Goal: Task Accomplishment & Management: Use online tool/utility

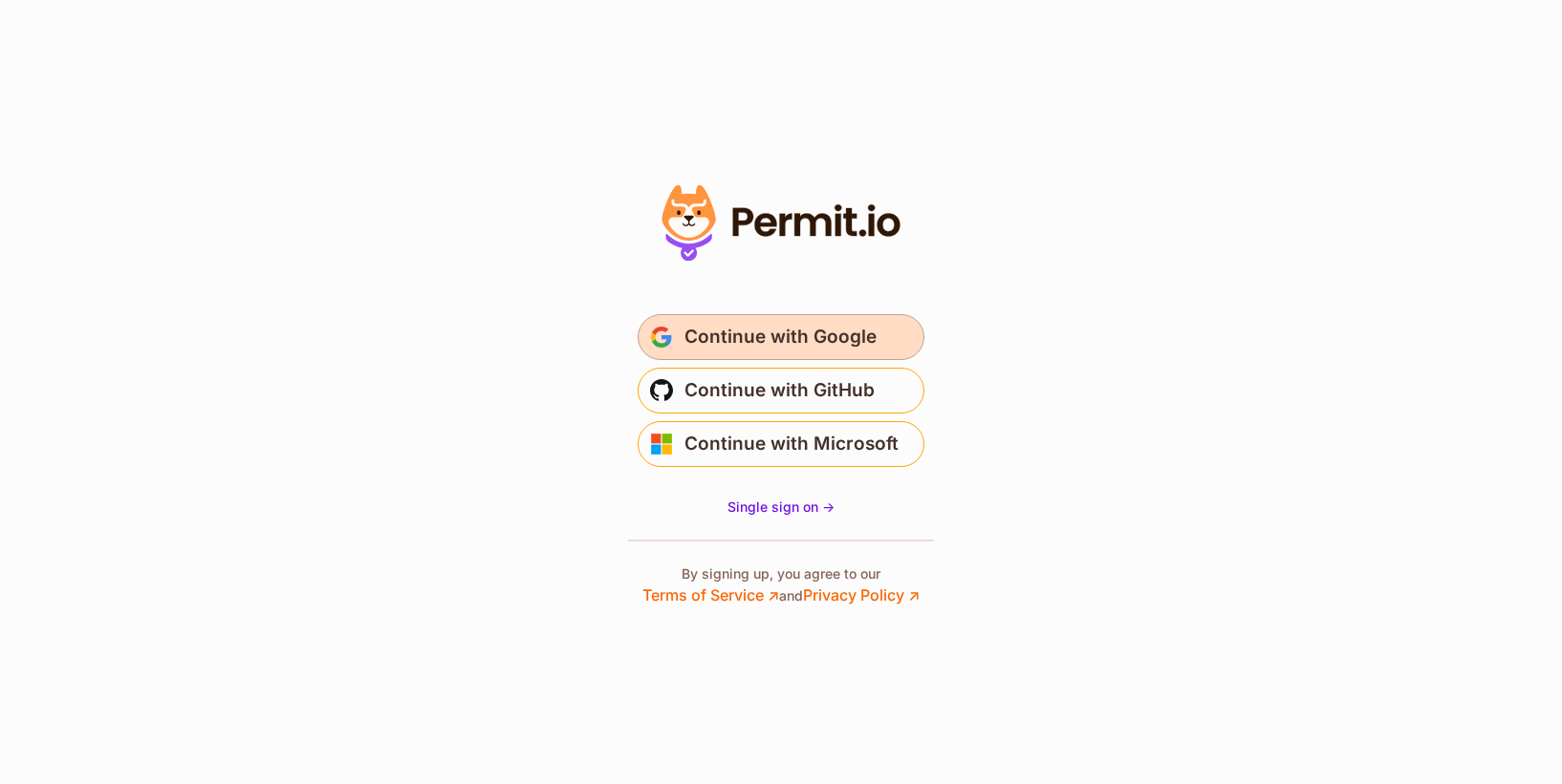
click at [752, 325] on span "Continue with Google" at bounding box center [780, 336] width 192 height 31
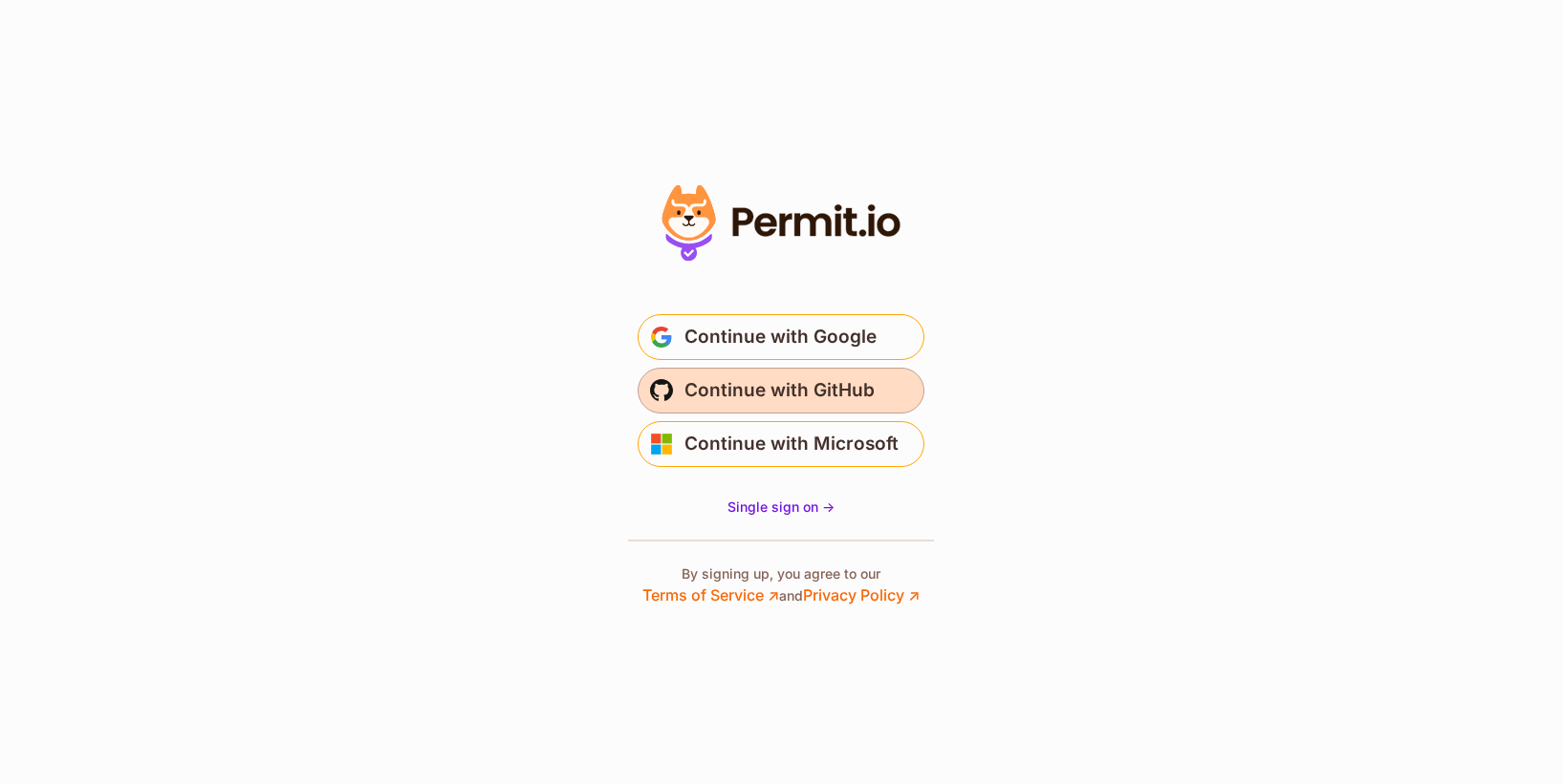
click at [779, 400] on span "Continue with GitHub" at bounding box center [780, 390] width 191 height 31
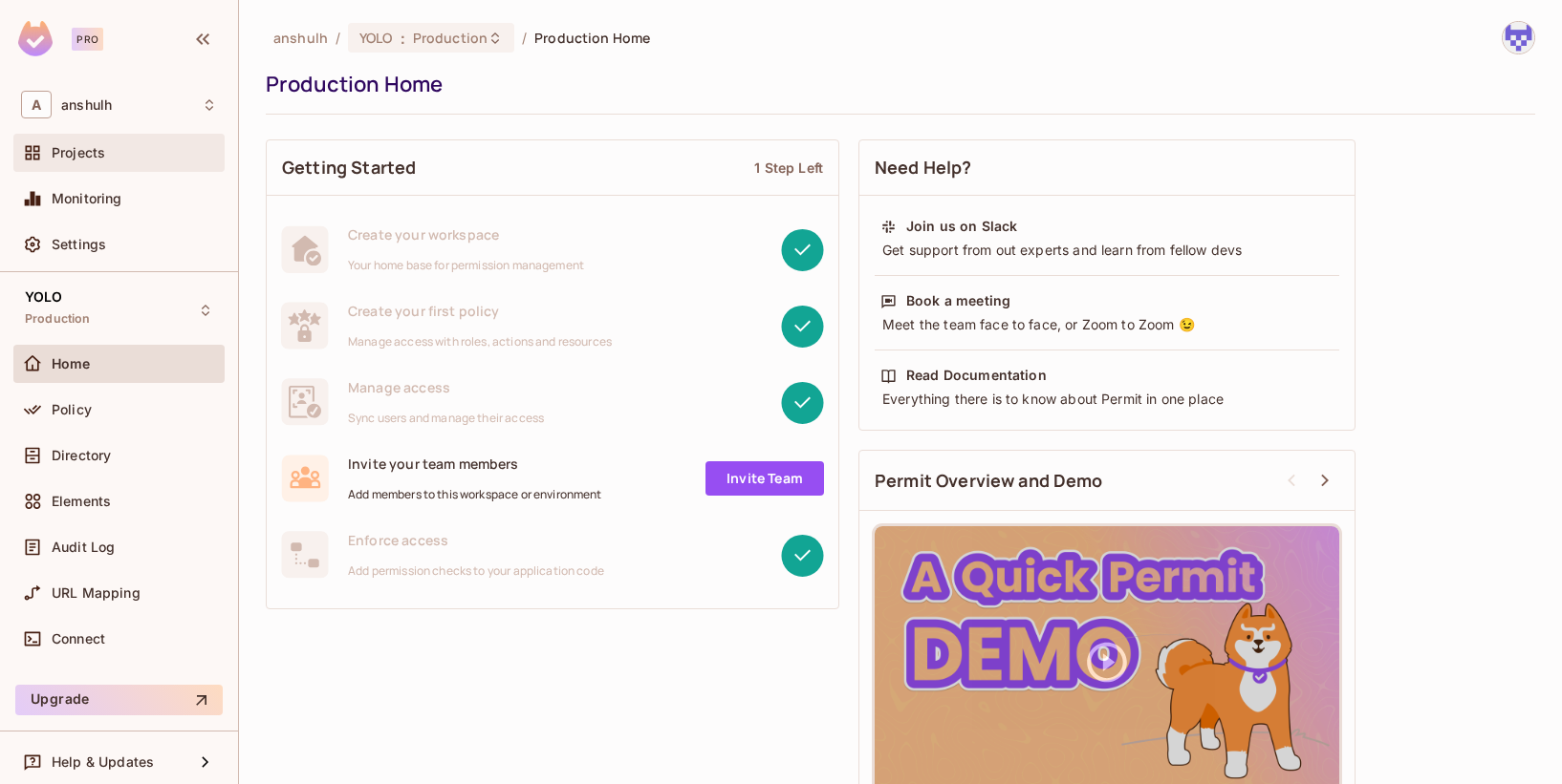
click at [103, 155] on span "Projects" at bounding box center [78, 152] width 54 height 15
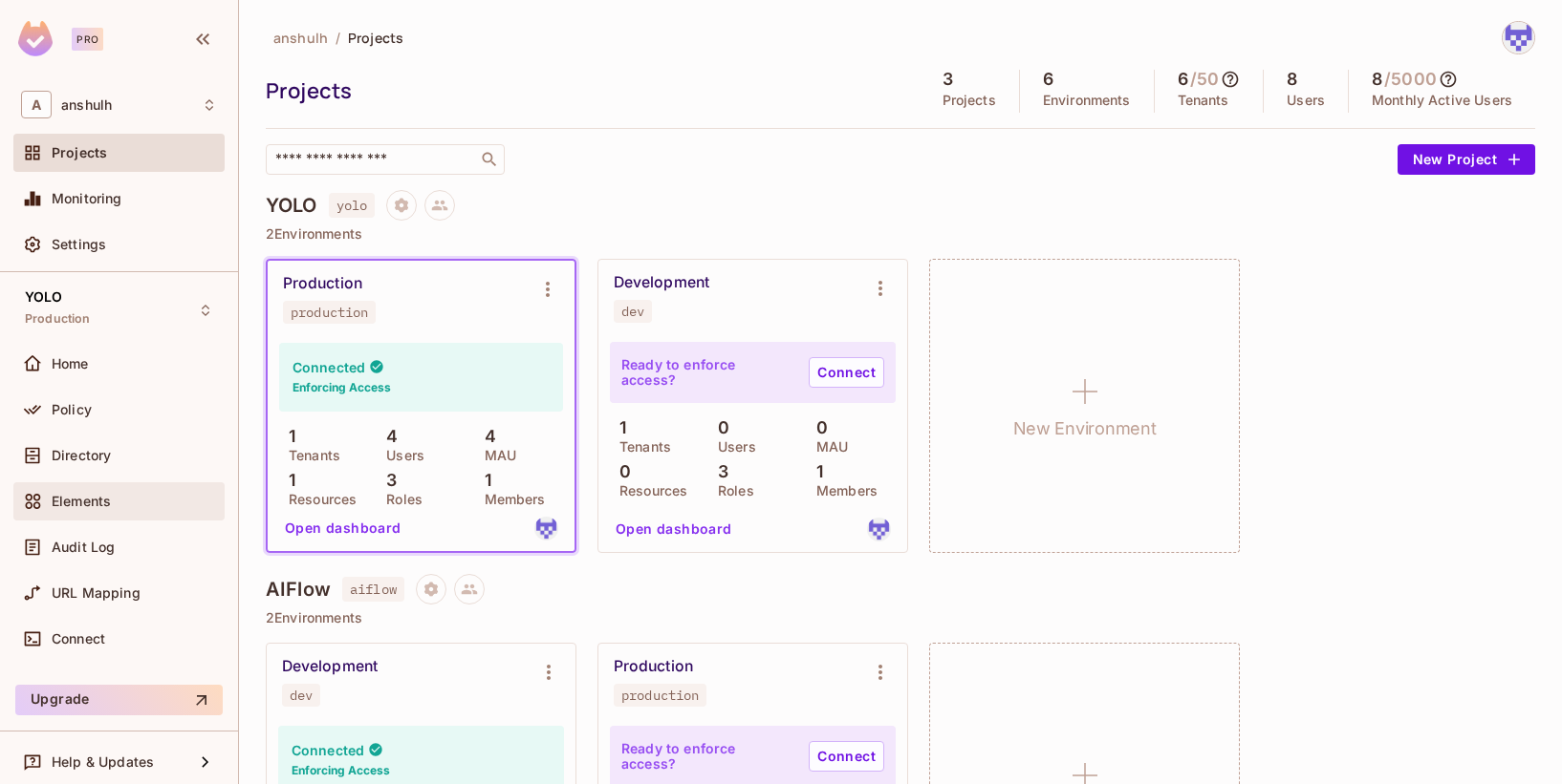
click at [85, 498] on span "Elements" at bounding box center [81, 501] width 60 height 15
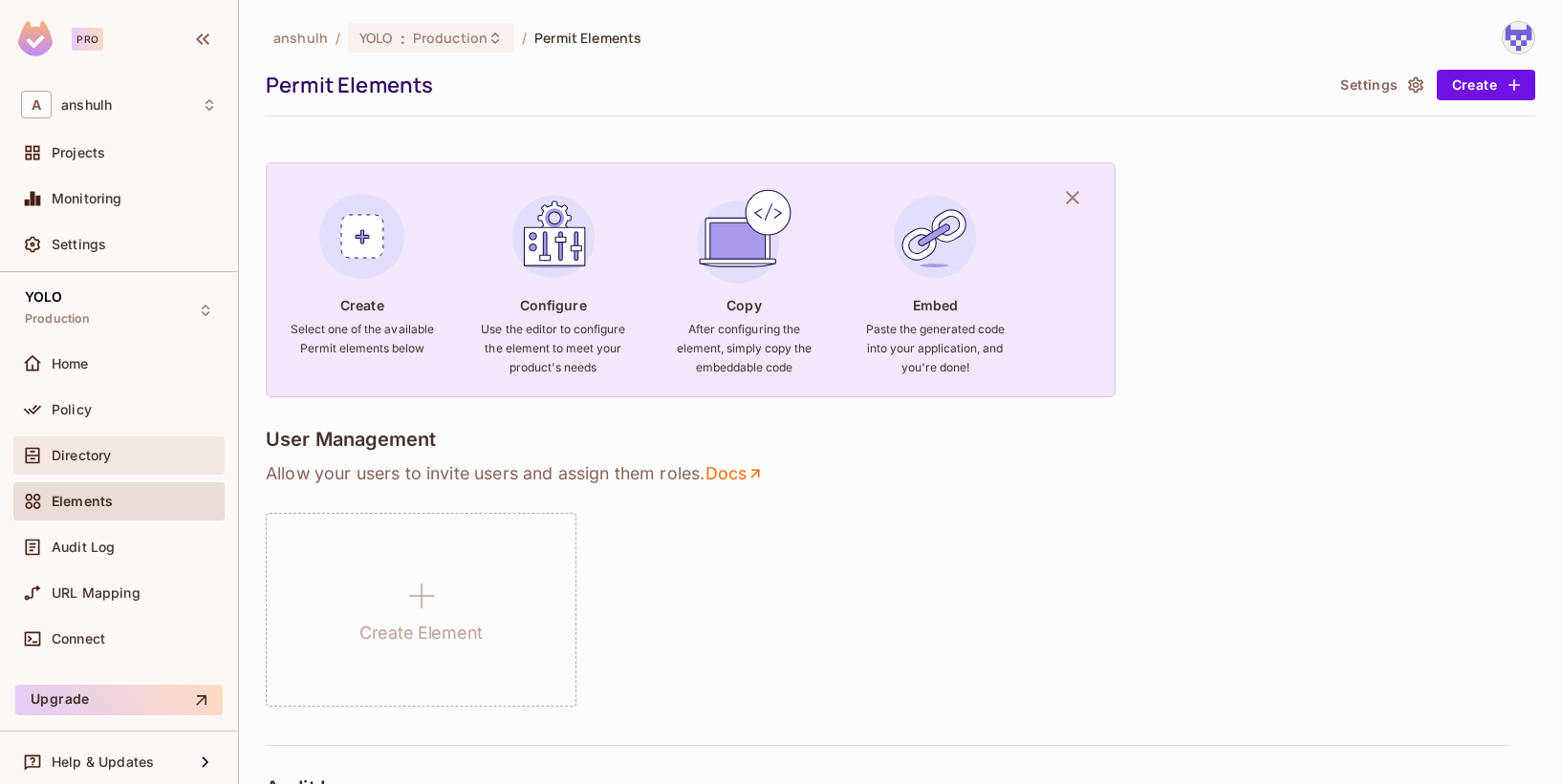
click at [89, 454] on span "Directory" at bounding box center [81, 455] width 60 height 15
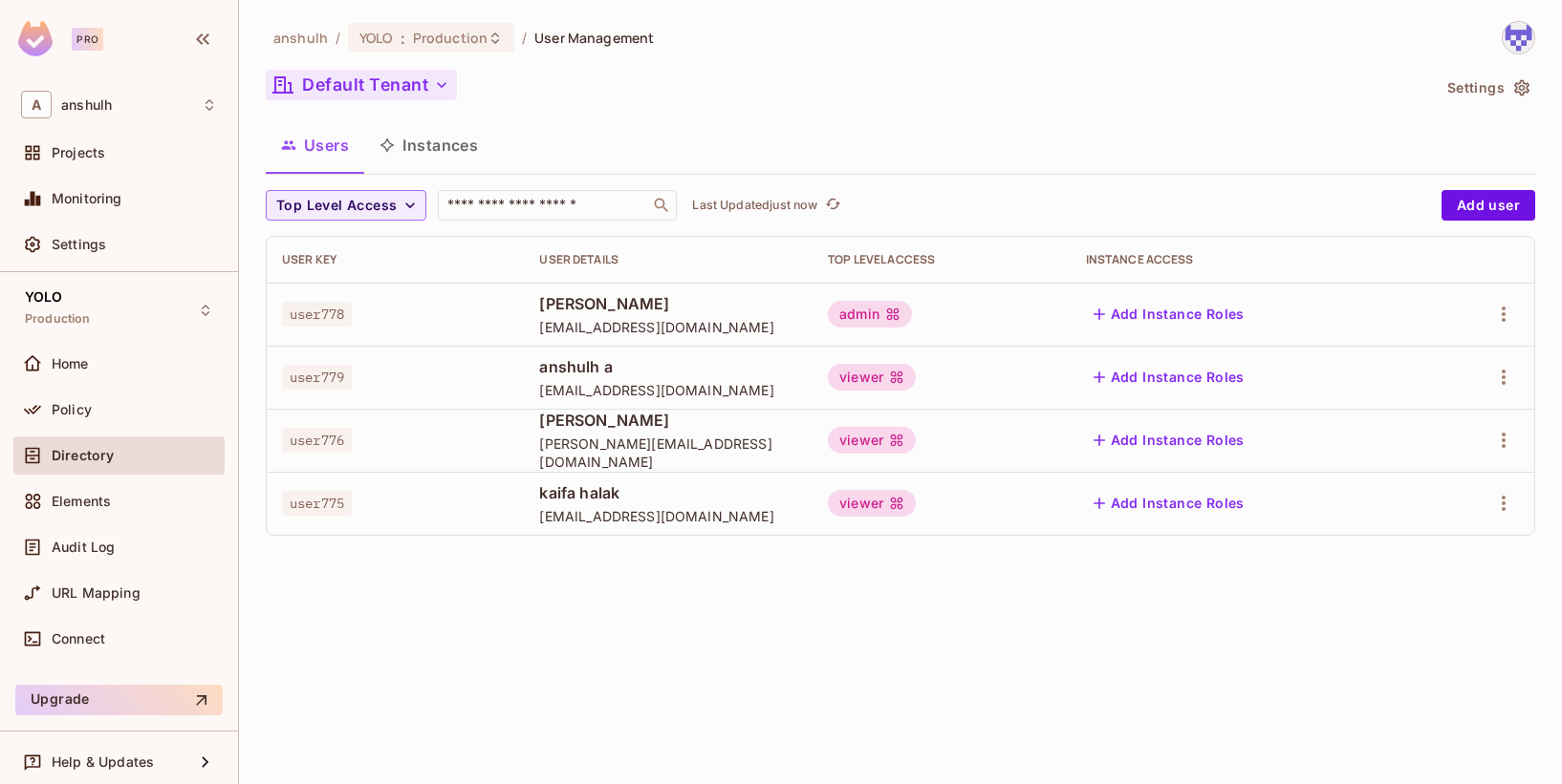
click at [420, 79] on button "Default Tenant" at bounding box center [361, 84] width 192 height 31
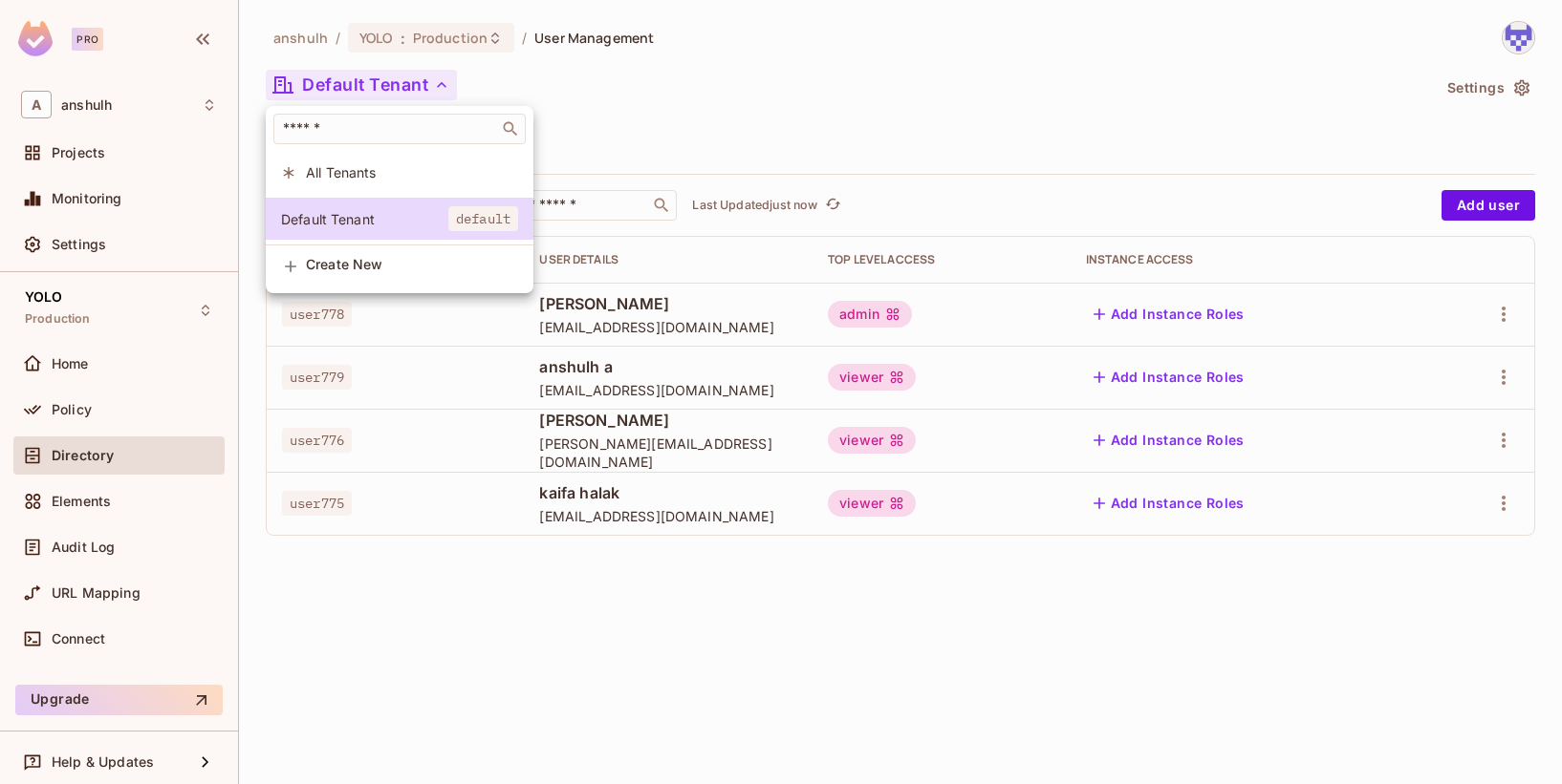
click at [420, 79] on div at bounding box center [781, 392] width 1562 height 784
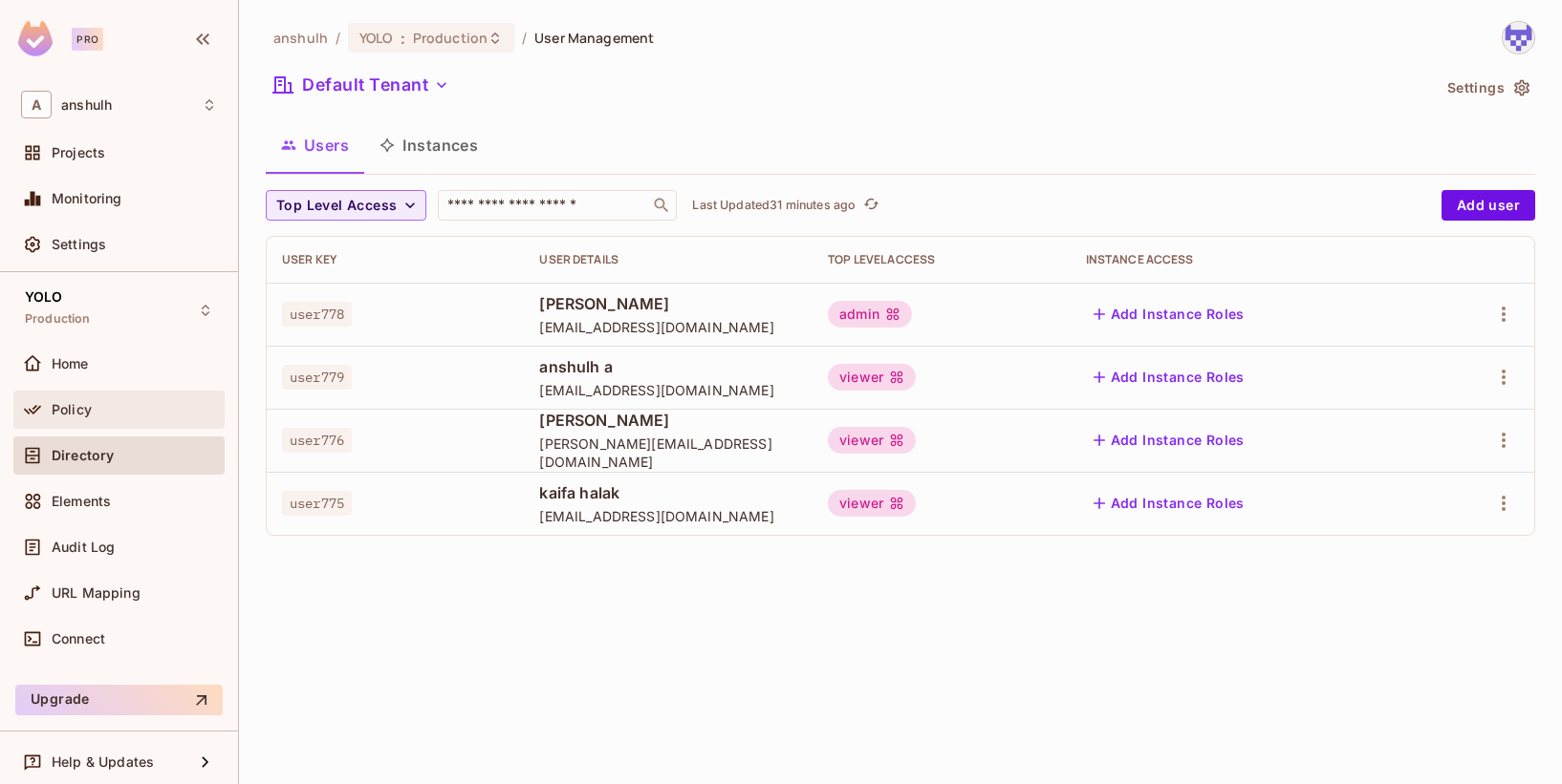
click at [89, 412] on span "Policy" at bounding box center [71, 409] width 40 height 15
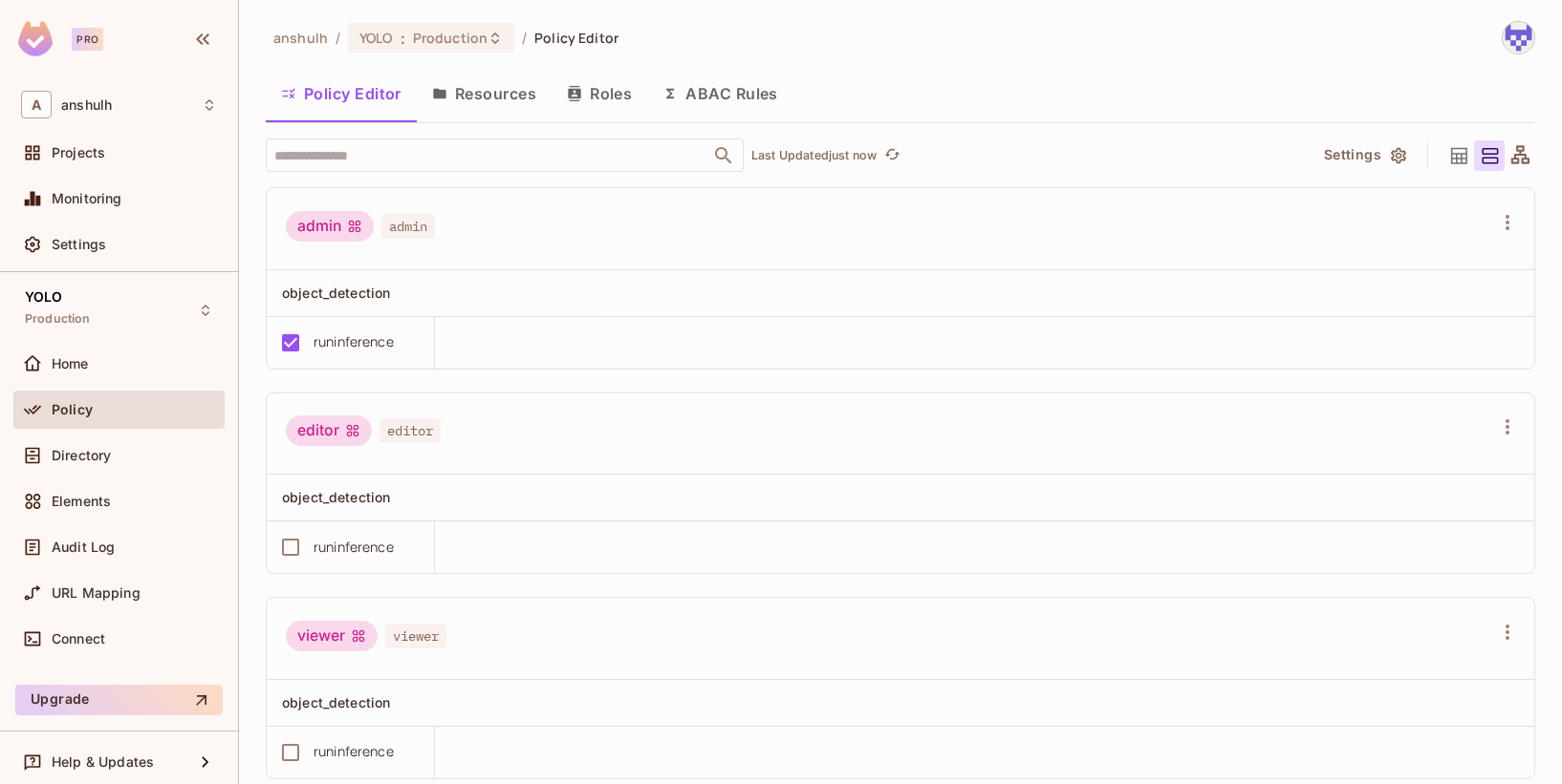
click at [472, 104] on button "Resources" at bounding box center [485, 93] width 135 height 48
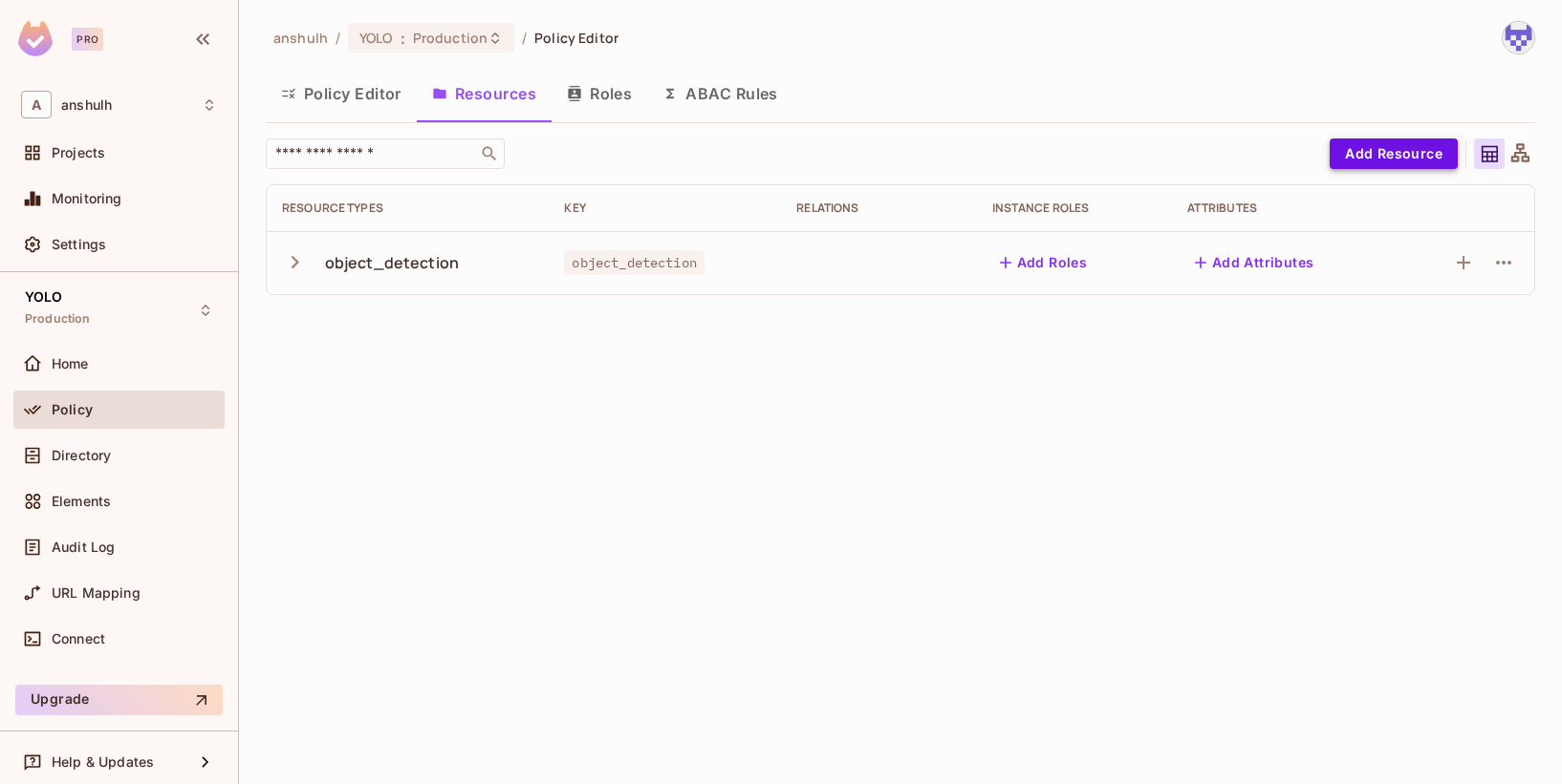
click at [1341, 159] on button "Add Resource" at bounding box center [1393, 154] width 128 height 31
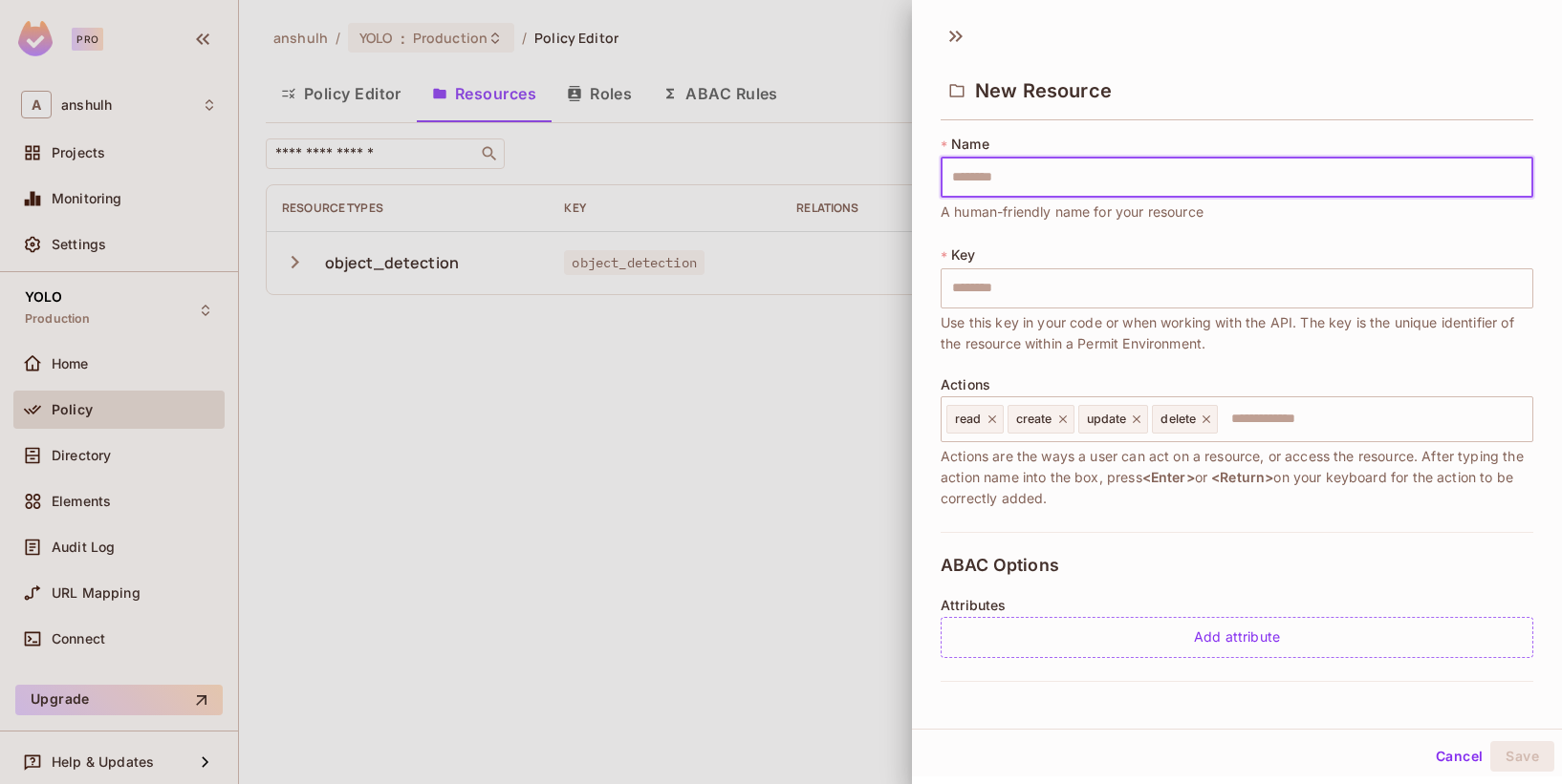
type input "*"
type input "**"
type input "***"
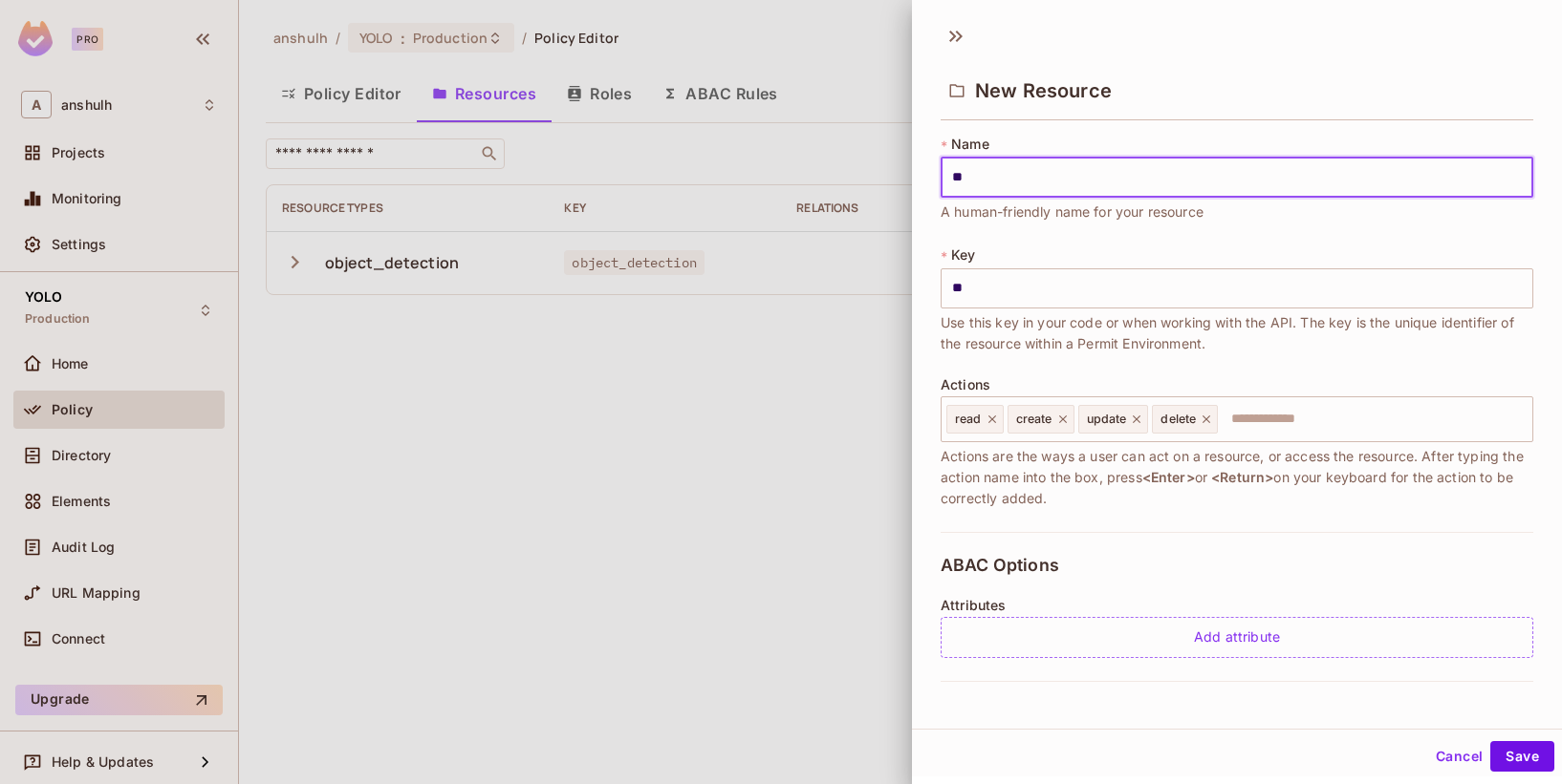
type input "***"
type input "****"
type input "*****"
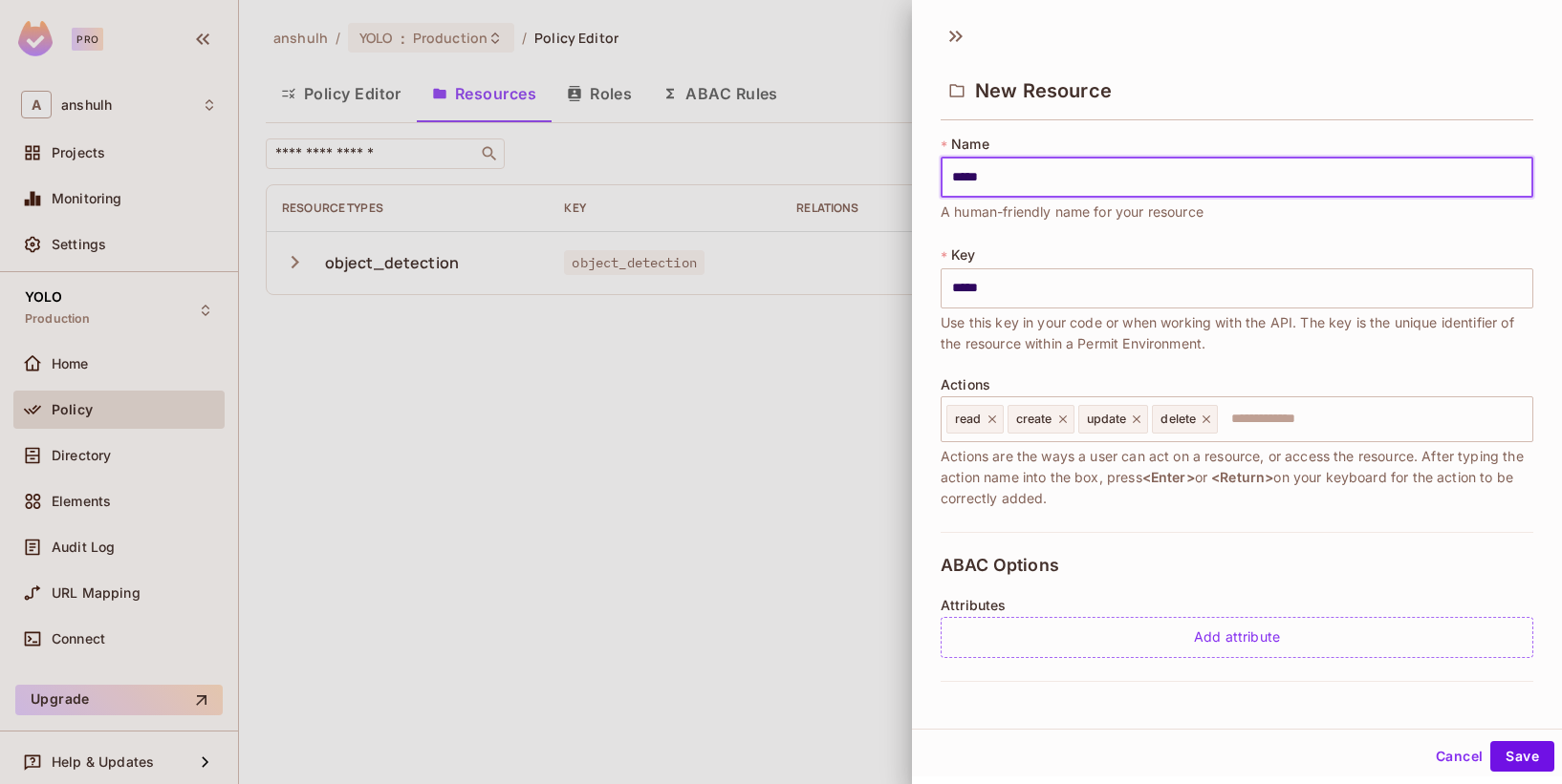
type input "******"
type input "*******"
type input "********"
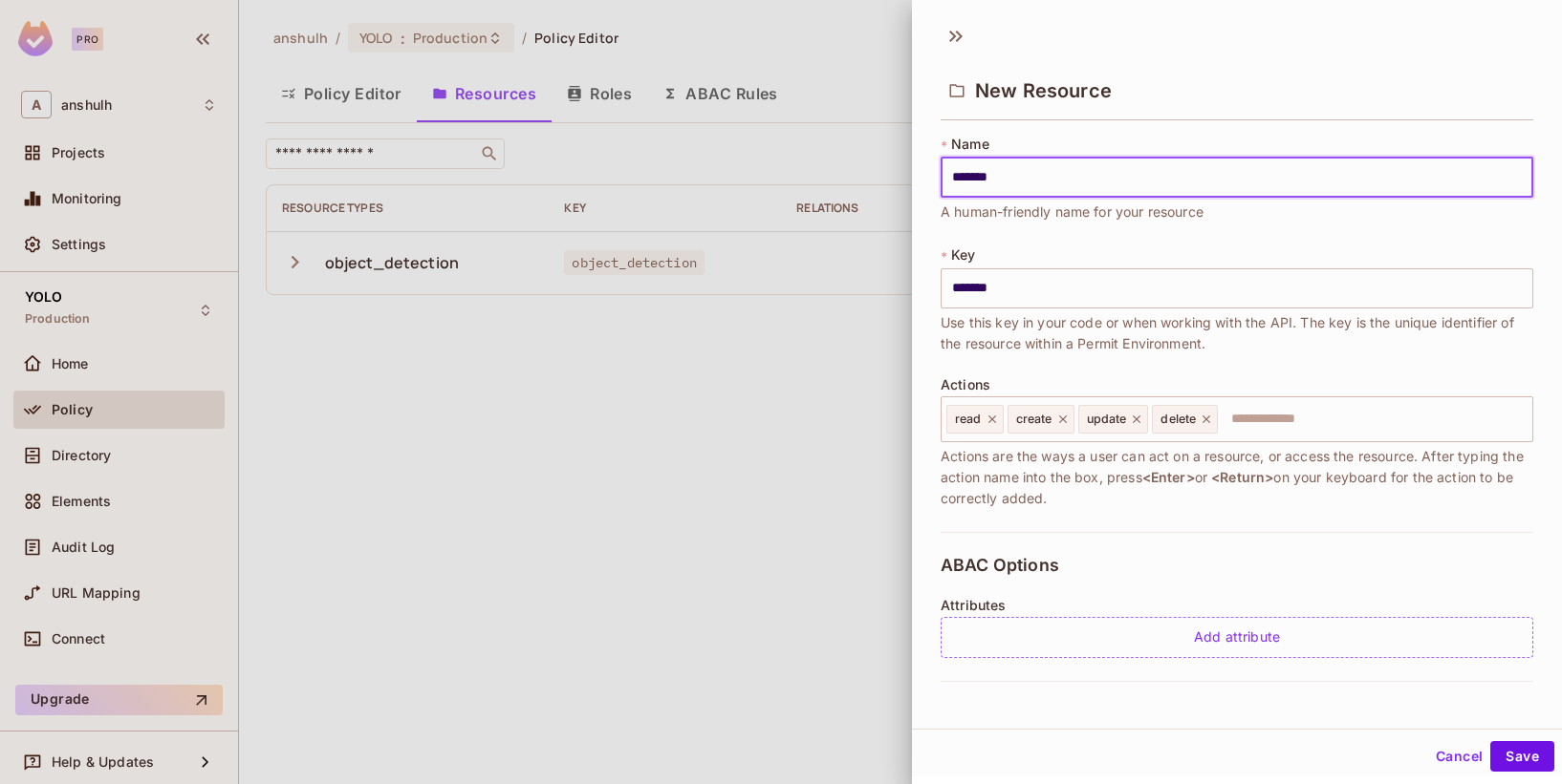
type input "********"
click at [1265, 426] on input "text" at bounding box center [1371, 419] width 305 height 39
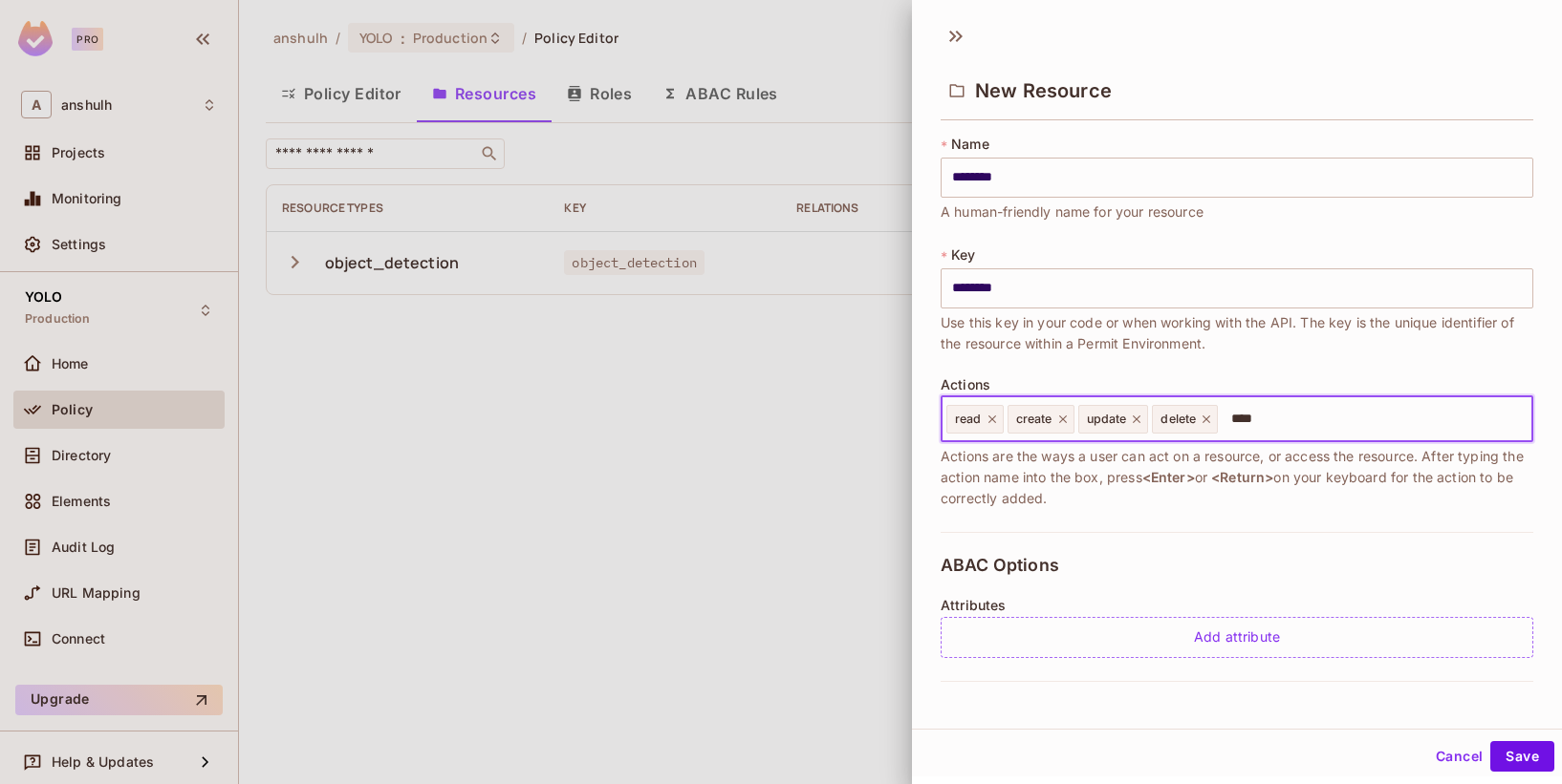
type input "*****"
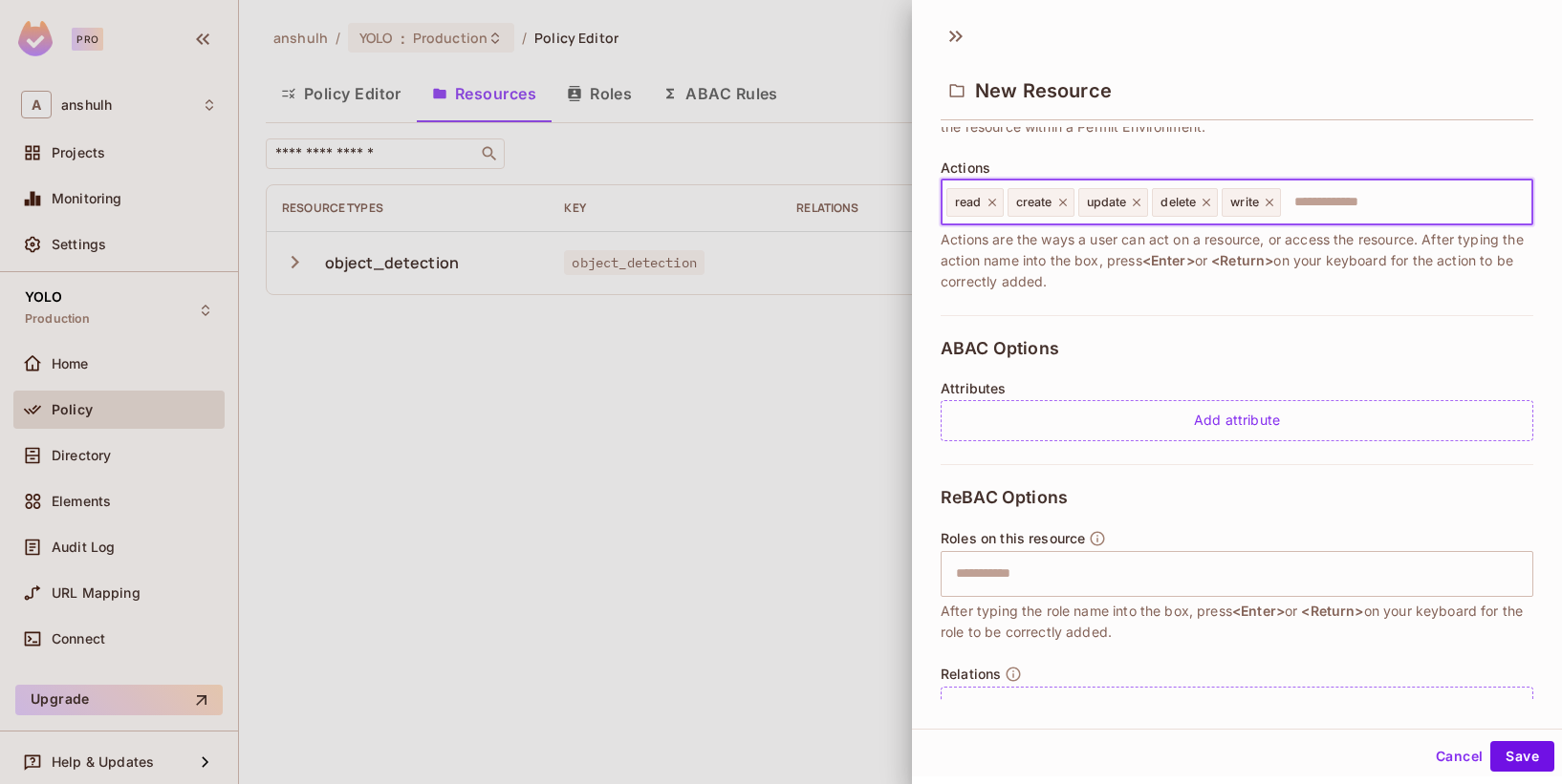
scroll to position [267, 0]
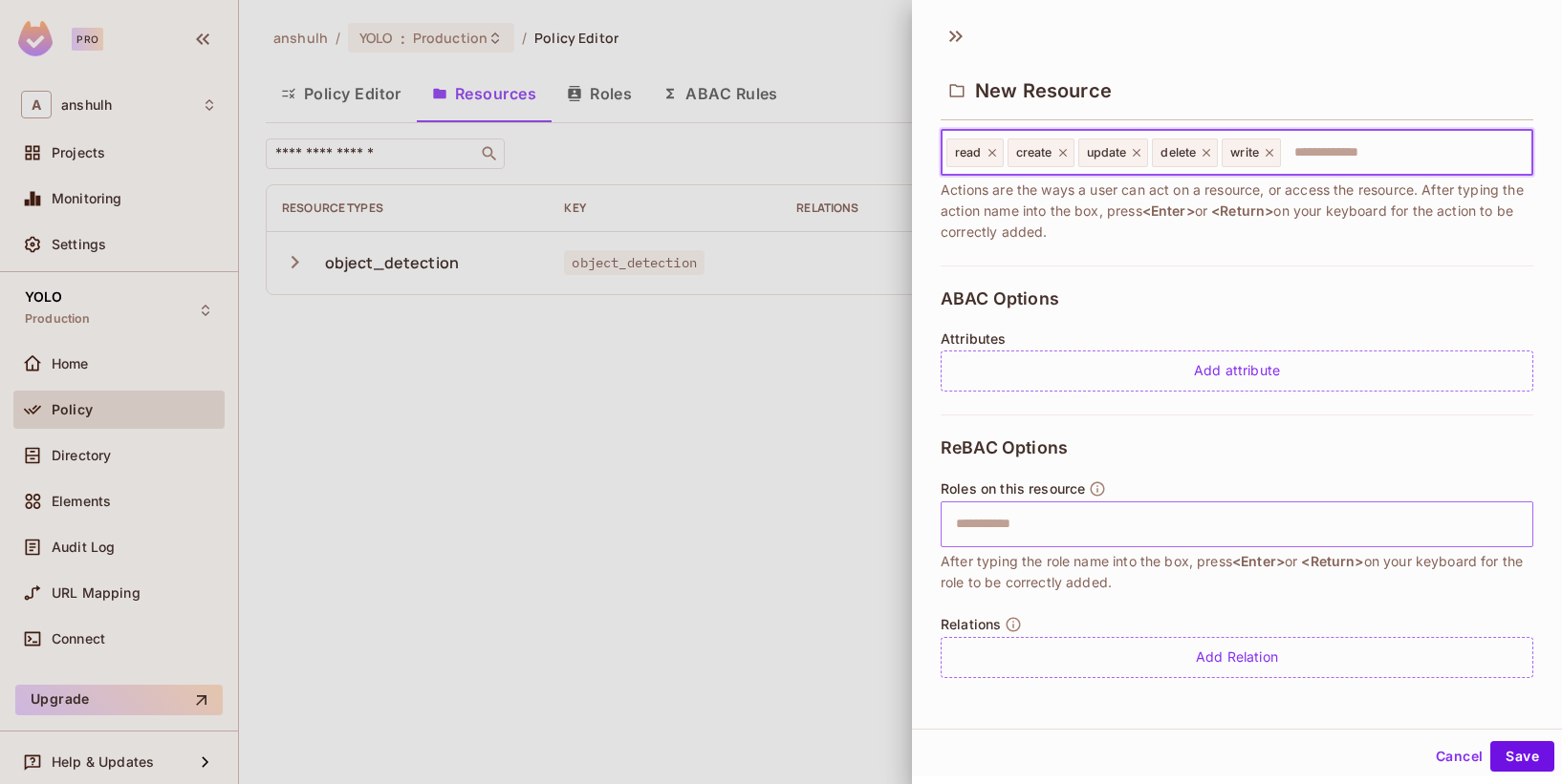
click at [1190, 531] on input "text" at bounding box center [1234, 524] width 580 height 39
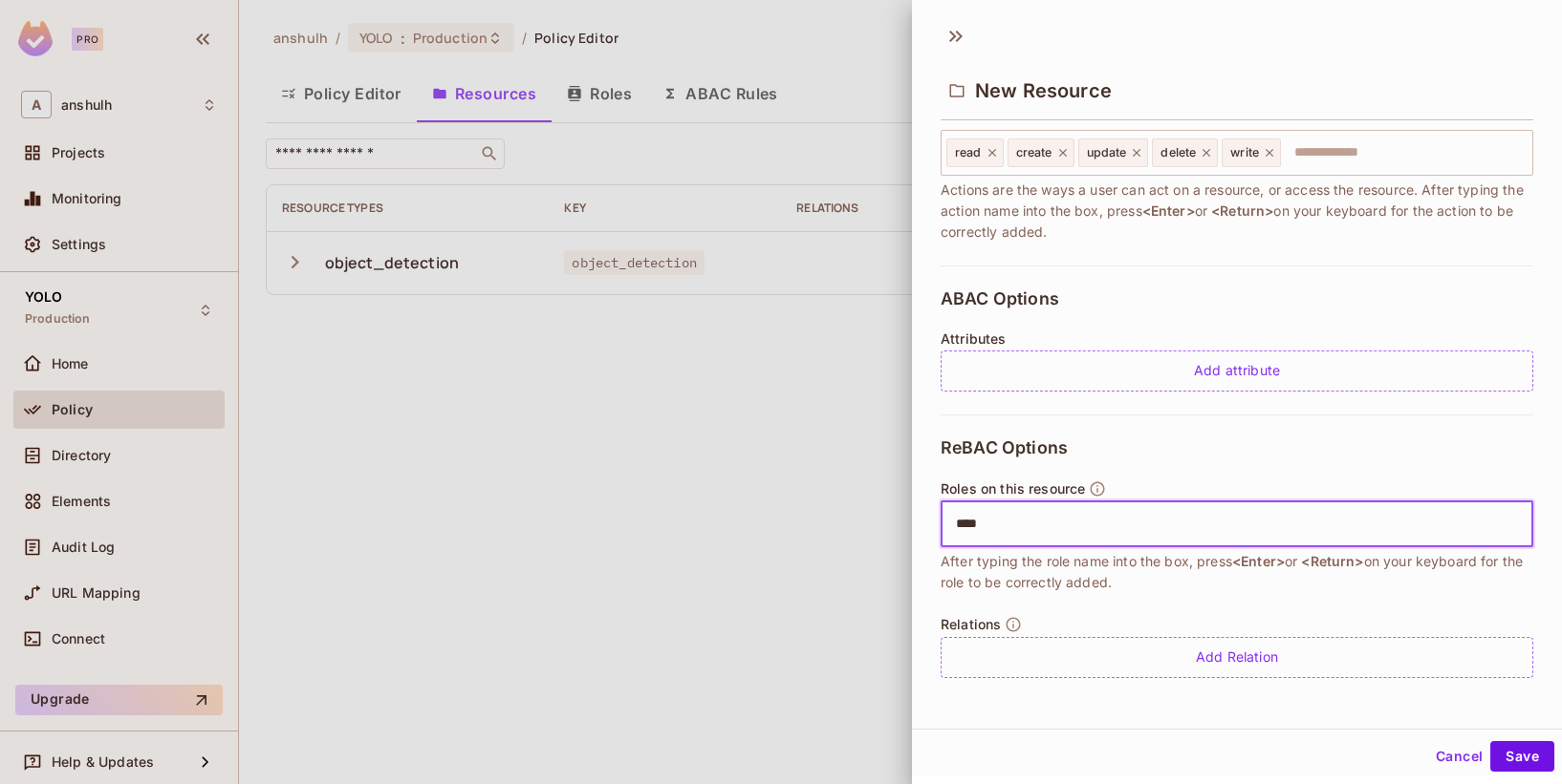
type input "*****"
type input "******"
click at [1519, 757] on button "Save" at bounding box center [1522, 753] width 64 height 31
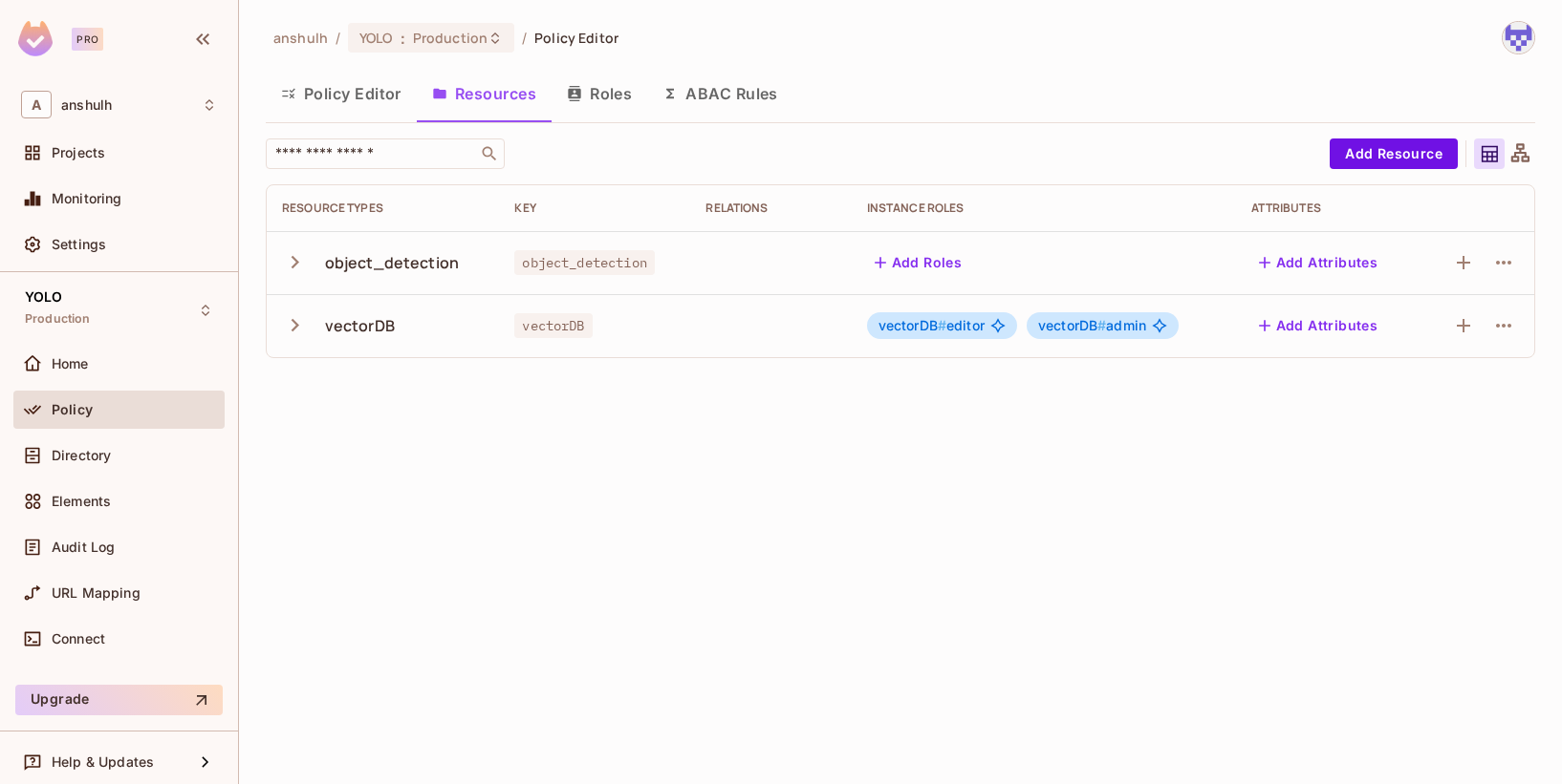
click at [592, 96] on button "Roles" at bounding box center [599, 93] width 95 height 48
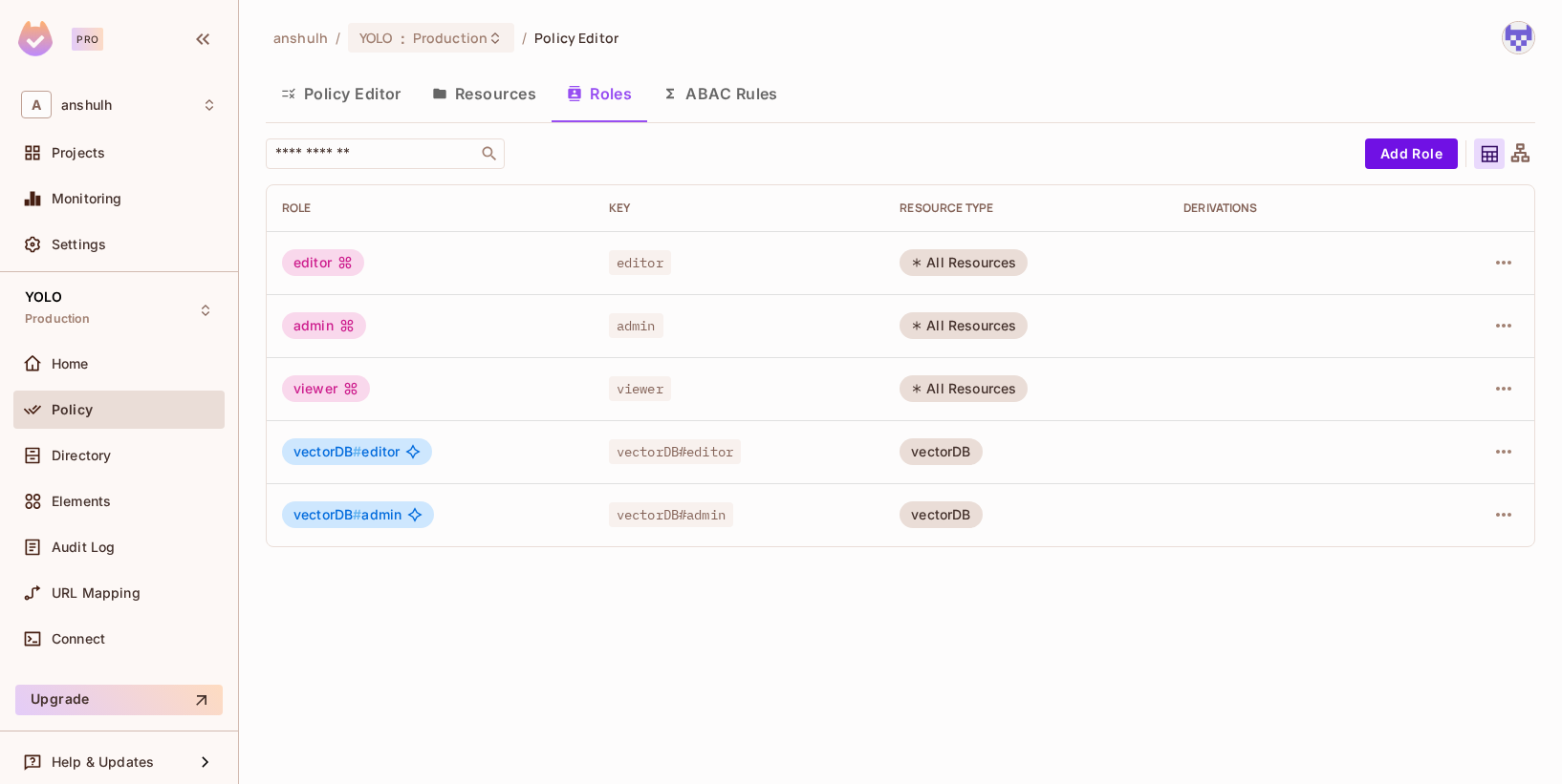
click at [476, 100] on button "Resources" at bounding box center [485, 93] width 135 height 48
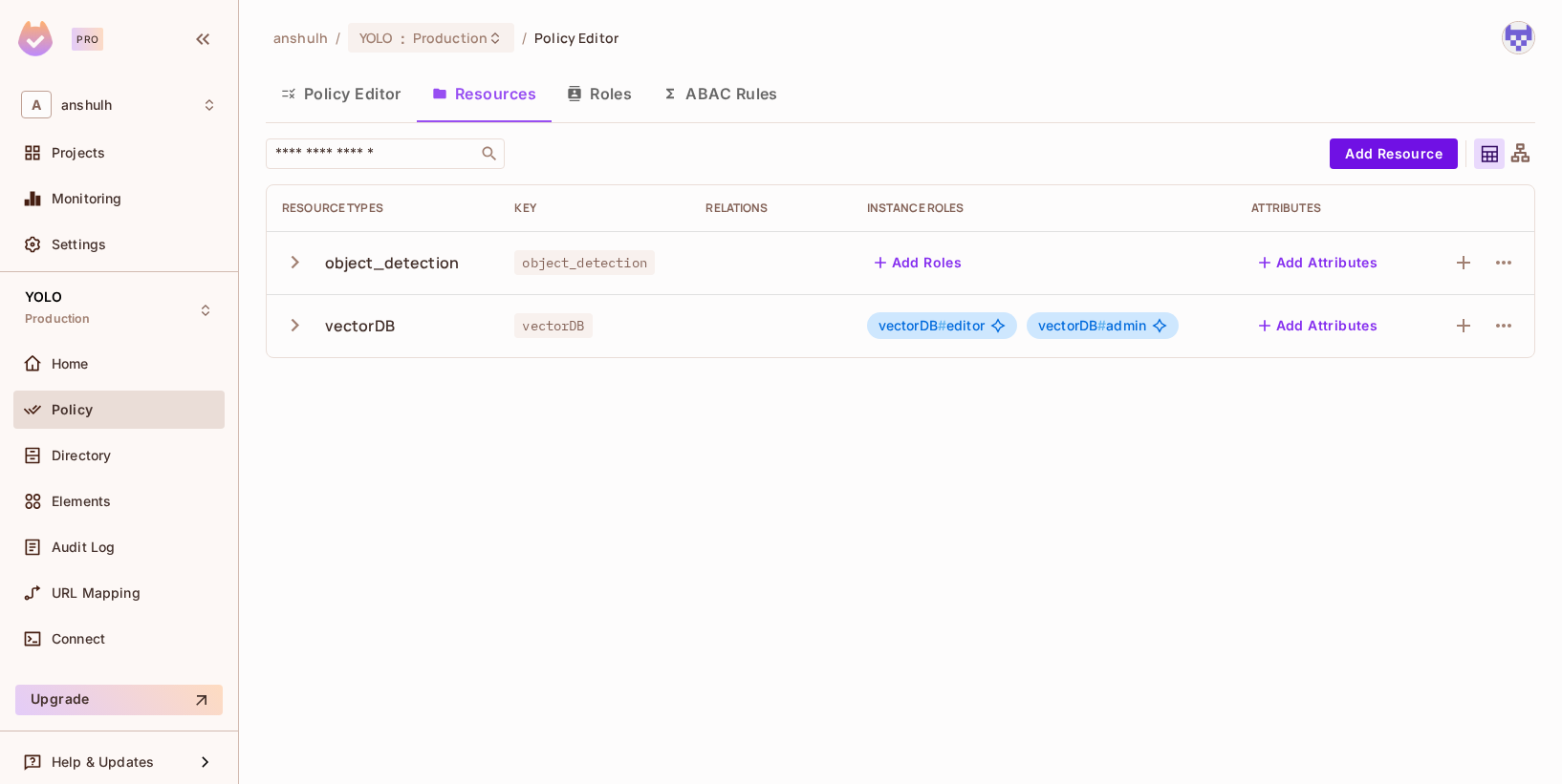
click at [937, 320] on span "#" at bounding box center [941, 326] width 9 height 16
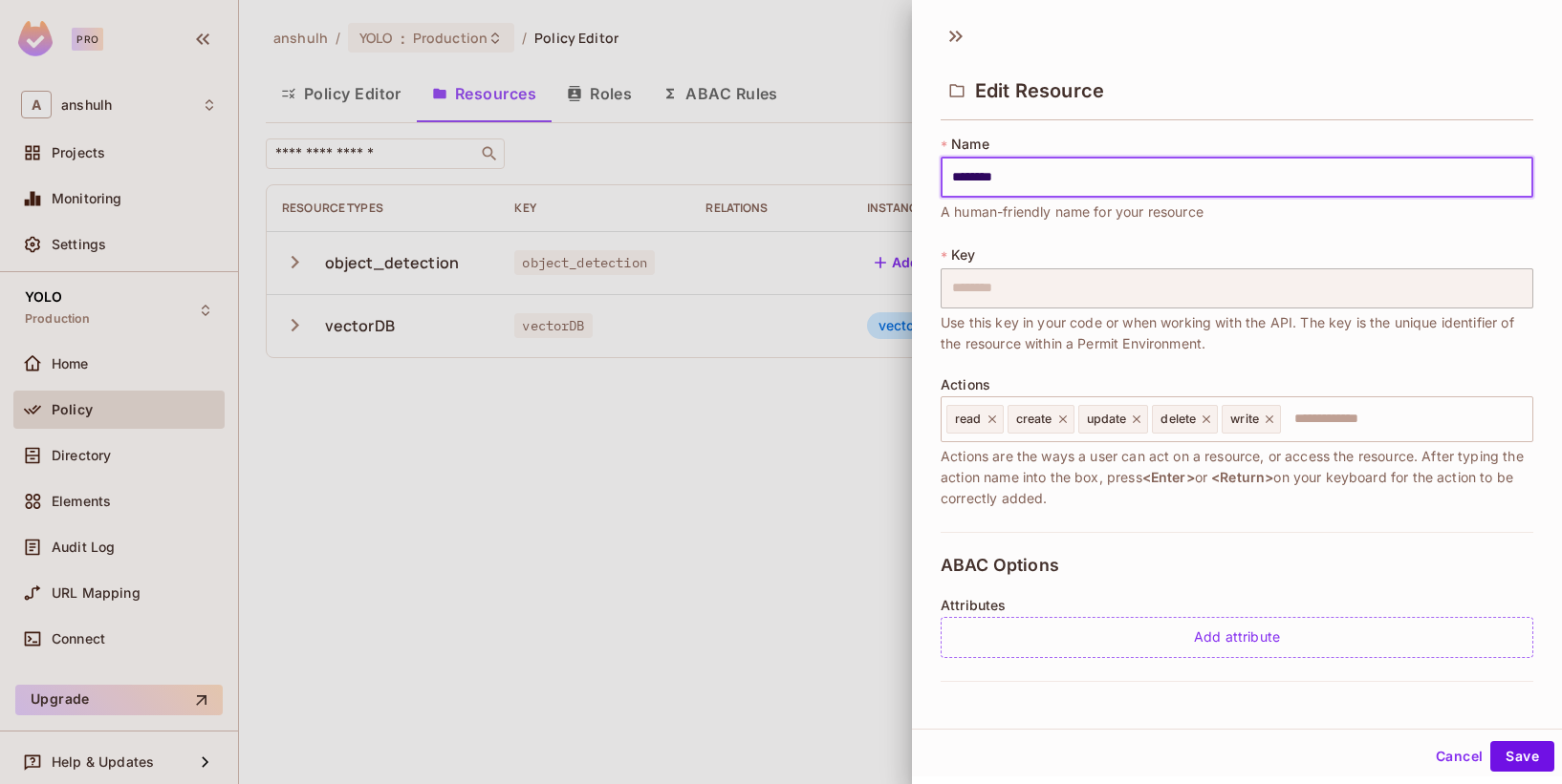
scroll to position [267, 0]
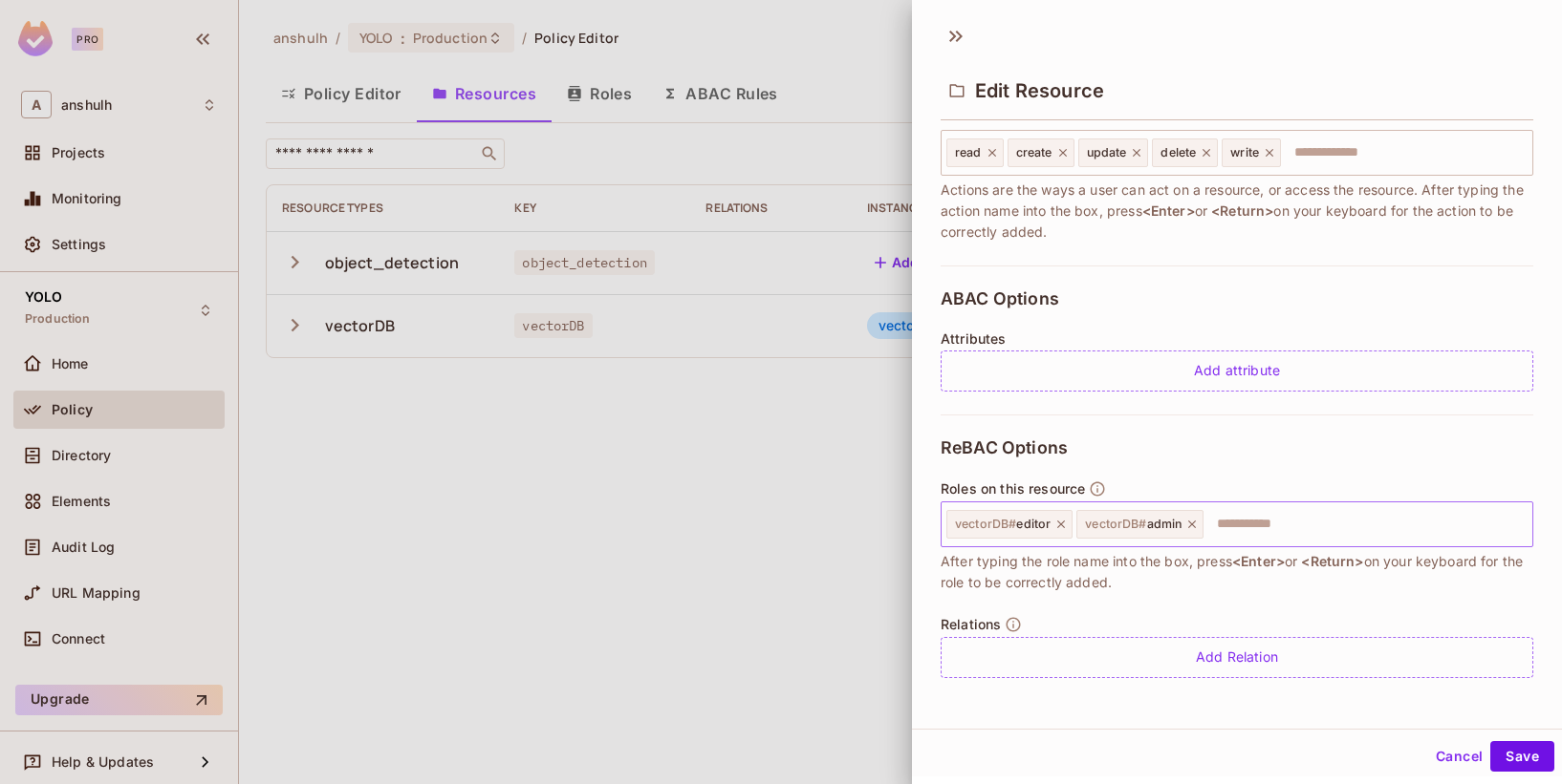
click at [1055, 525] on icon at bounding box center [1061, 524] width 13 height 13
click at [1056, 525] on icon at bounding box center [1062, 524] width 13 height 13
click at [1521, 757] on button "Save" at bounding box center [1522, 756] width 64 height 31
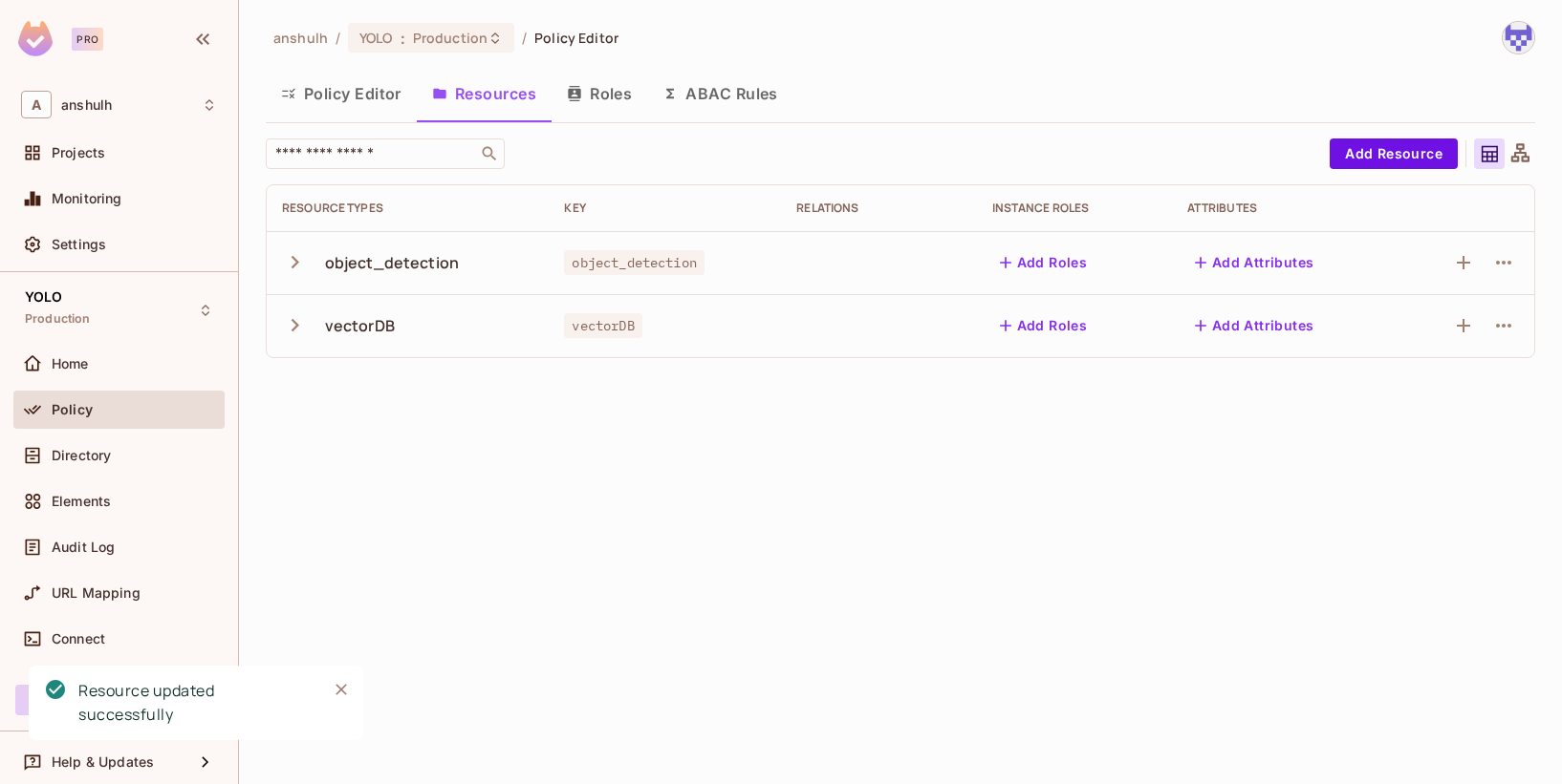
click at [1031, 333] on button "Add Roles" at bounding box center [1044, 326] width 103 height 31
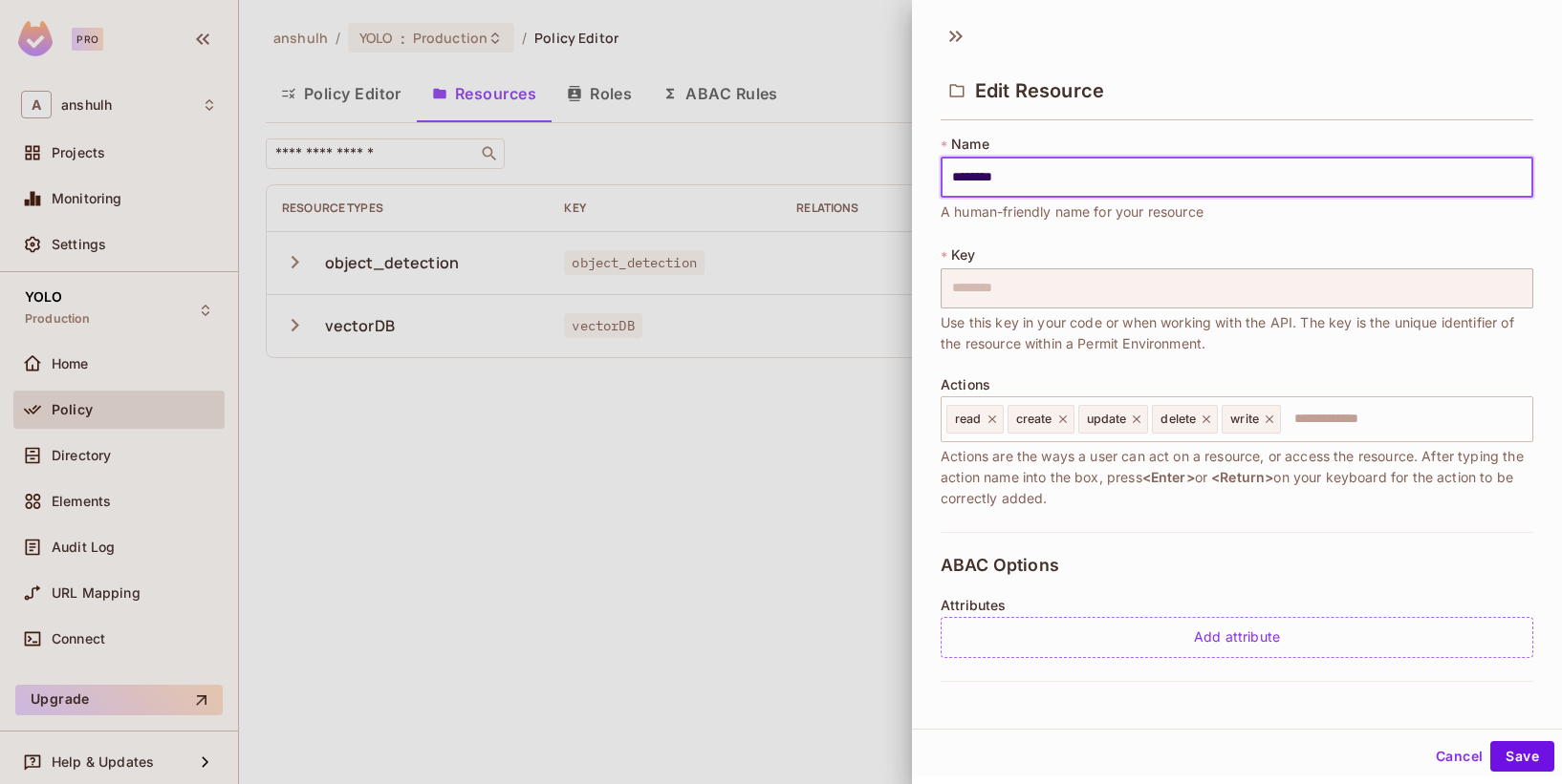
click at [1451, 756] on button "Cancel" at bounding box center [1459, 756] width 63 height 31
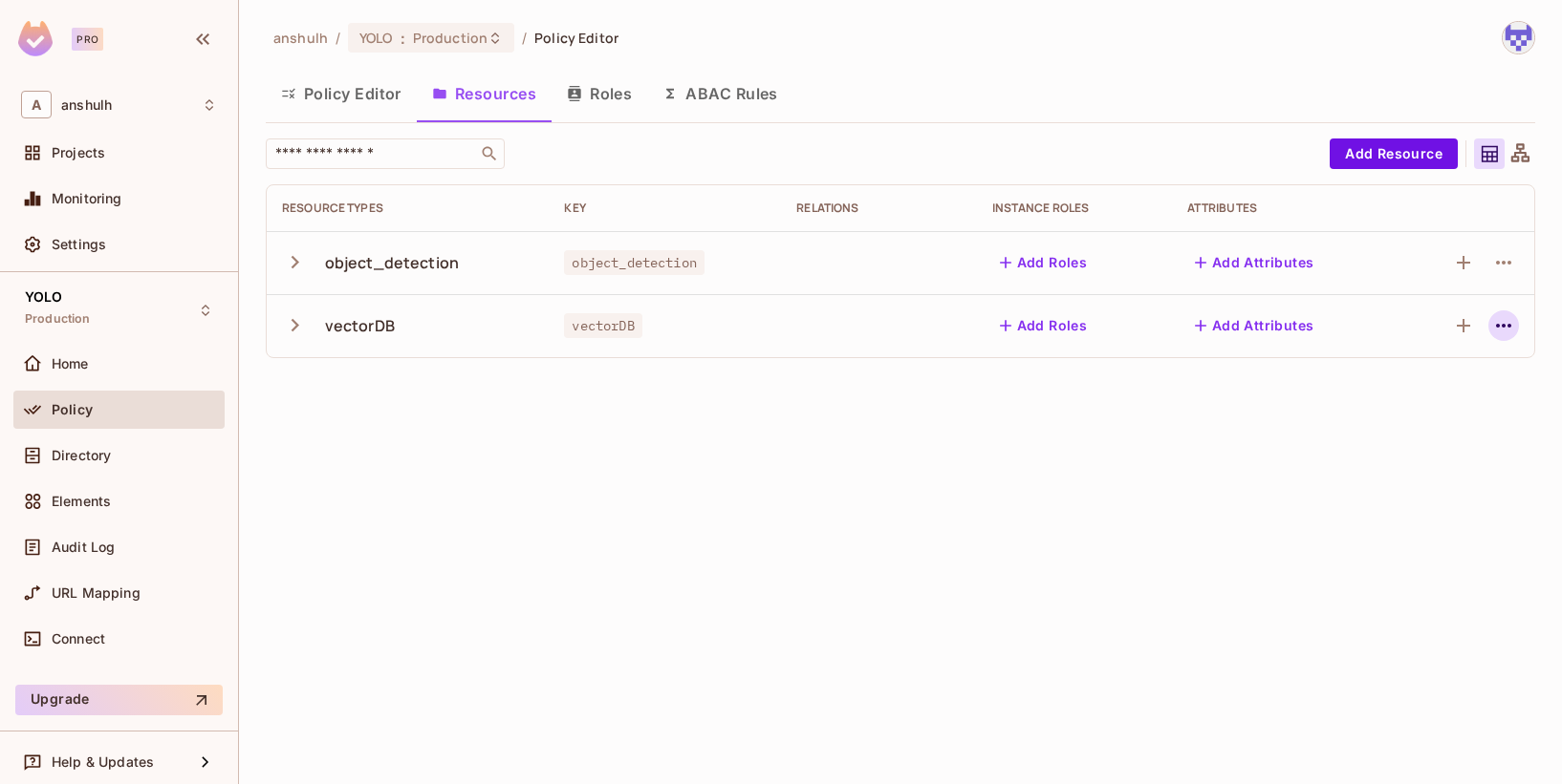
click at [1497, 331] on icon "button" at bounding box center [1503, 326] width 23 height 23
click at [1433, 445] on div "Delete Resource" at bounding box center [1429, 443] width 106 height 19
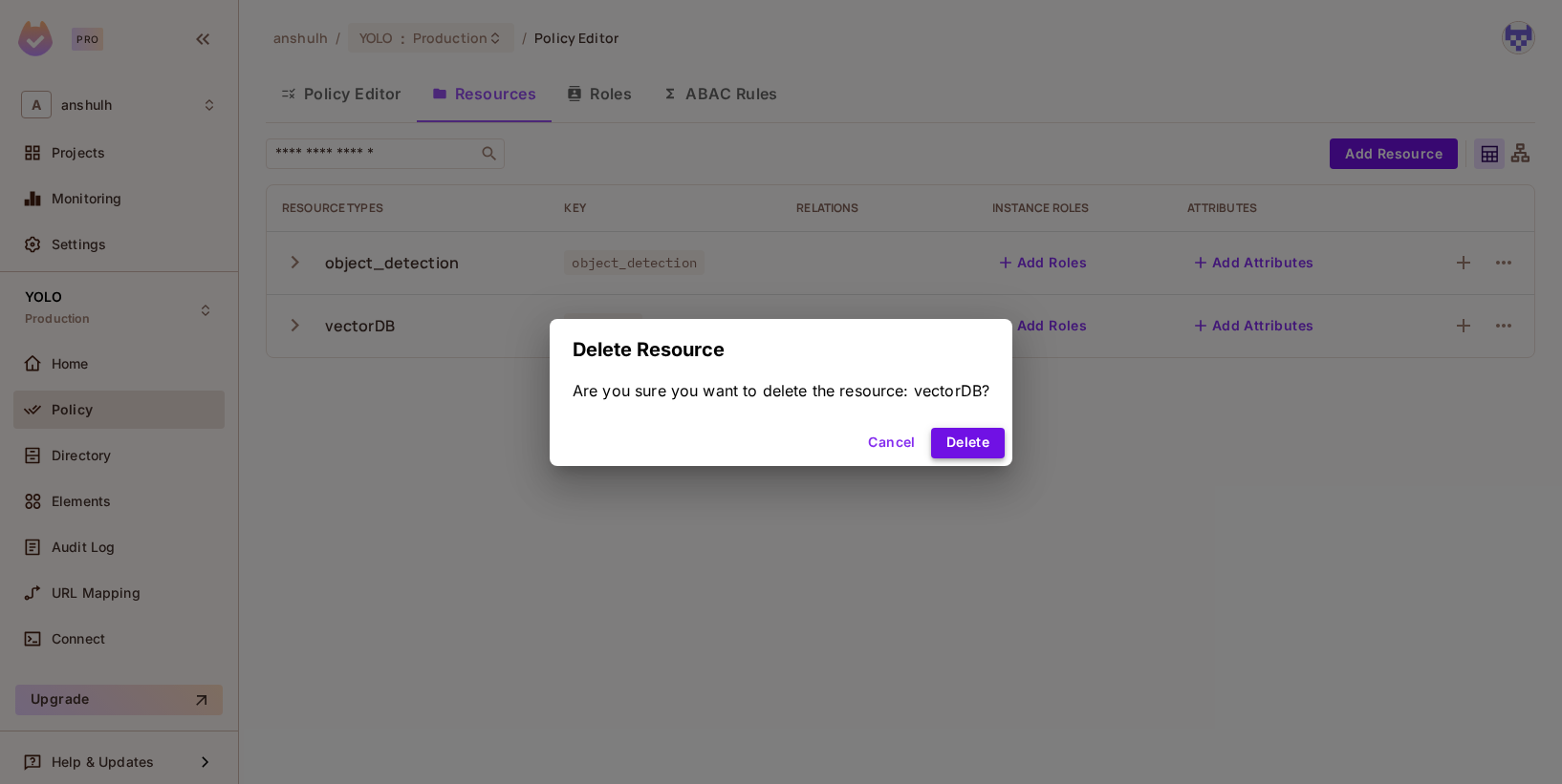
click at [960, 444] on button "Delete" at bounding box center [968, 443] width 73 height 31
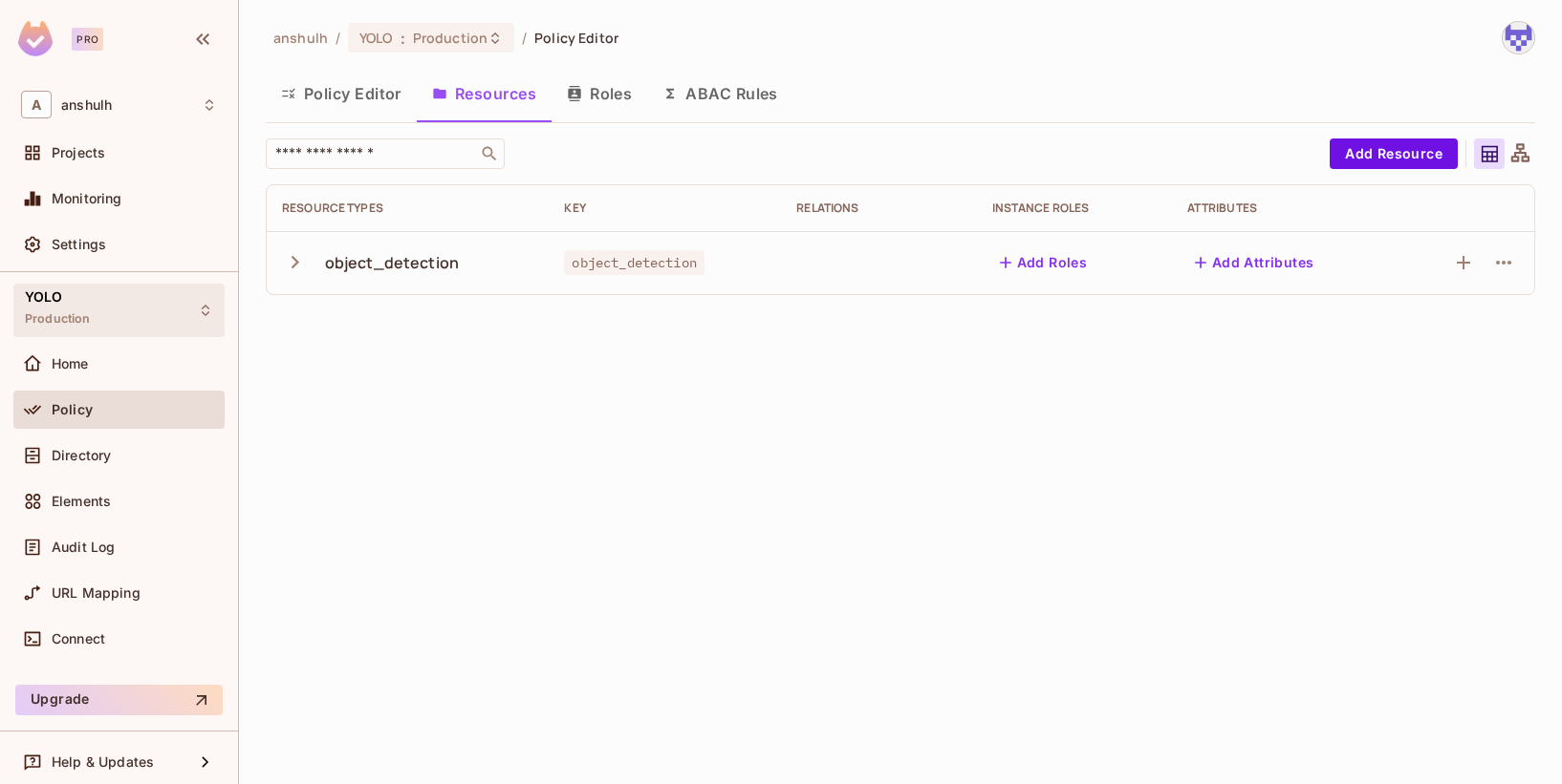
click at [106, 297] on div "YOLO Production" at bounding box center [118, 310] width 212 height 53
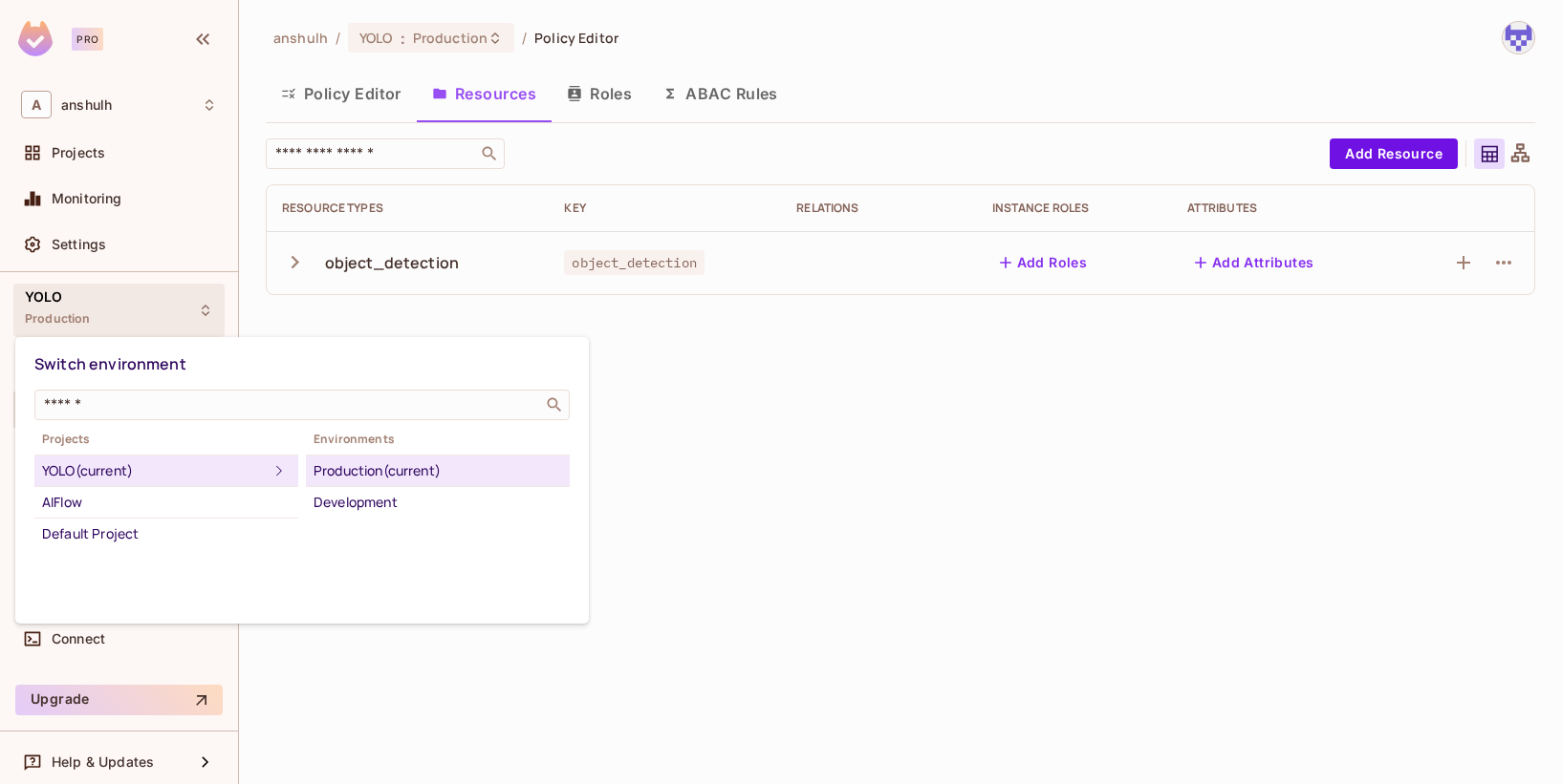
click at [120, 156] on div at bounding box center [781, 392] width 1562 height 784
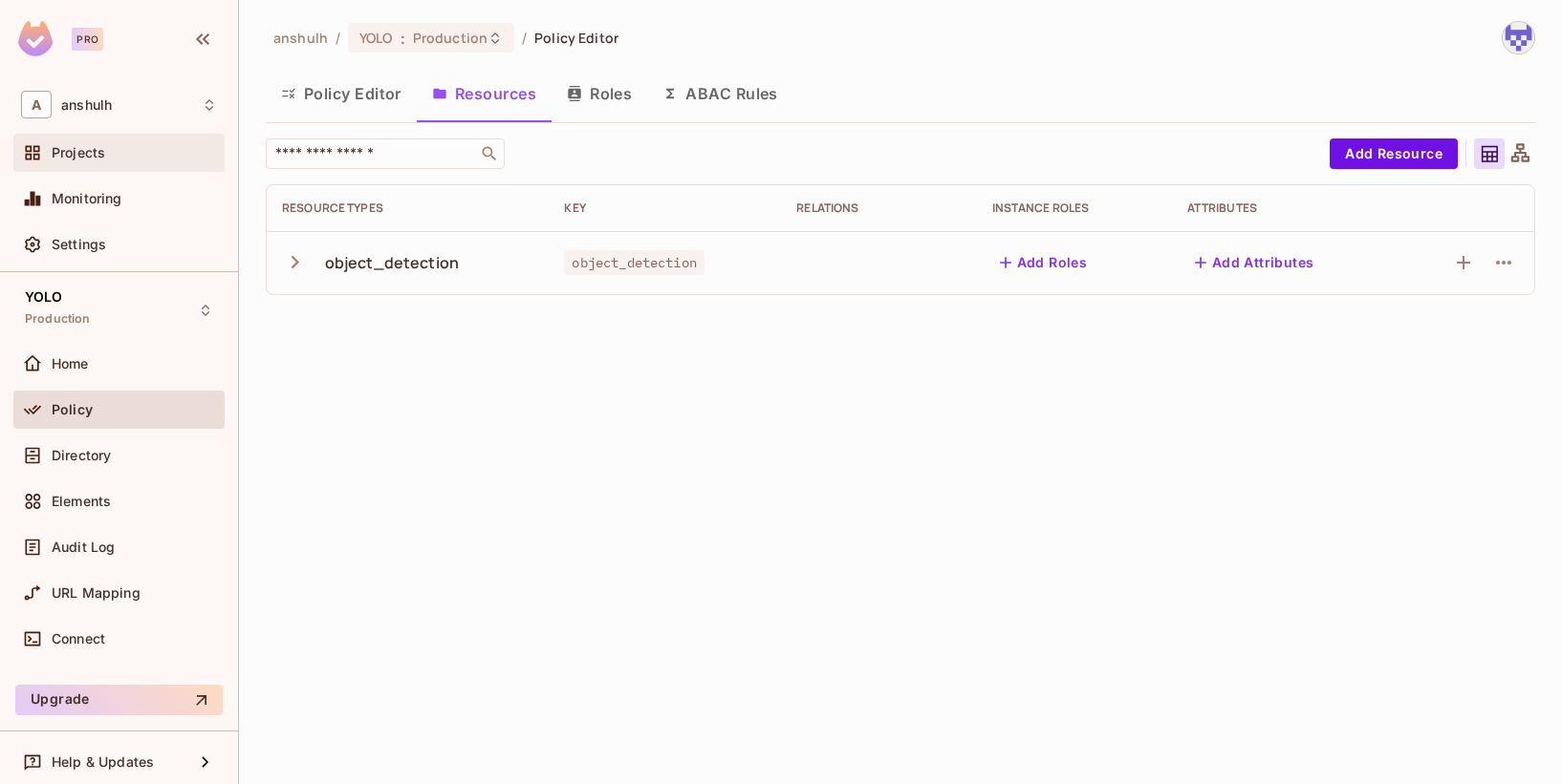
click at [120, 156] on div "Projects" at bounding box center [134, 152] width 166 height 15
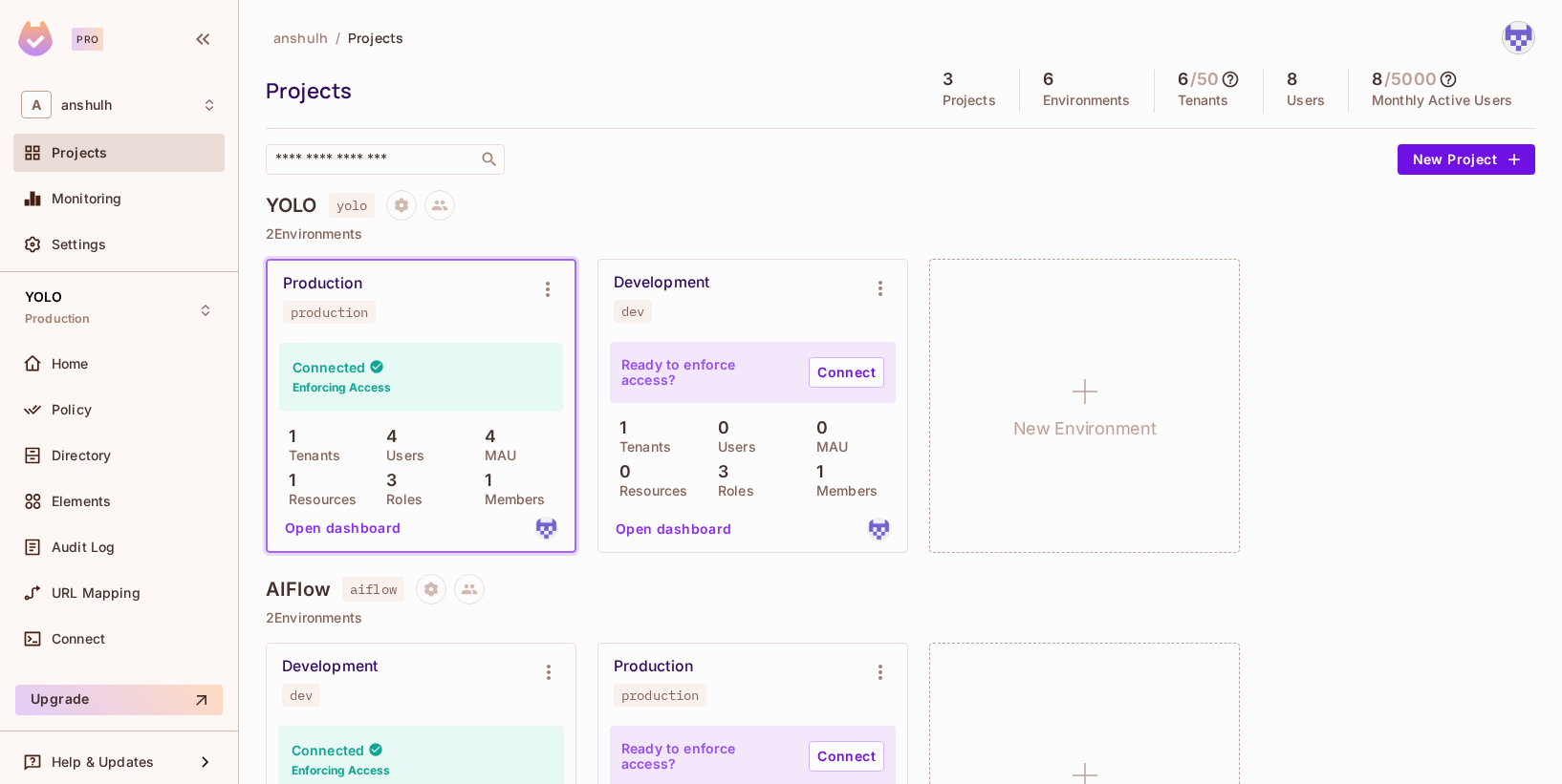
scroll to position [217, 0]
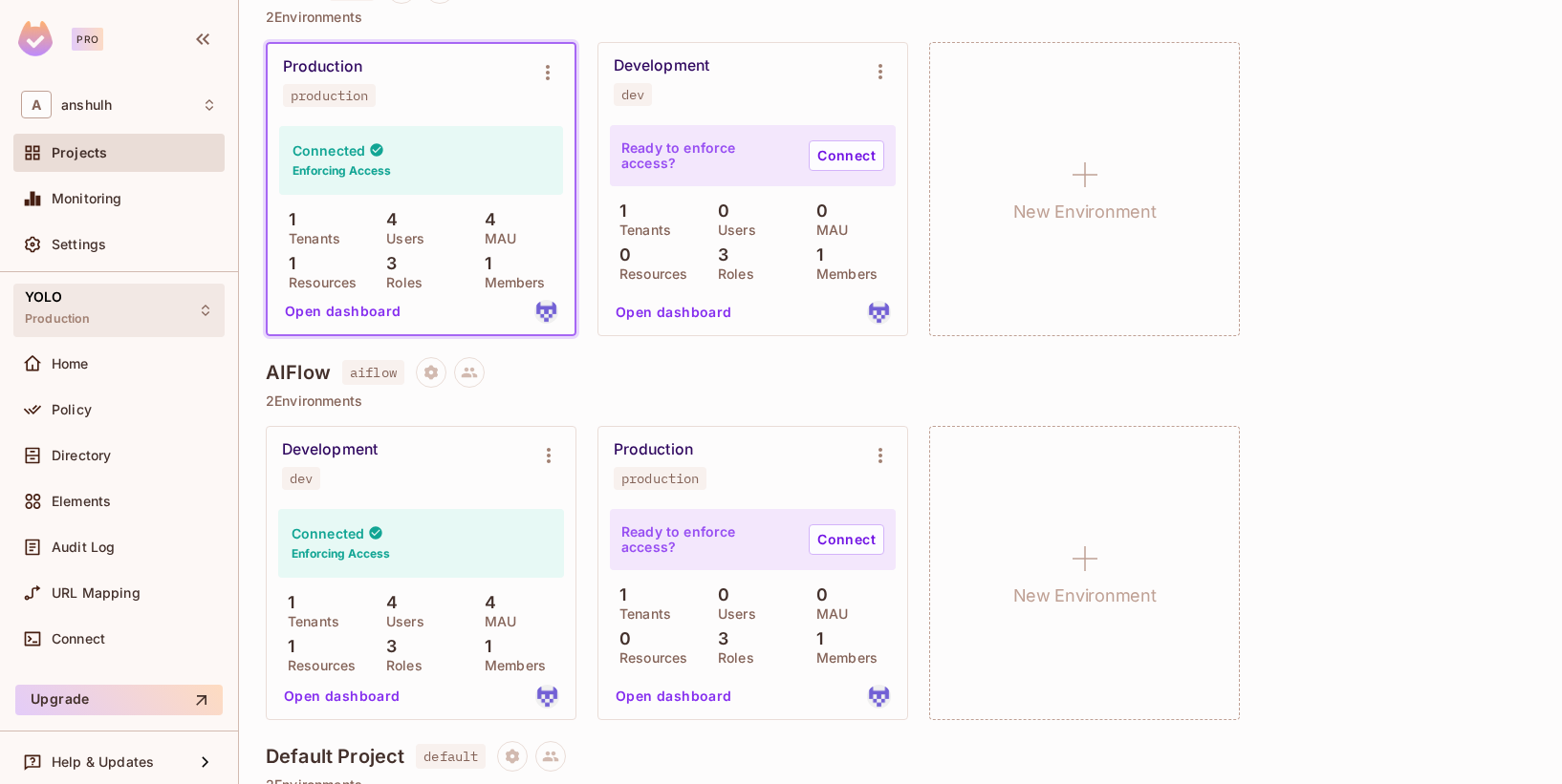
click at [86, 301] on div "YOLO Production" at bounding box center [118, 310] width 212 height 53
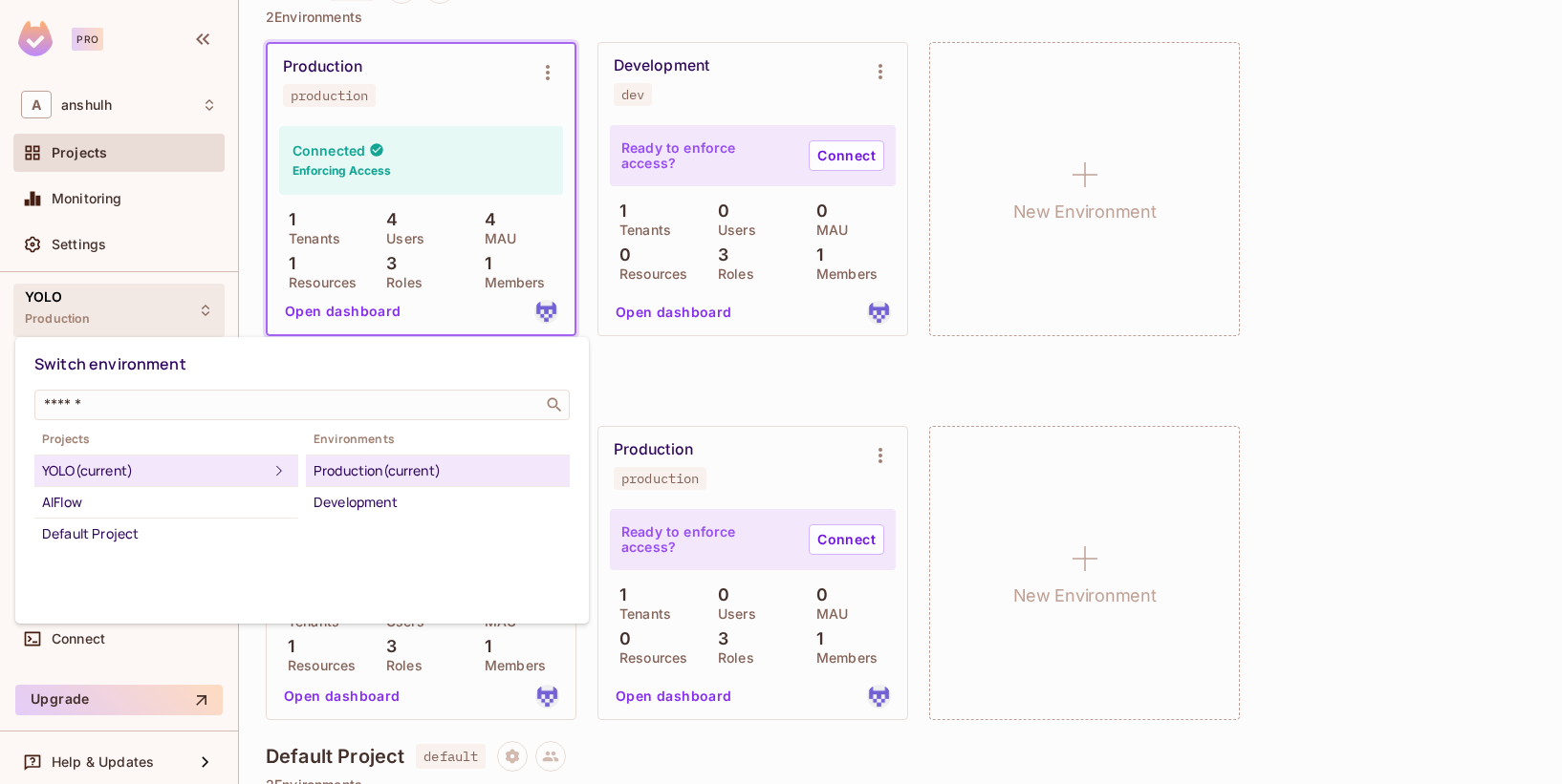
click at [105, 467] on div "YOLO (current)" at bounding box center [154, 470] width 225 height 23
click at [100, 496] on div "AIFlow" at bounding box center [166, 502] width 248 height 23
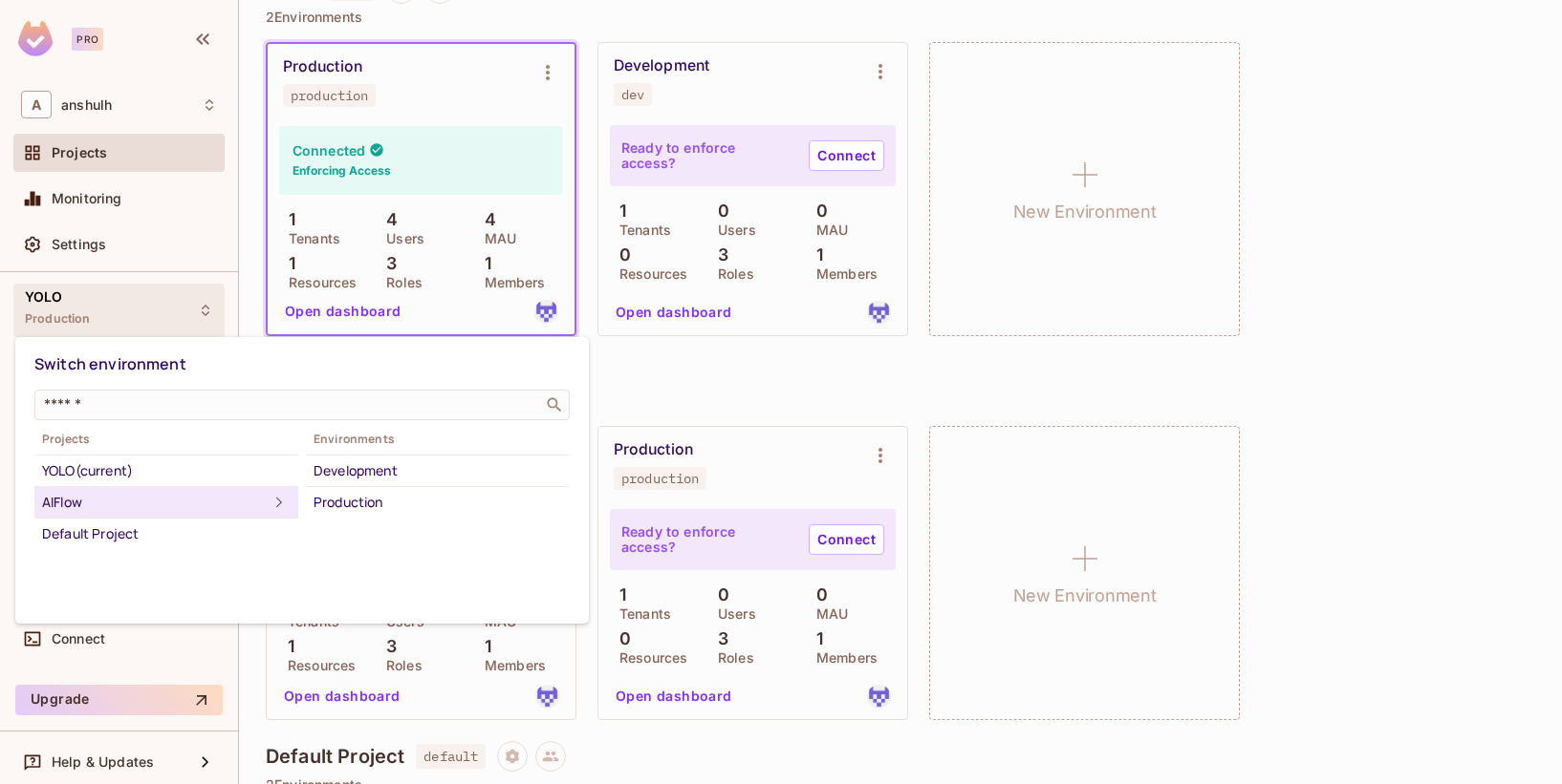
click at [242, 501] on div "AIFlow" at bounding box center [154, 502] width 225 height 23
click at [113, 481] on div "YOLO (current)" at bounding box center [166, 470] width 248 height 23
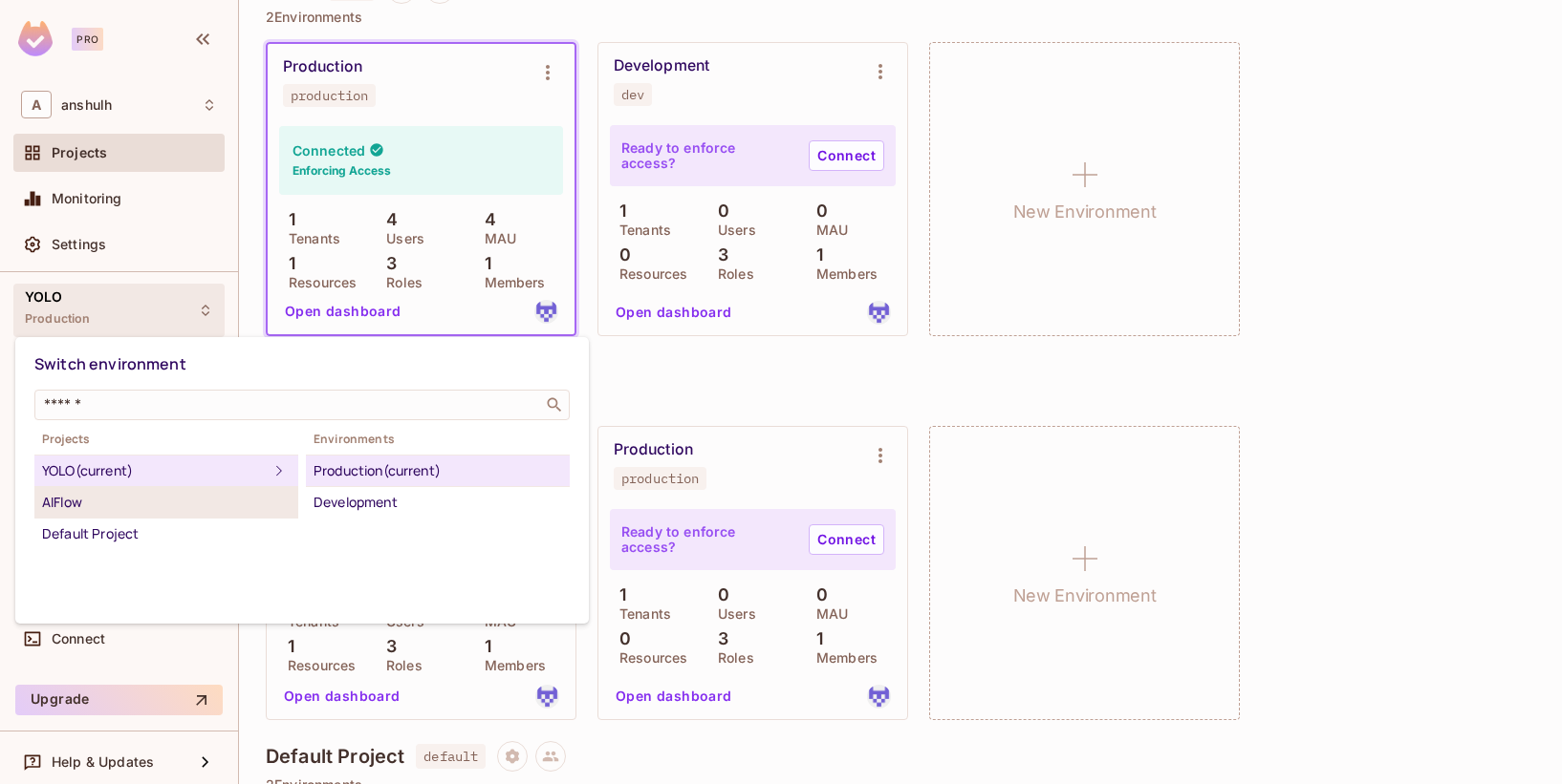
drag, startPoint x: 113, startPoint y: 481, endPoint x: 83, endPoint y: 496, distance: 33.5
click at [83, 496] on div "AIFlow" at bounding box center [166, 502] width 248 height 23
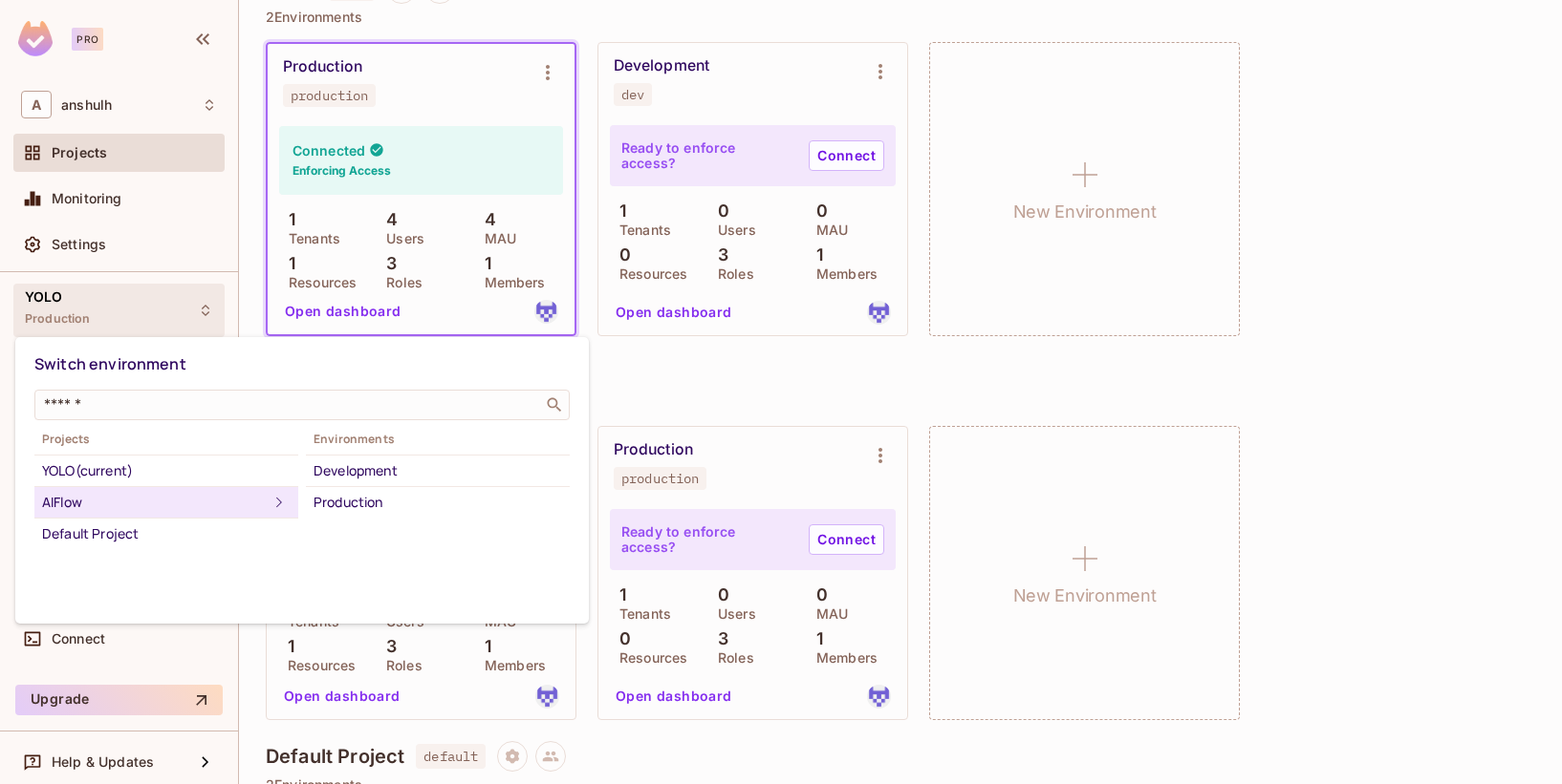
click at [83, 497] on div "AIFlow" at bounding box center [154, 502] width 225 height 23
click at [233, 647] on div at bounding box center [781, 392] width 1562 height 784
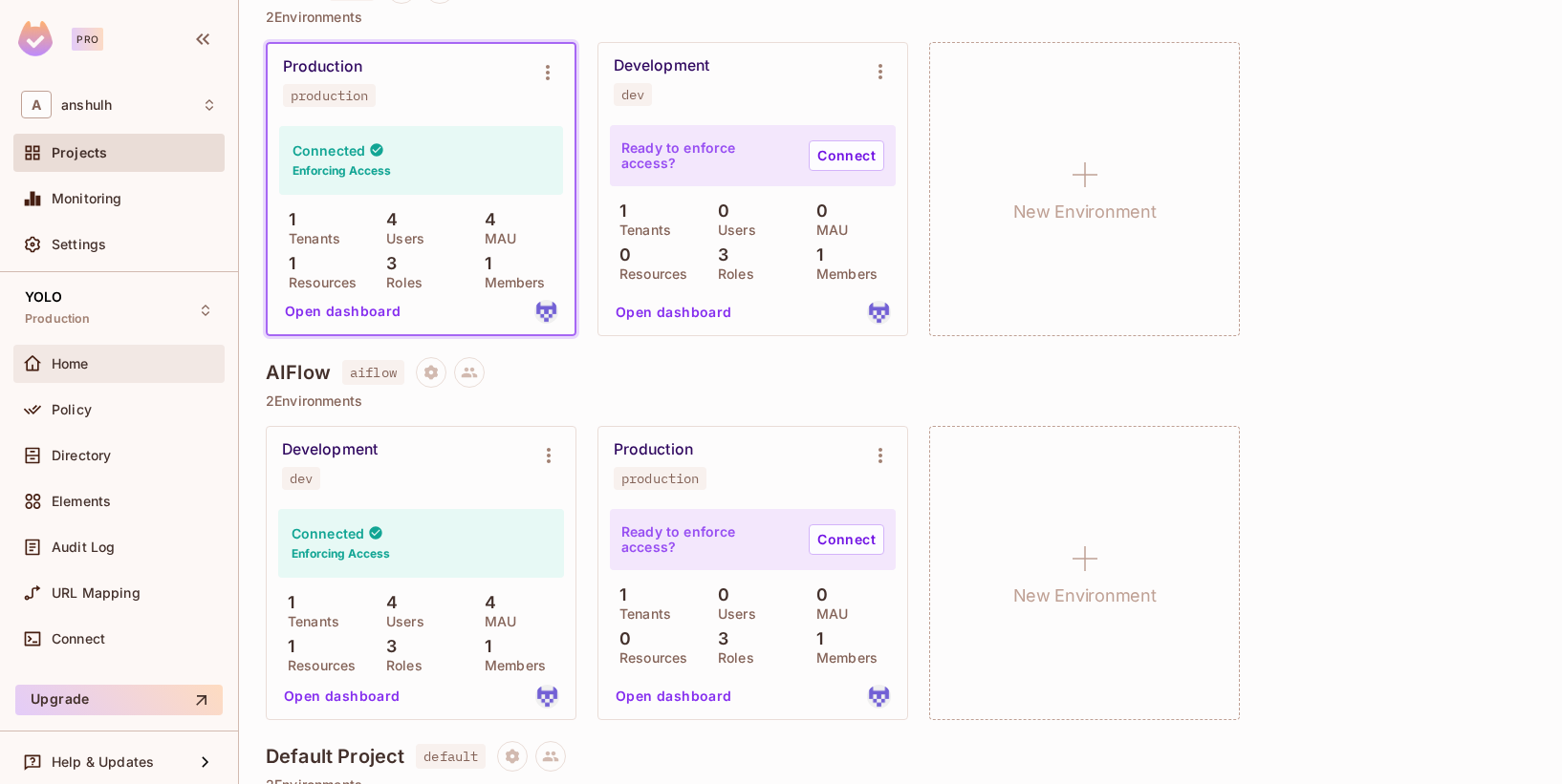
click at [74, 358] on span "Home" at bounding box center [71, 363] width 38 height 15
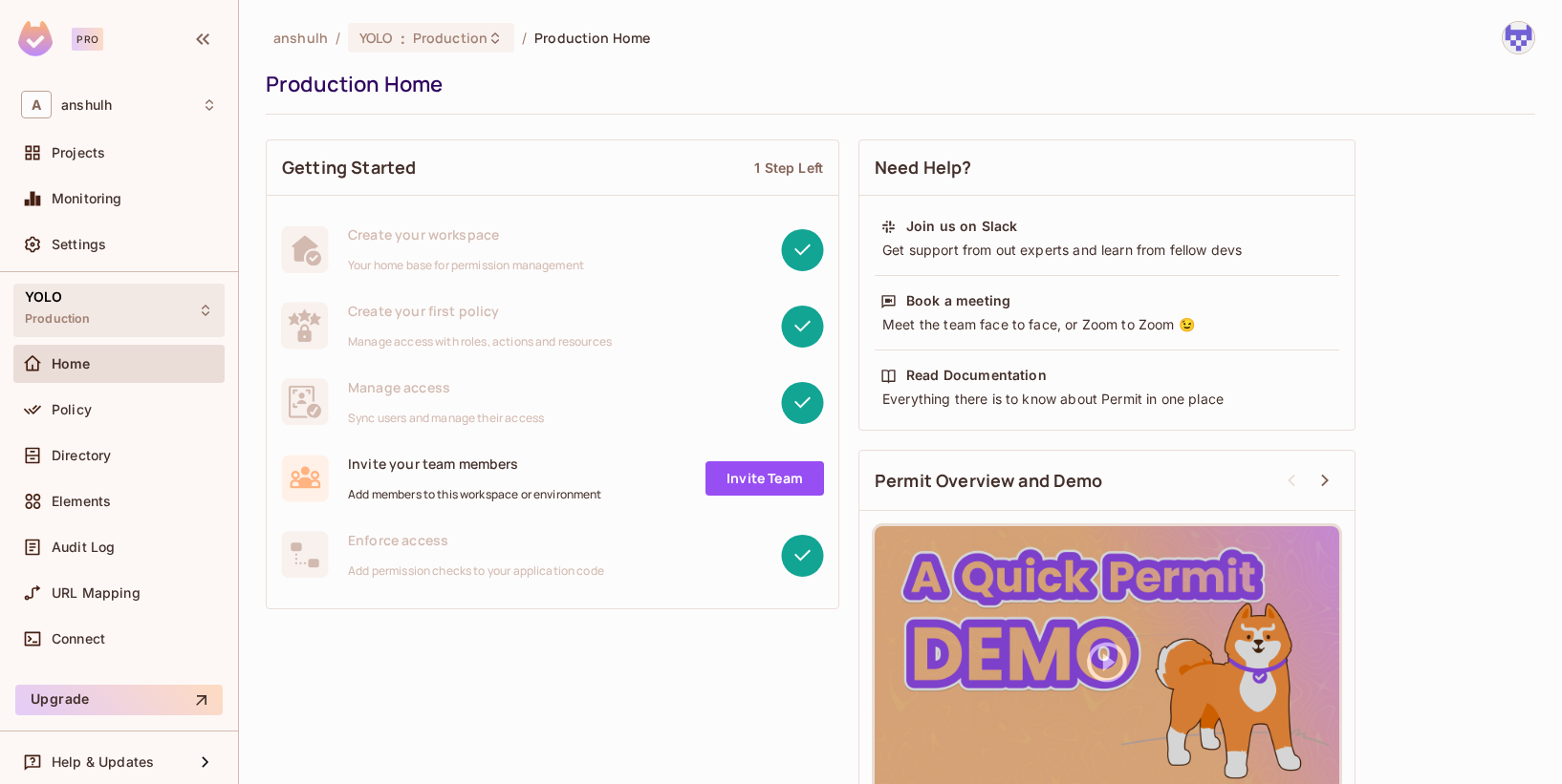
click at [105, 315] on div "YOLO Production" at bounding box center [118, 310] width 212 height 53
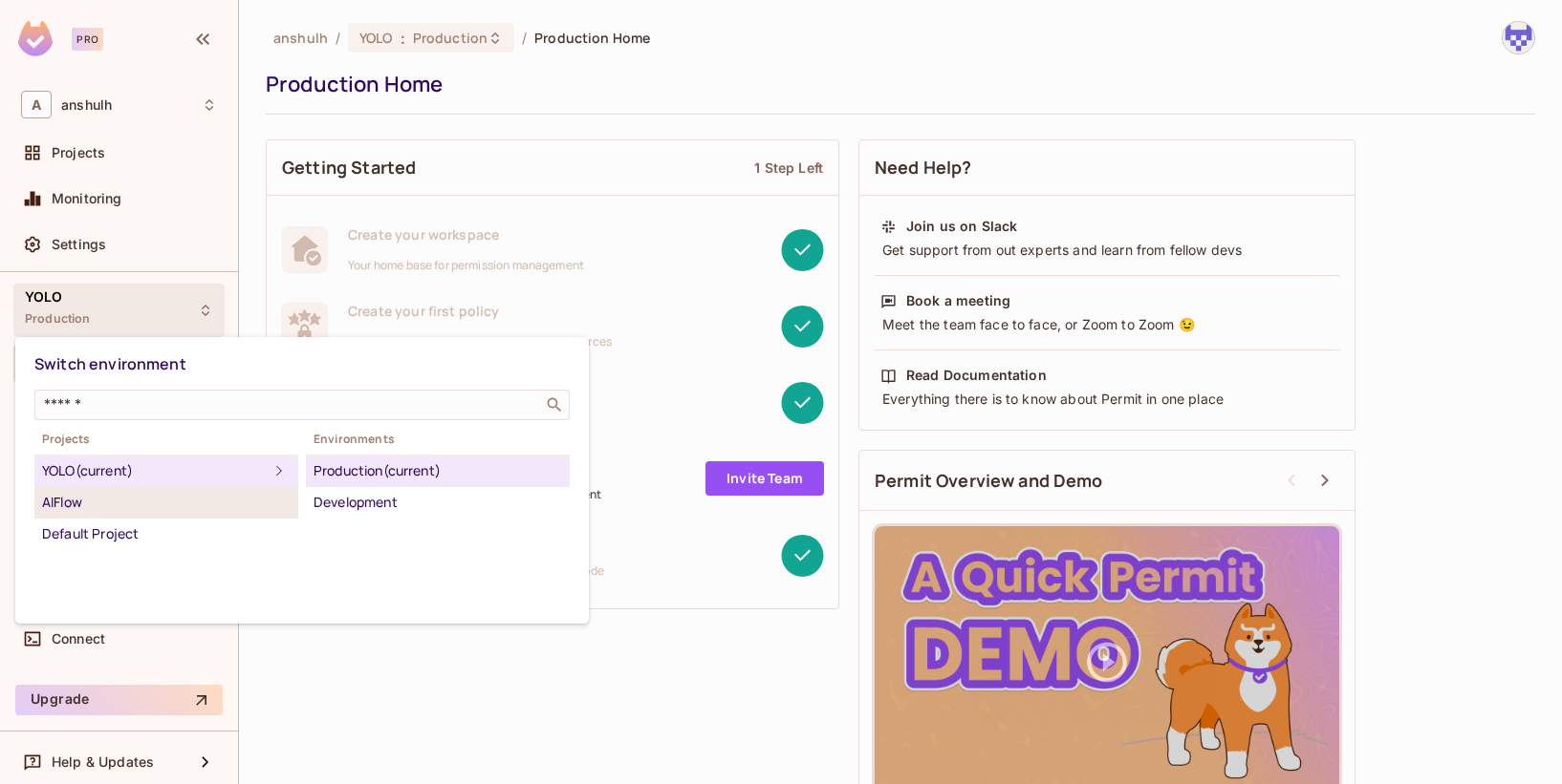
click at [80, 497] on div "AIFlow" at bounding box center [166, 502] width 248 height 23
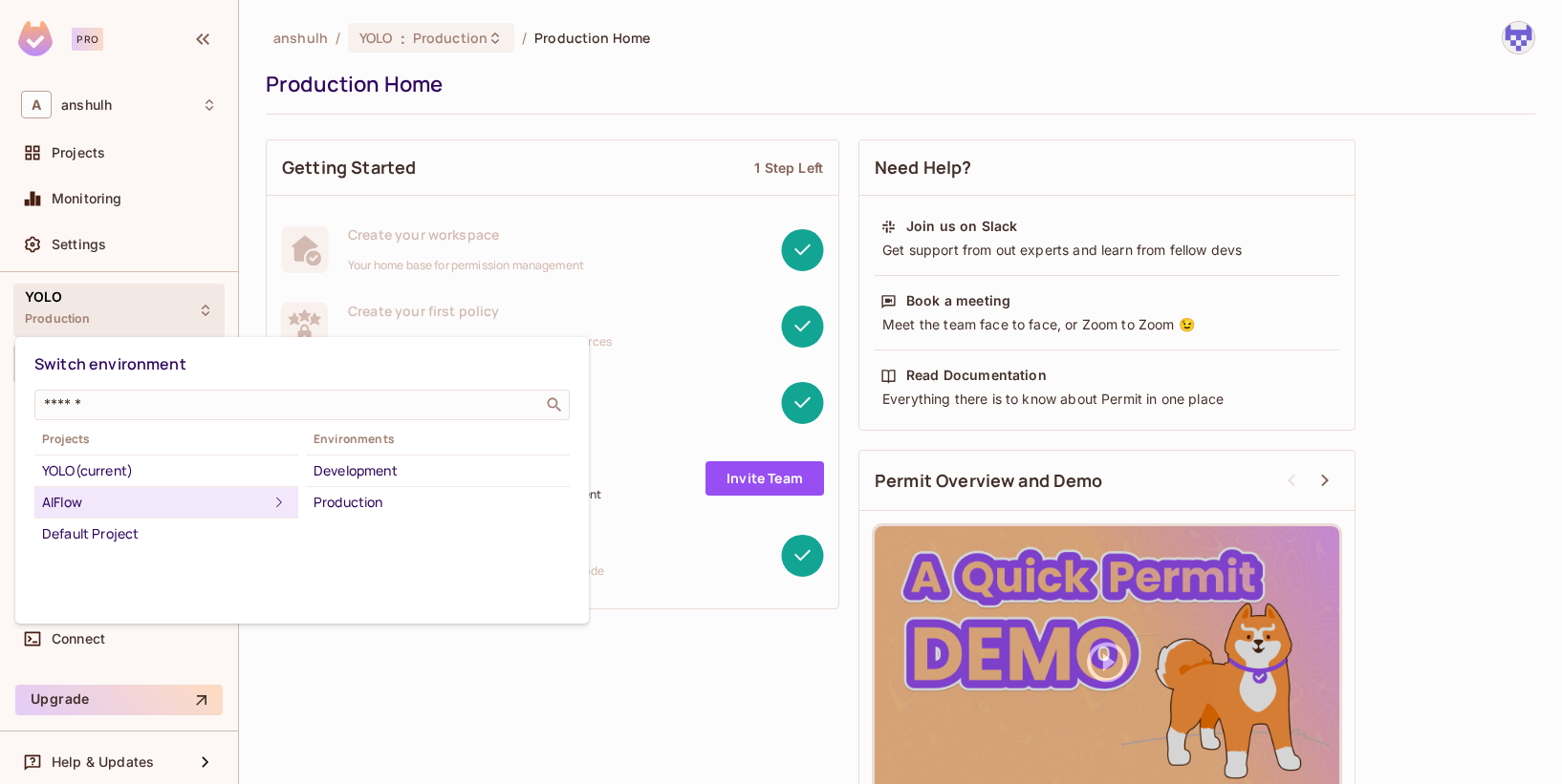
click at [272, 495] on icon at bounding box center [279, 502] width 23 height 23
click at [268, 495] on icon at bounding box center [279, 502] width 23 height 23
click at [268, 492] on icon at bounding box center [279, 502] width 23 height 23
drag, startPoint x: 625, startPoint y: 719, endPoint x: 613, endPoint y: 706, distance: 17.7
click at [613, 706] on div at bounding box center [781, 392] width 1562 height 784
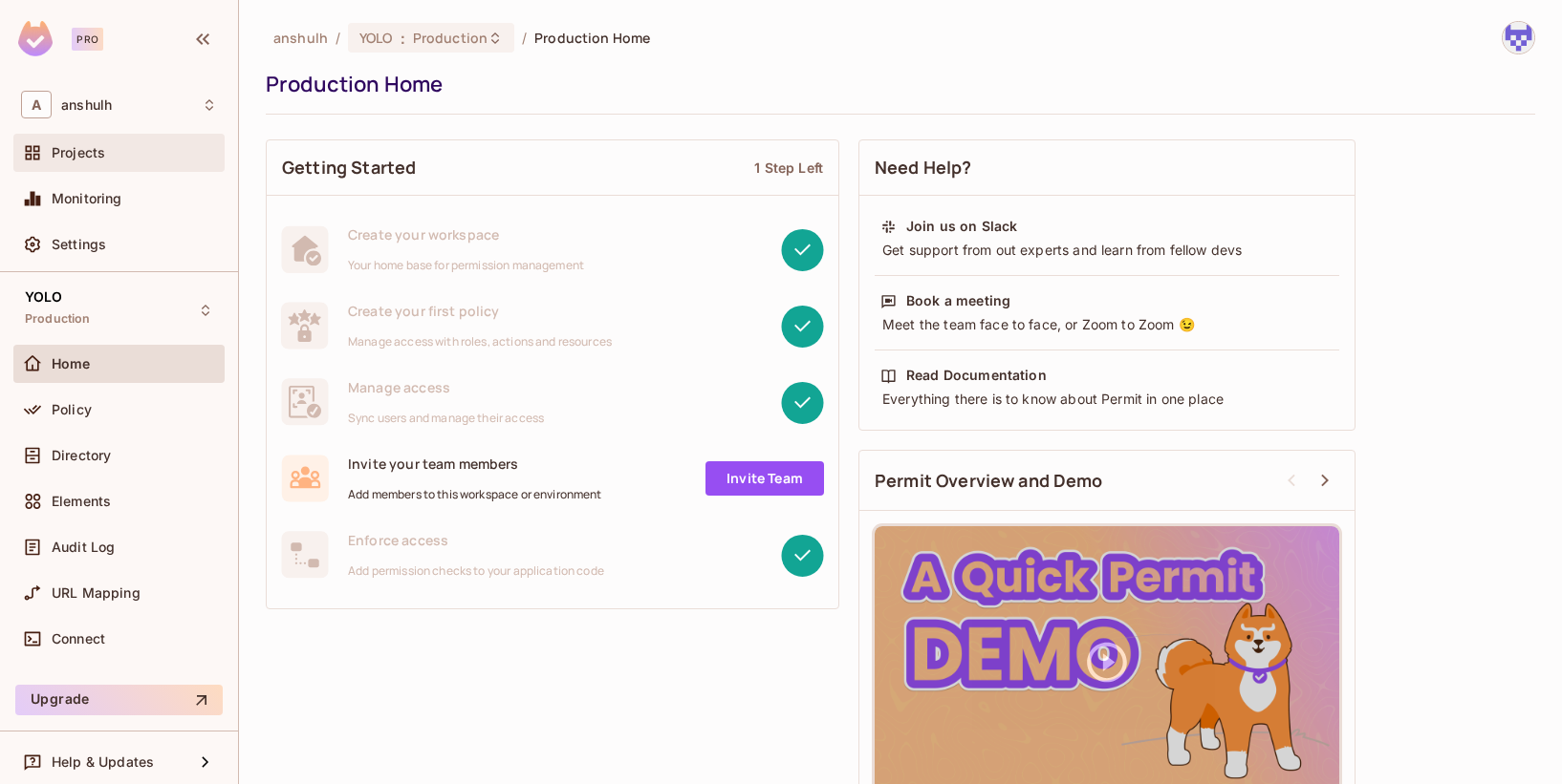
click at [107, 146] on div "Projects" at bounding box center [134, 152] width 166 height 15
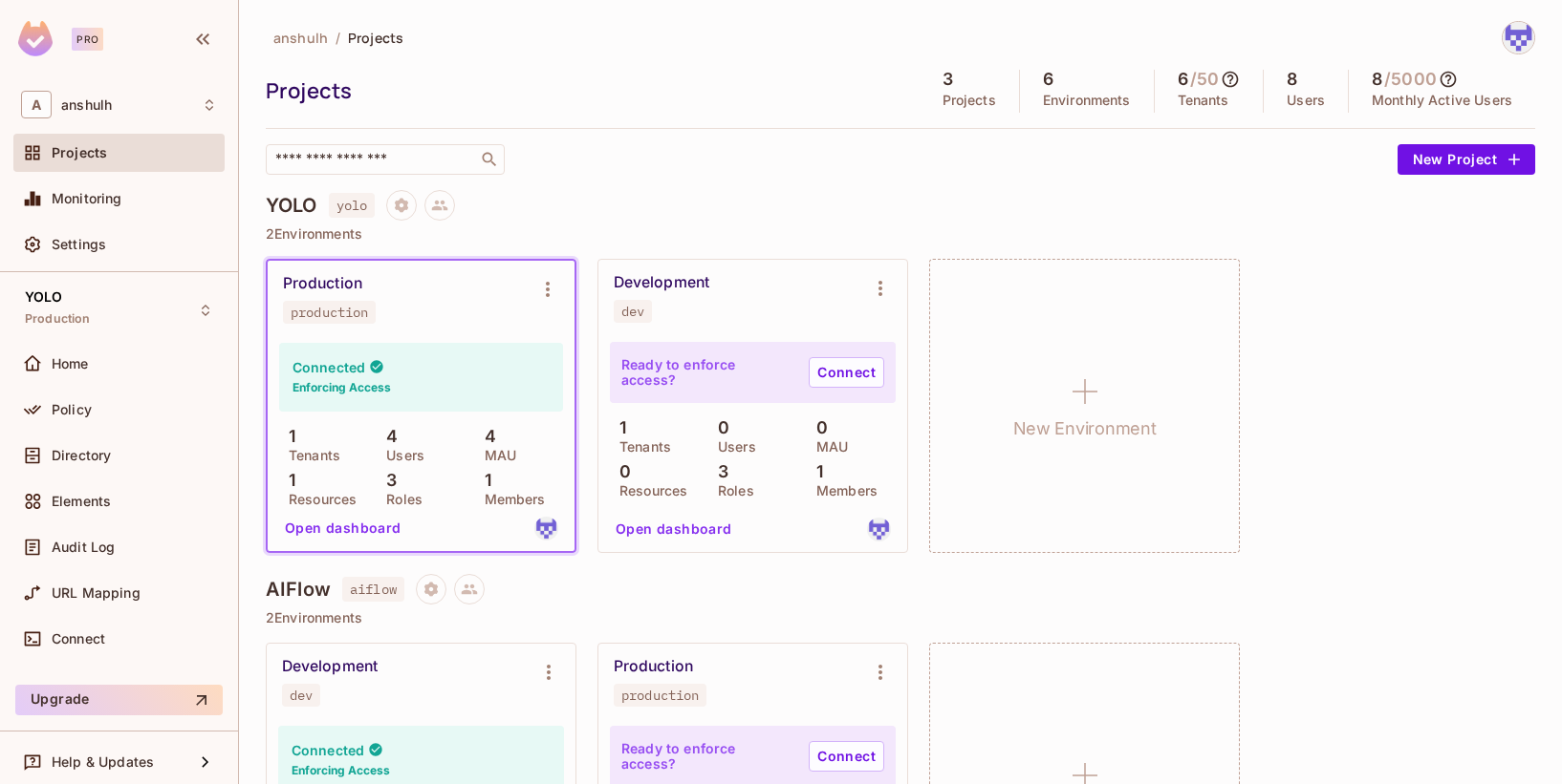
click at [291, 582] on h4 "AIFlow" at bounding box center [298, 588] width 65 height 23
click at [477, 590] on icon at bounding box center [469, 588] width 17 height 17
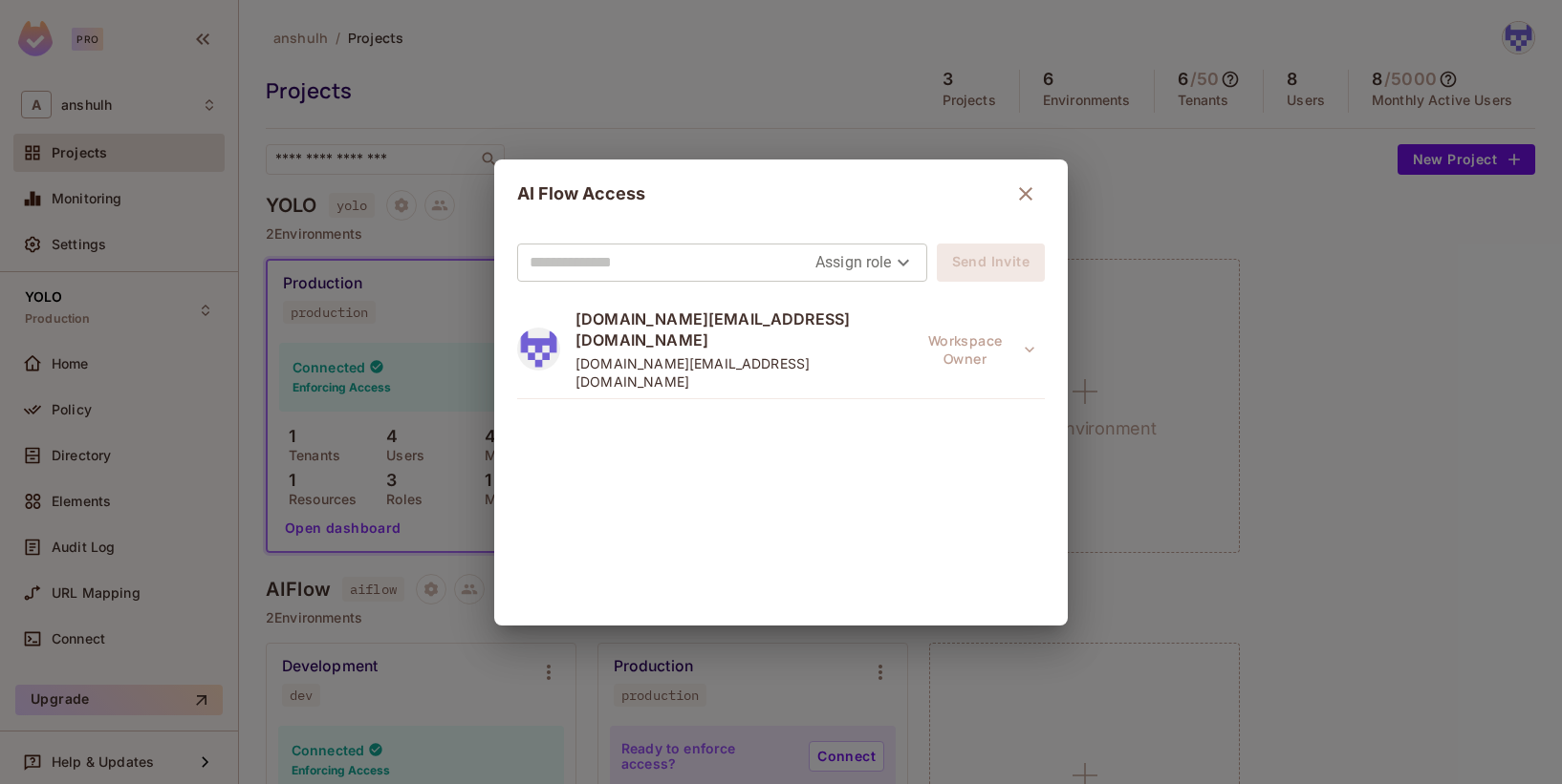
click at [1016, 192] on icon "button" at bounding box center [1025, 194] width 23 height 23
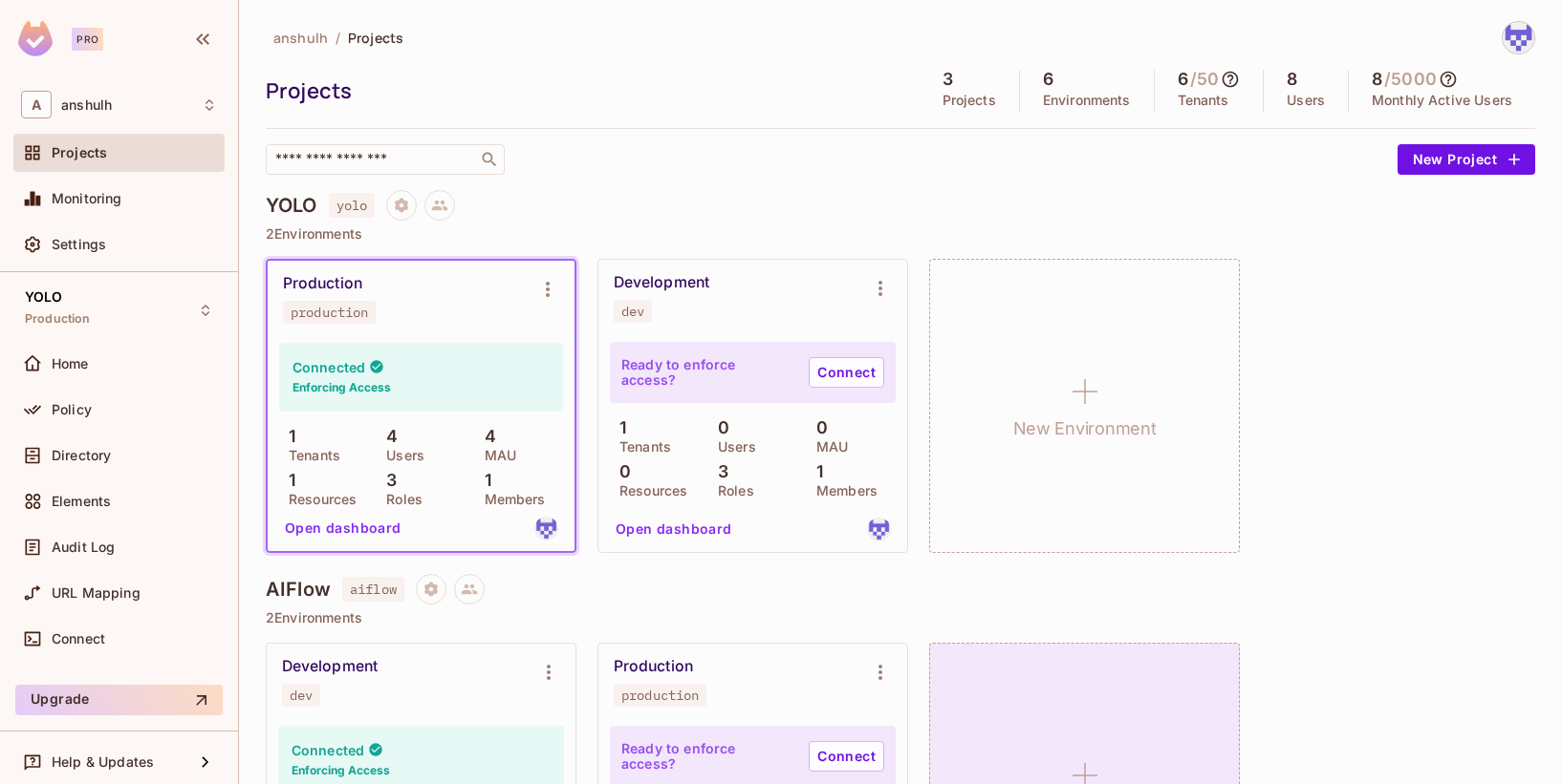
scroll to position [217, 0]
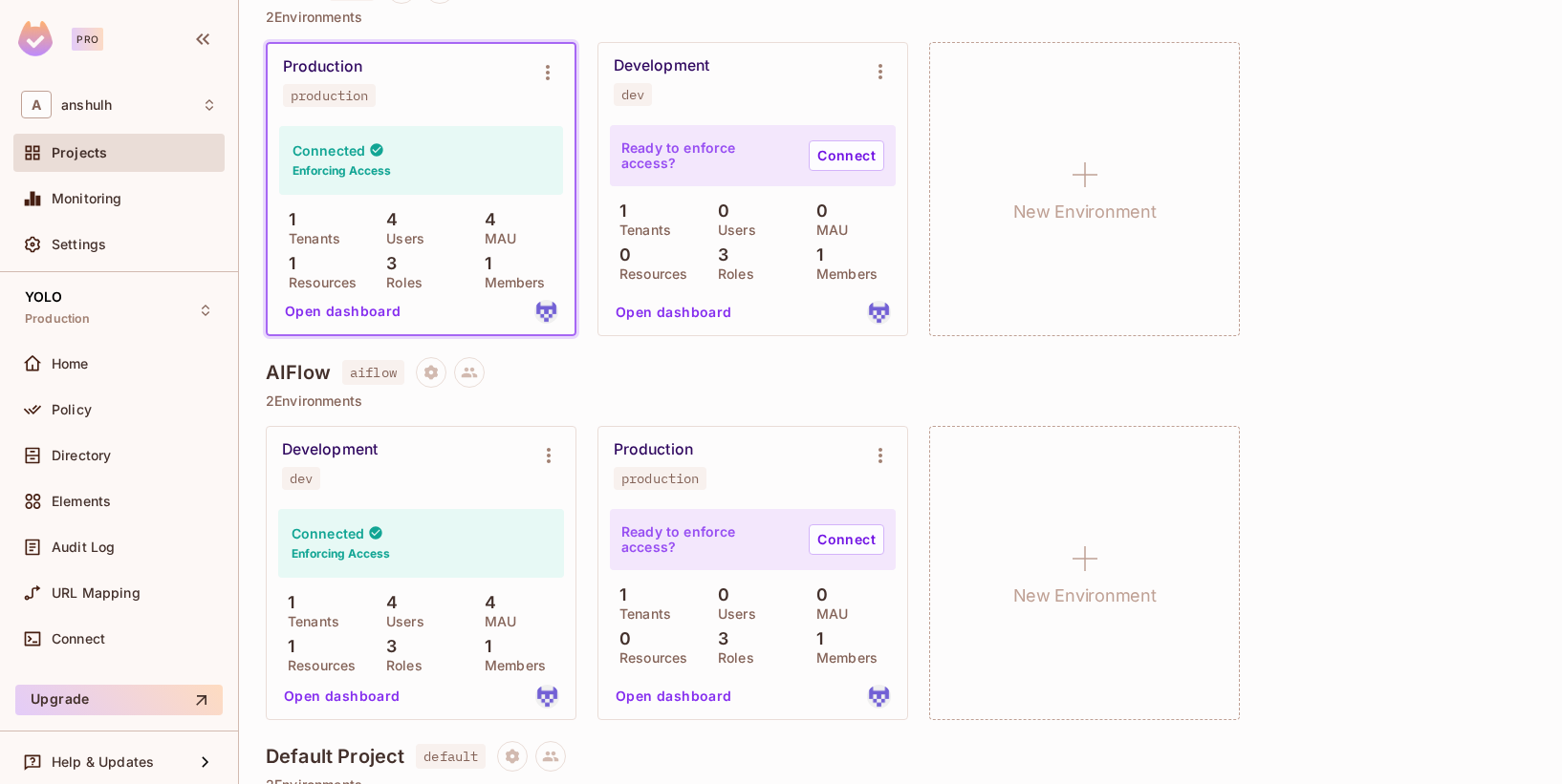
click at [383, 481] on div "Development dev" at bounding box center [405, 465] width 247 height 50
click at [356, 442] on div "Development" at bounding box center [330, 450] width 95 height 19
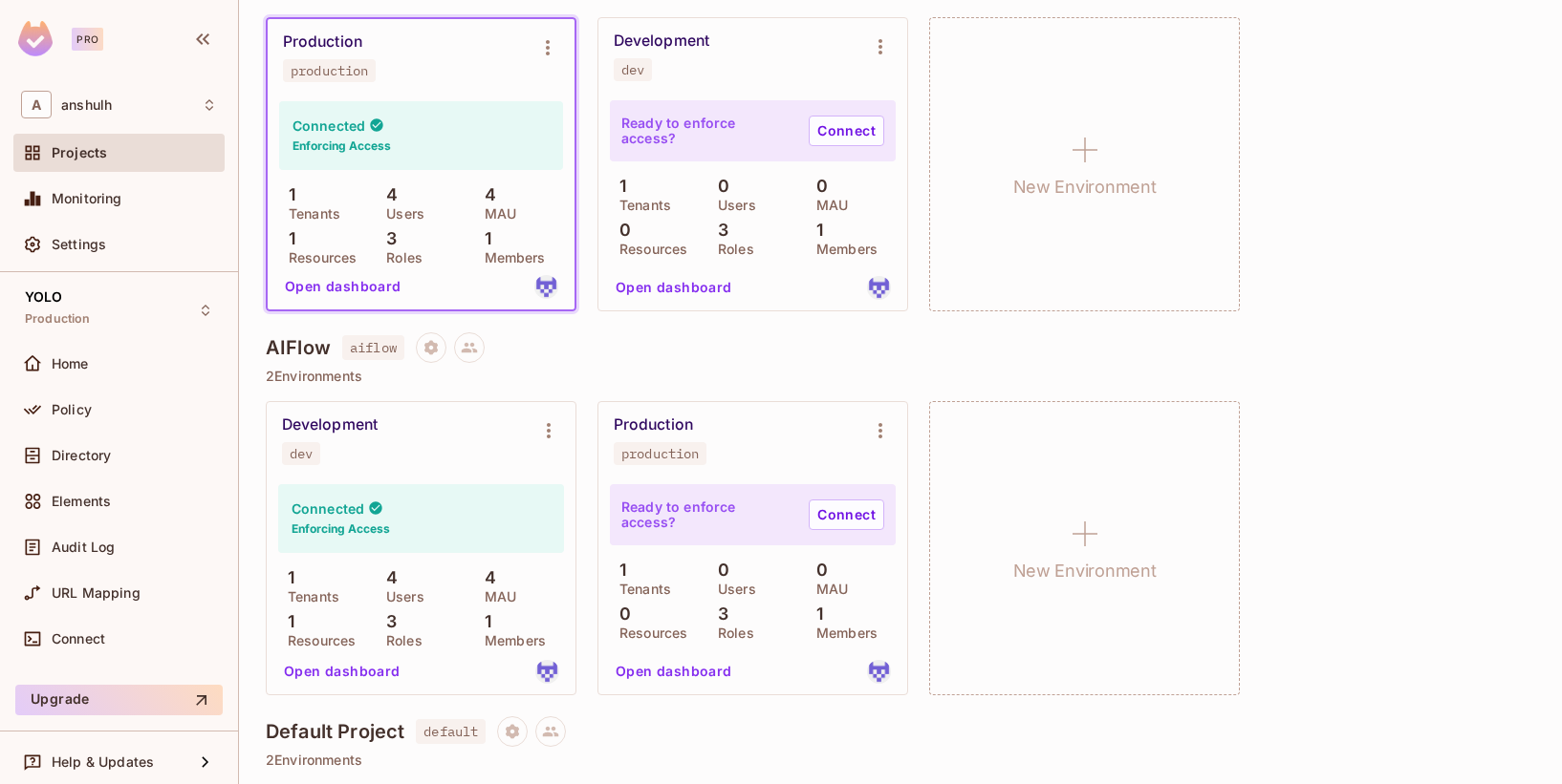
scroll to position [558, 0]
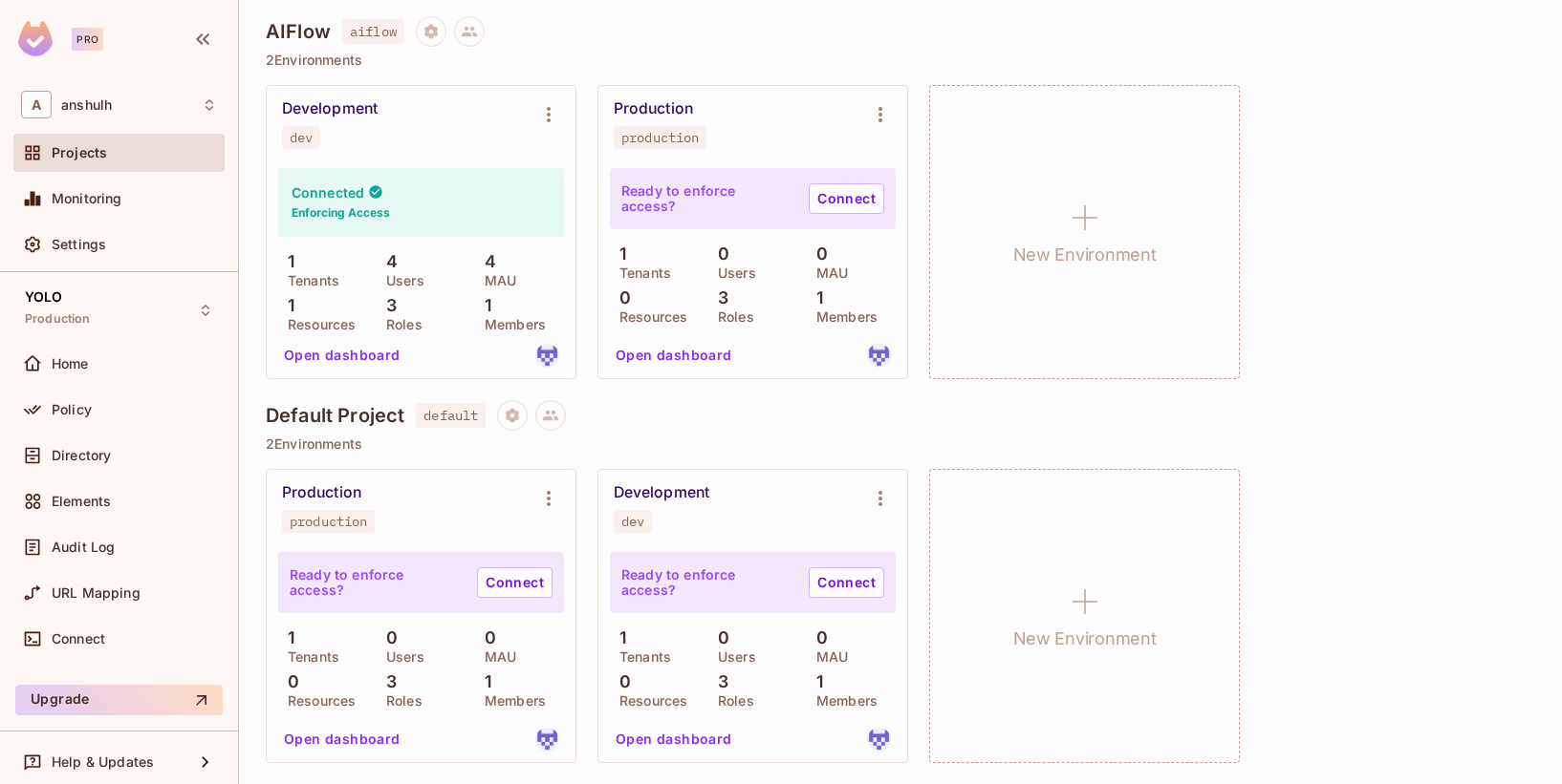
click at [284, 46] on div "AIFlow aiflow" at bounding box center [901, 31] width 1269 height 31
click at [284, 26] on h4 "AIFlow" at bounding box center [298, 31] width 65 height 23
drag, startPoint x: 258, startPoint y: 37, endPoint x: 271, endPoint y: 58, distance: 24.7
click at [258, 38] on div "anshulh / Projects Projects 3 Projects 6 Environments 6 / 50 Tenants 8 Users 8 …" at bounding box center [901, 392] width 1323 height 784
click at [273, 60] on p "2 Environments" at bounding box center [901, 60] width 1269 height 15
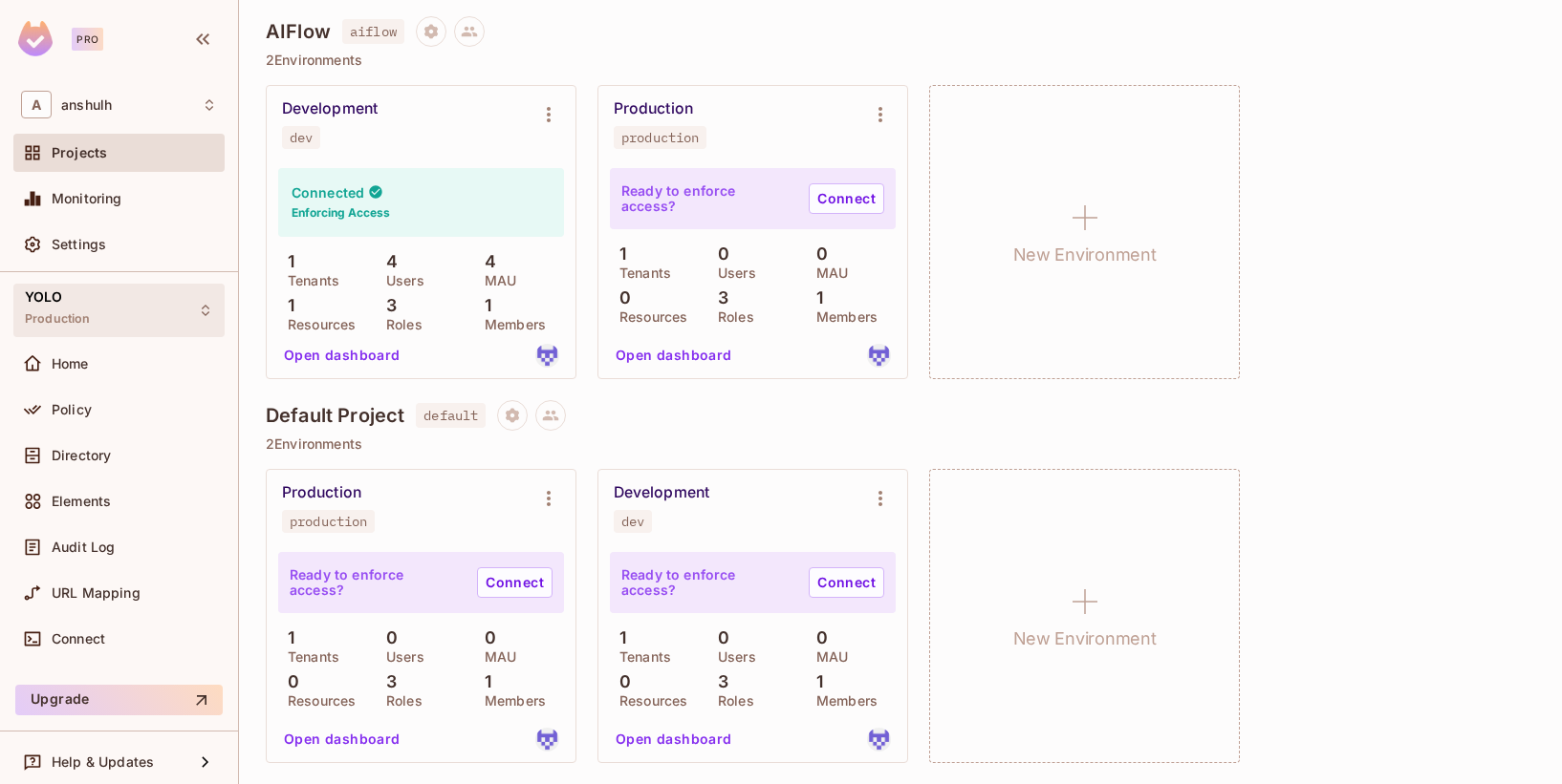
click at [98, 311] on div "YOLO Production" at bounding box center [118, 310] width 212 height 53
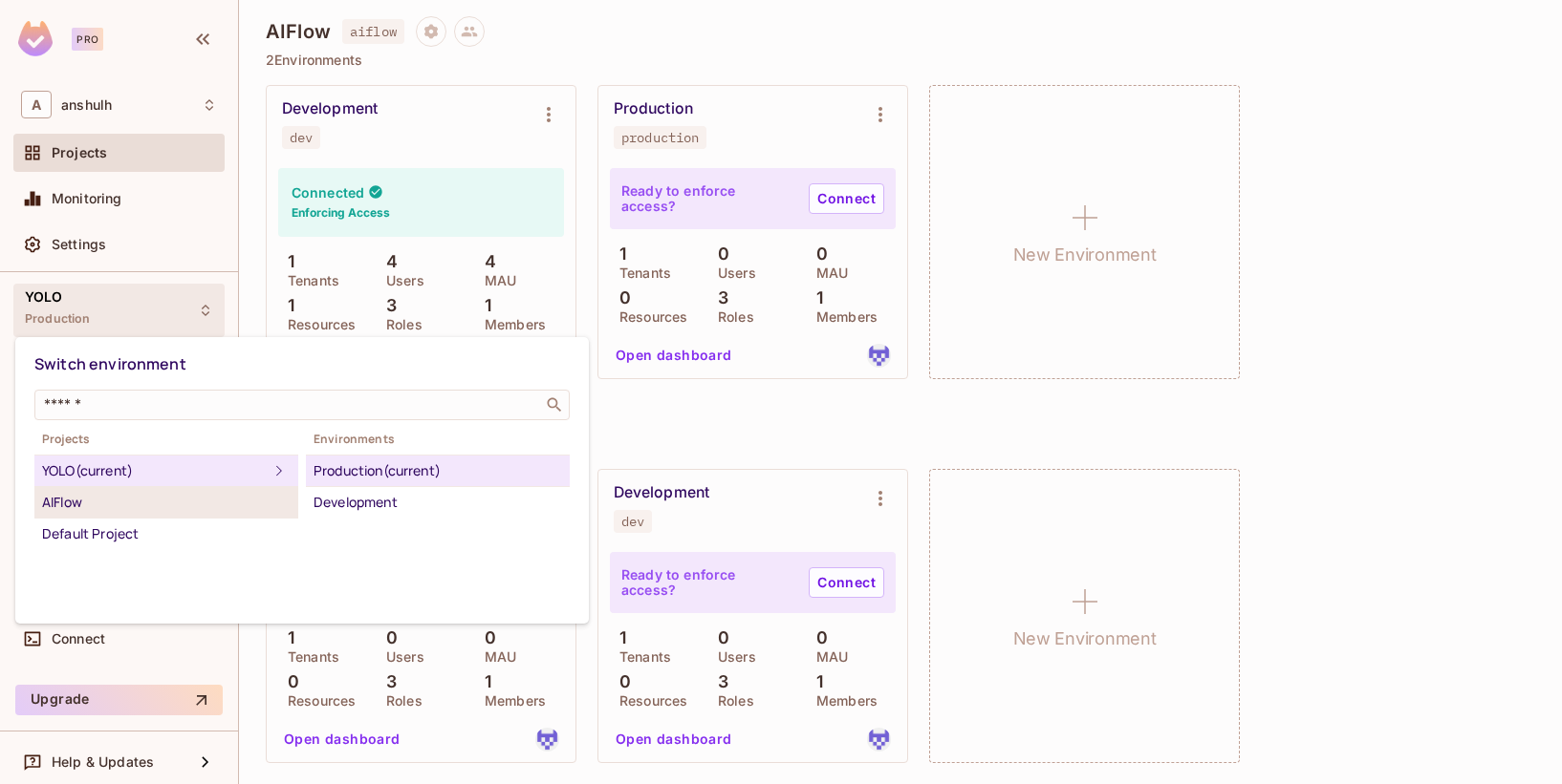
click at [81, 499] on div "AIFlow" at bounding box center [166, 502] width 248 height 23
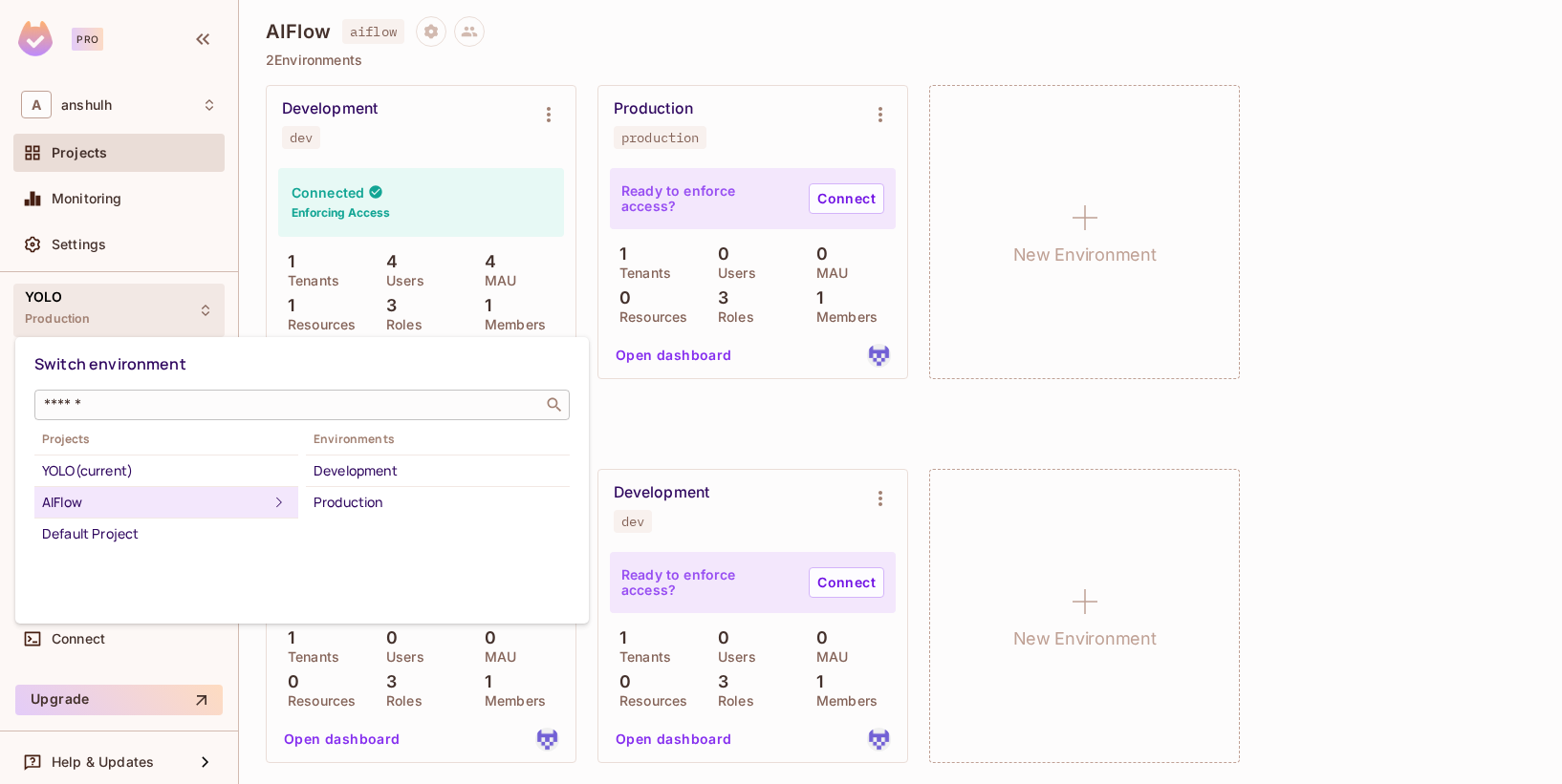
click at [155, 403] on input "text" at bounding box center [288, 404] width 497 height 19
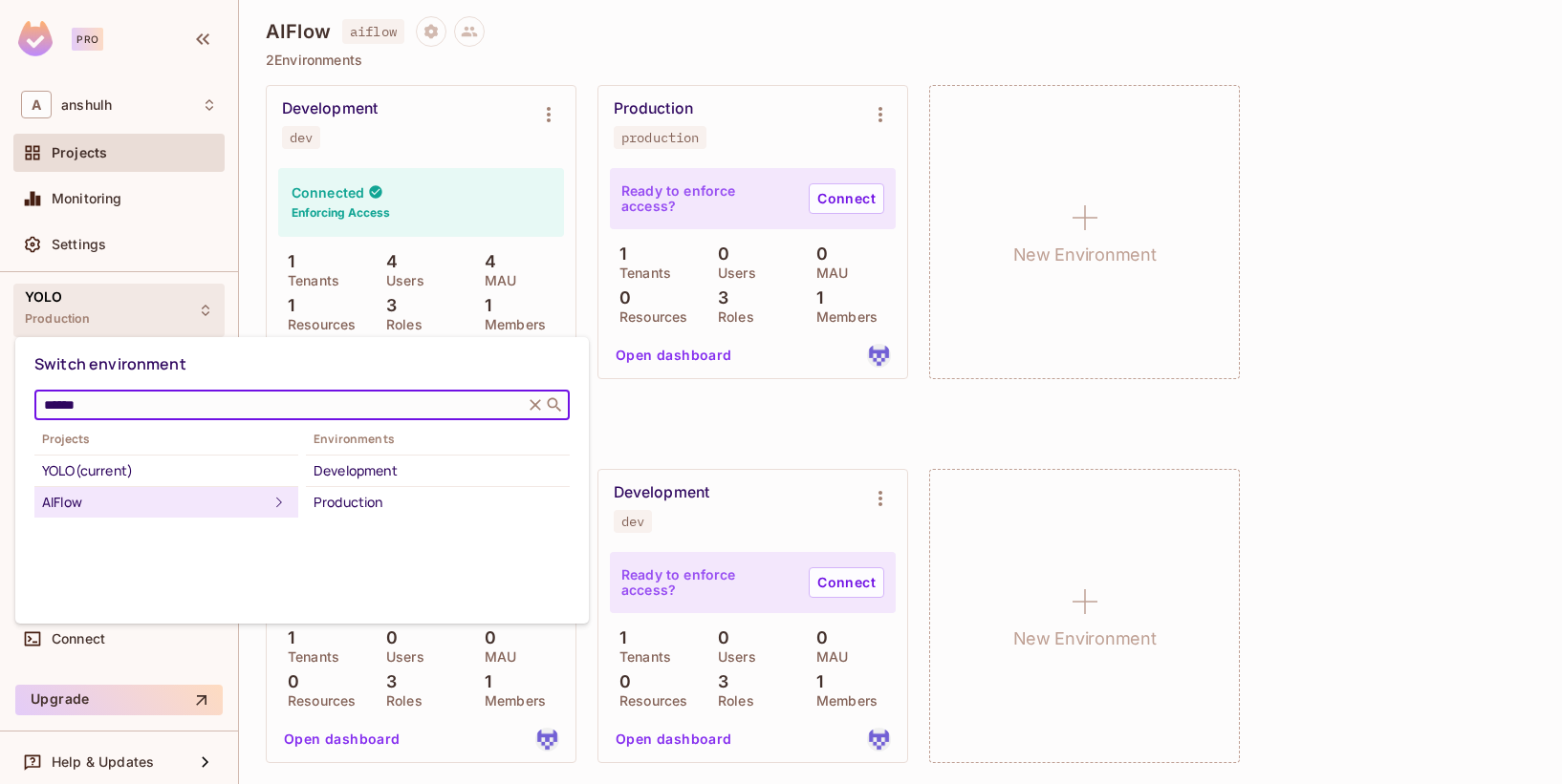
type input "******"
click at [112, 505] on div "AIFlow" at bounding box center [154, 502] width 225 height 23
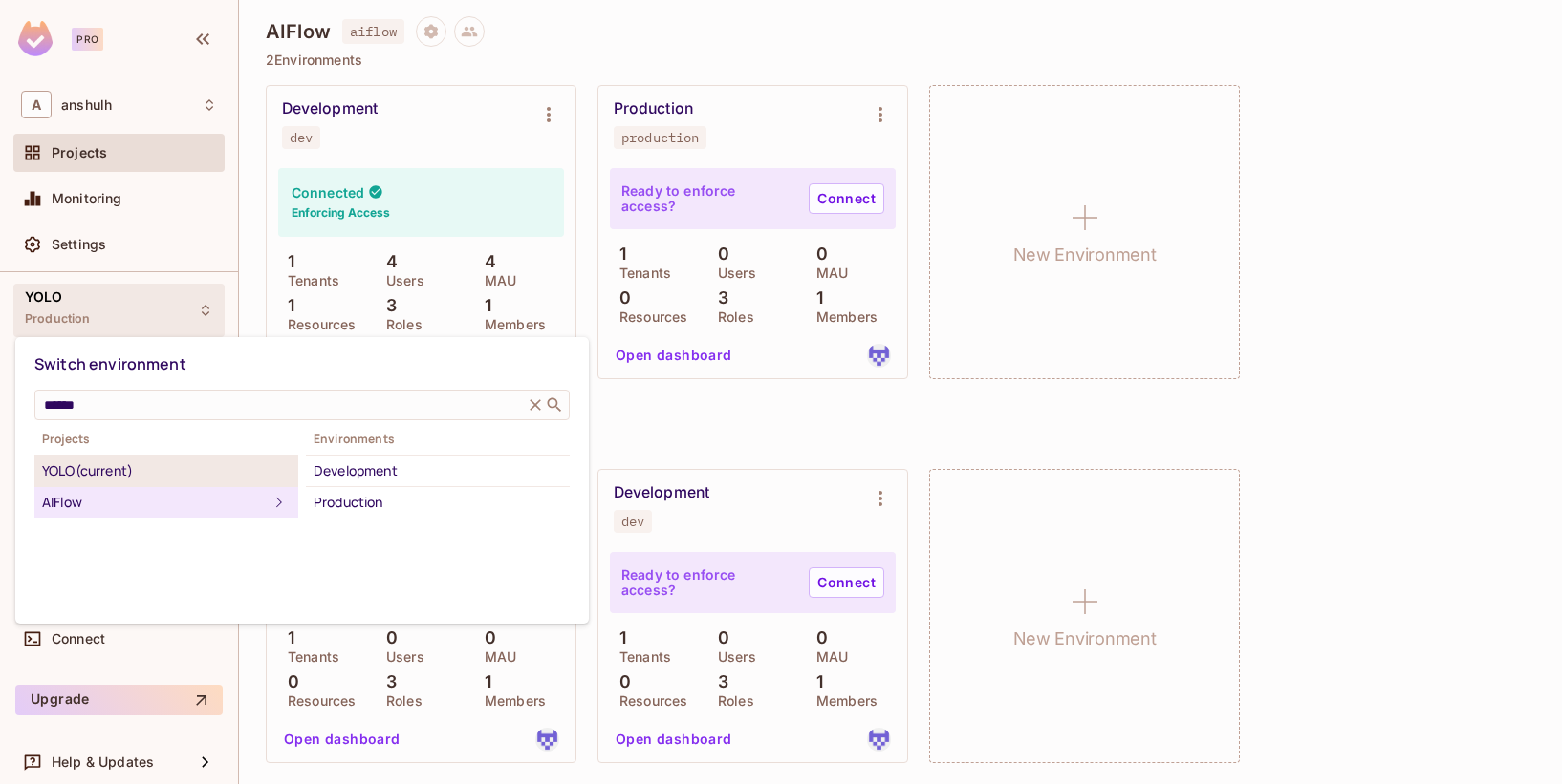
click at [217, 469] on div "YOLO (current)" at bounding box center [166, 470] width 248 height 23
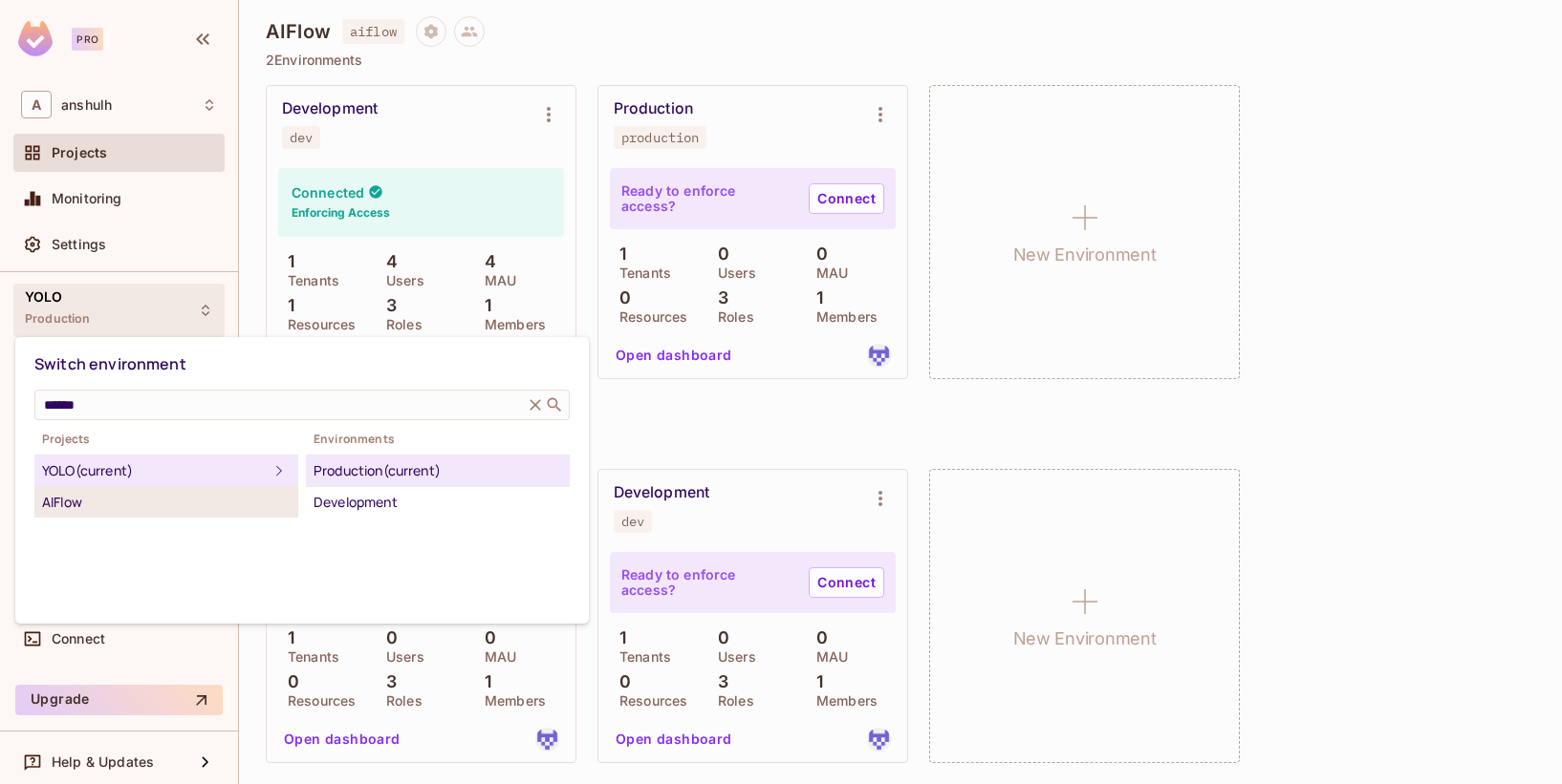
click at [113, 511] on div "AIFlow" at bounding box center [166, 502] width 248 height 23
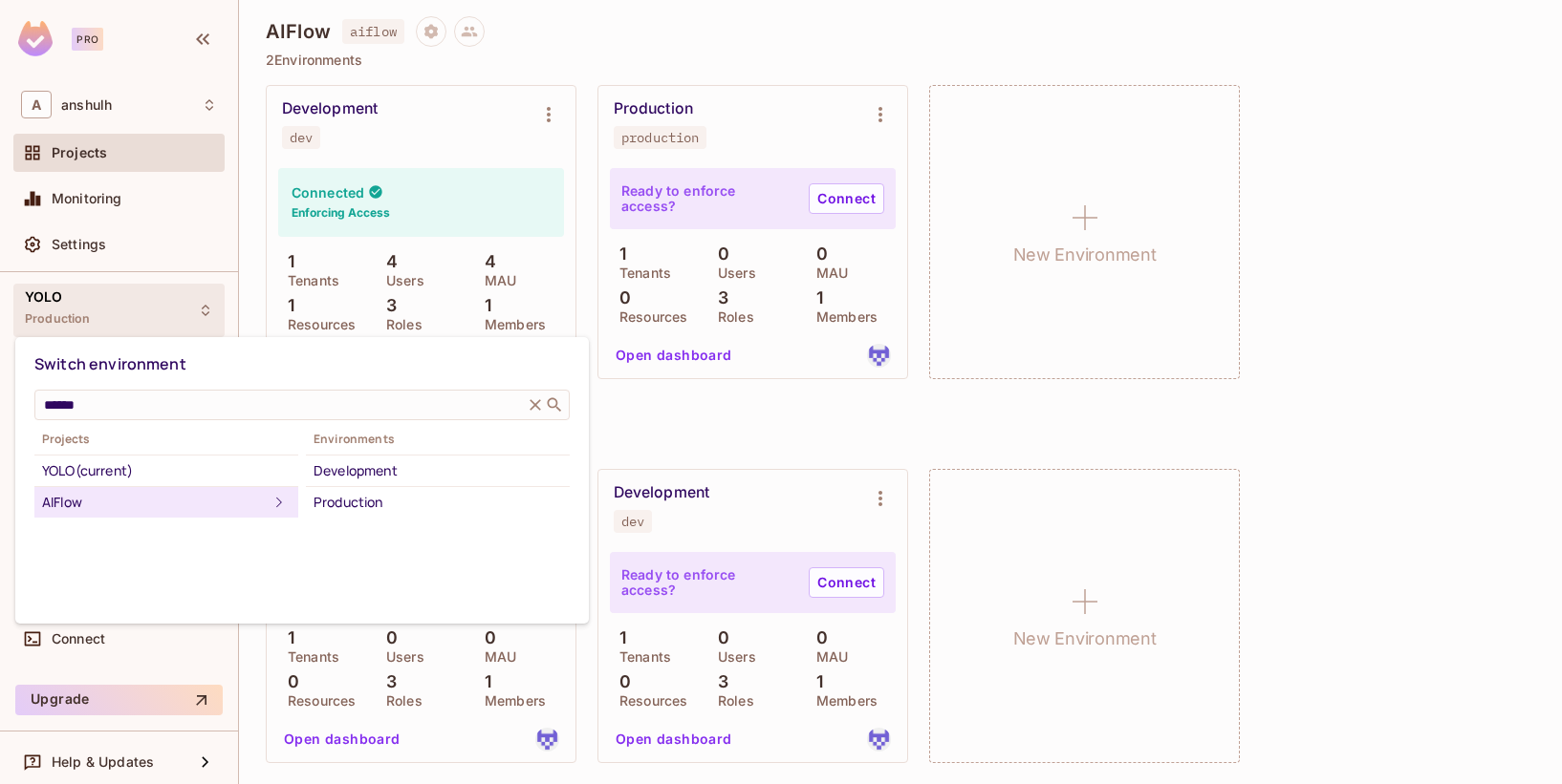
drag, startPoint x: 108, startPoint y: 460, endPoint x: 107, endPoint y: 492, distance: 32.0
click at [107, 493] on div "AIFlow" at bounding box center [154, 502] width 225 height 23
click at [1320, 388] on div at bounding box center [781, 392] width 1562 height 784
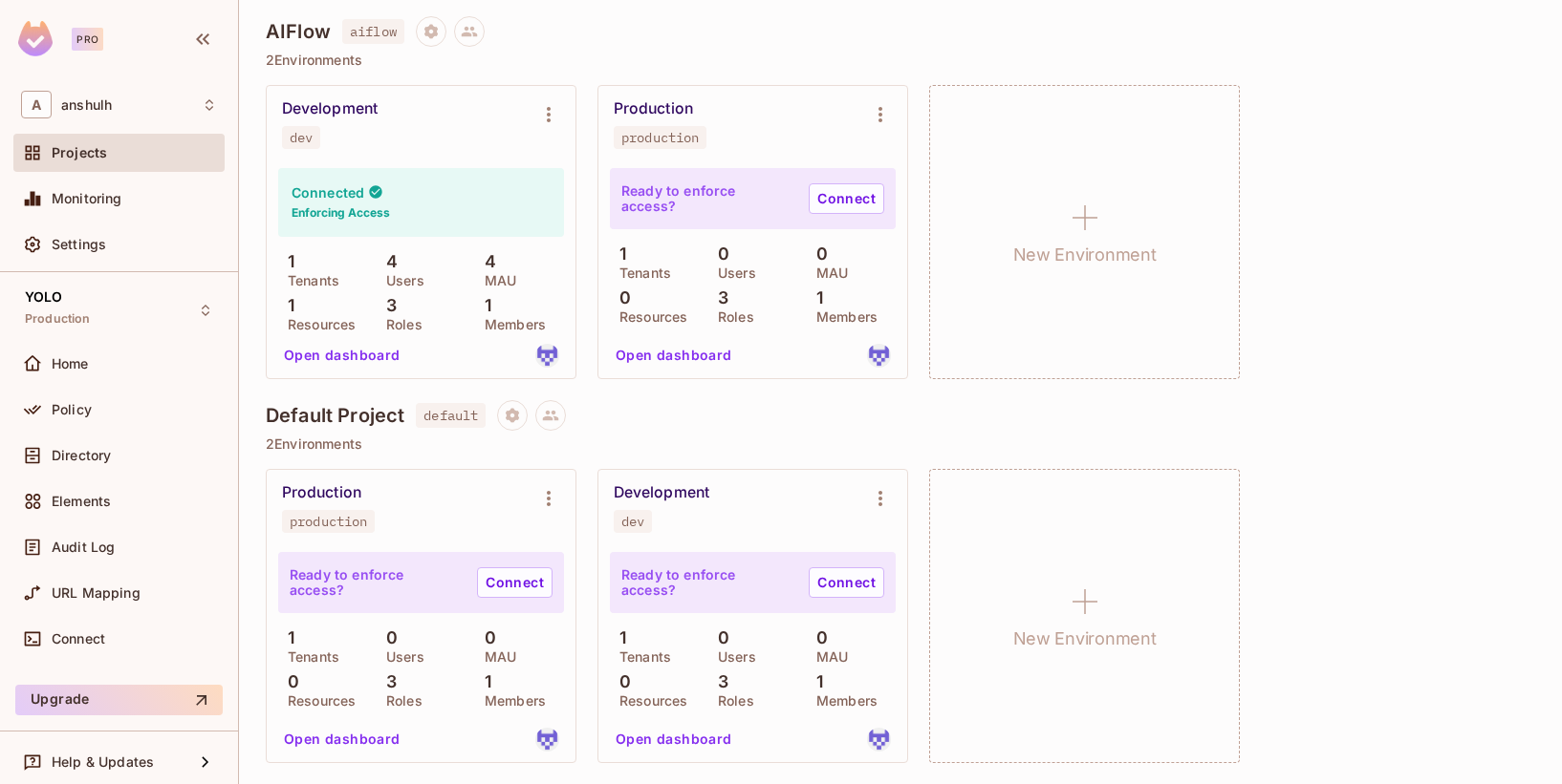
click at [314, 137] on span "dev" at bounding box center [301, 137] width 39 height 23
click at [330, 112] on div "Development" at bounding box center [330, 108] width 95 height 19
drag, startPoint x: 330, startPoint y: 112, endPoint x: 550, endPoint y: 118, distance: 220.1
click at [550, 118] on icon "Environment settings" at bounding box center [548, 114] width 23 height 23
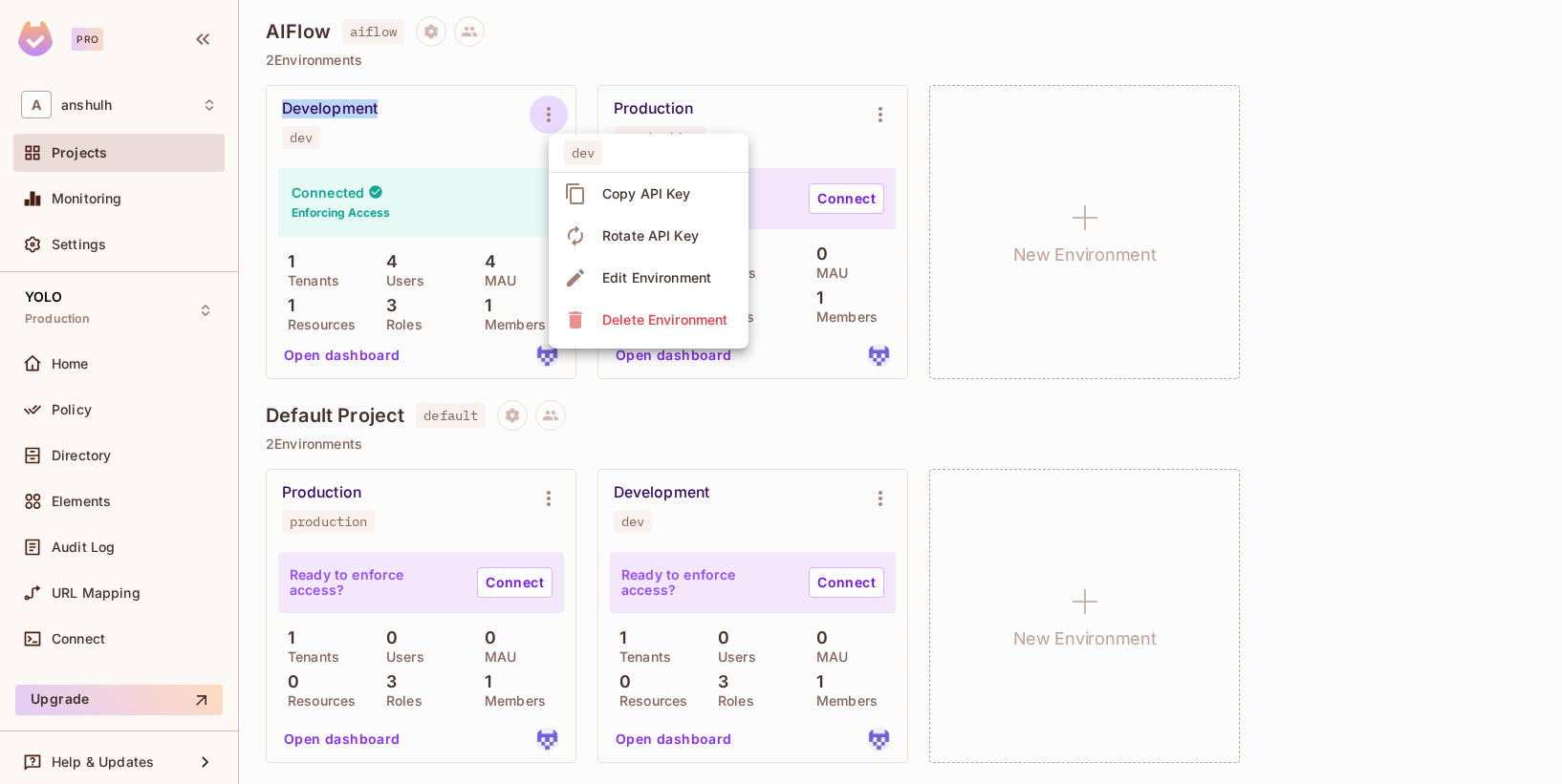
click at [1427, 369] on div at bounding box center [781, 392] width 1562 height 784
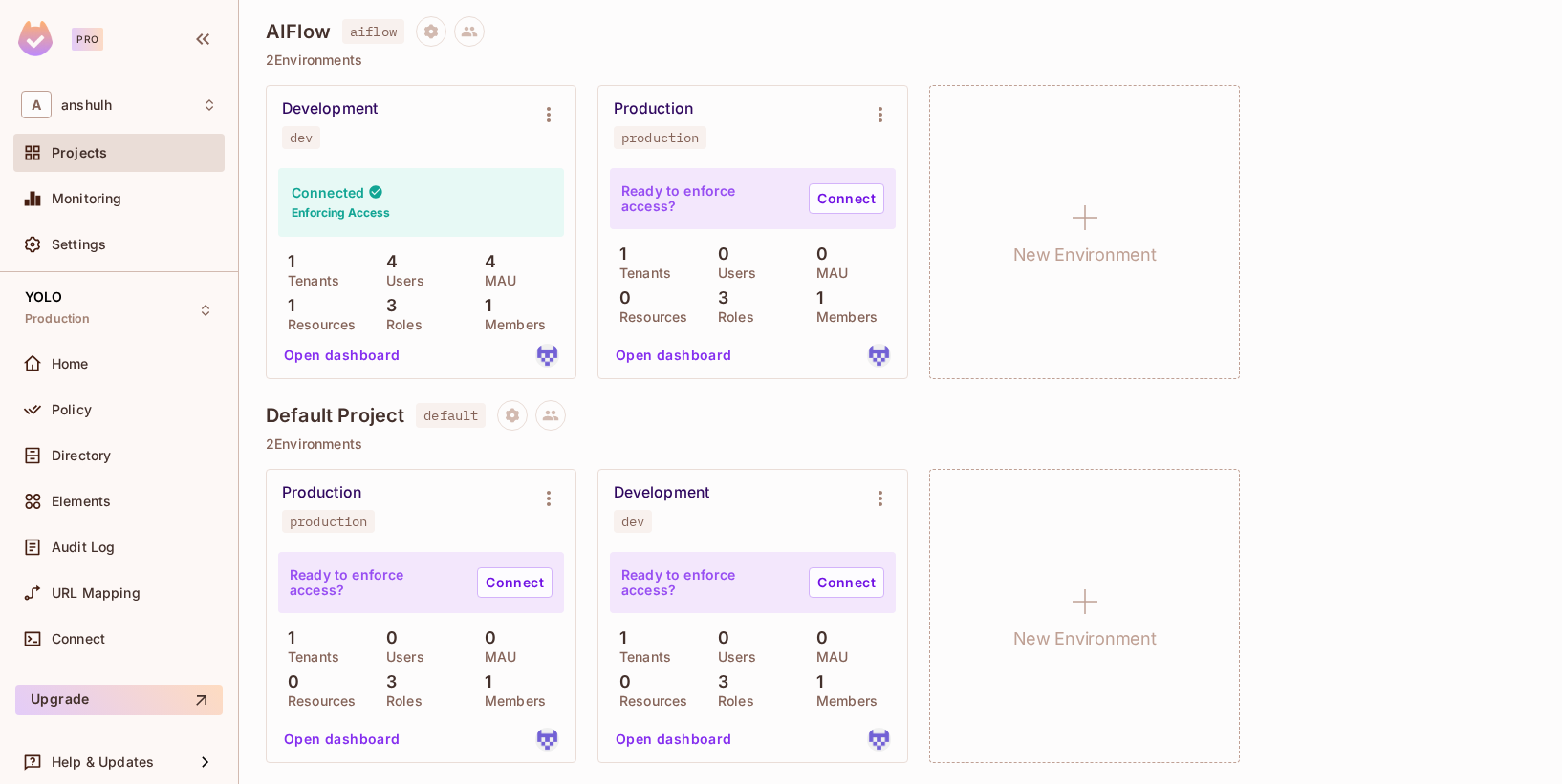
scroll to position [462, 0]
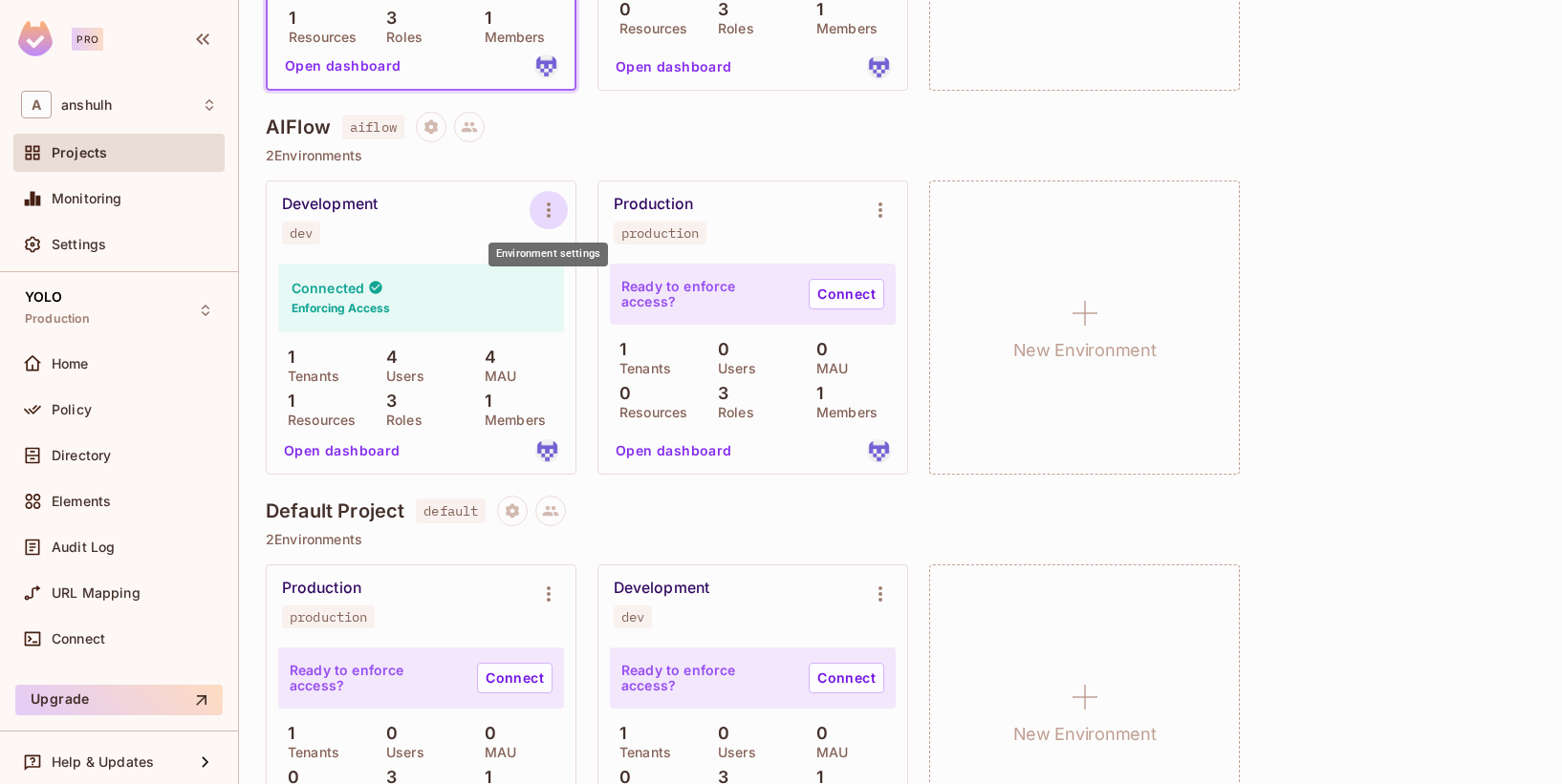
click at [536, 202] on button "Environment settings" at bounding box center [548, 210] width 39 height 39
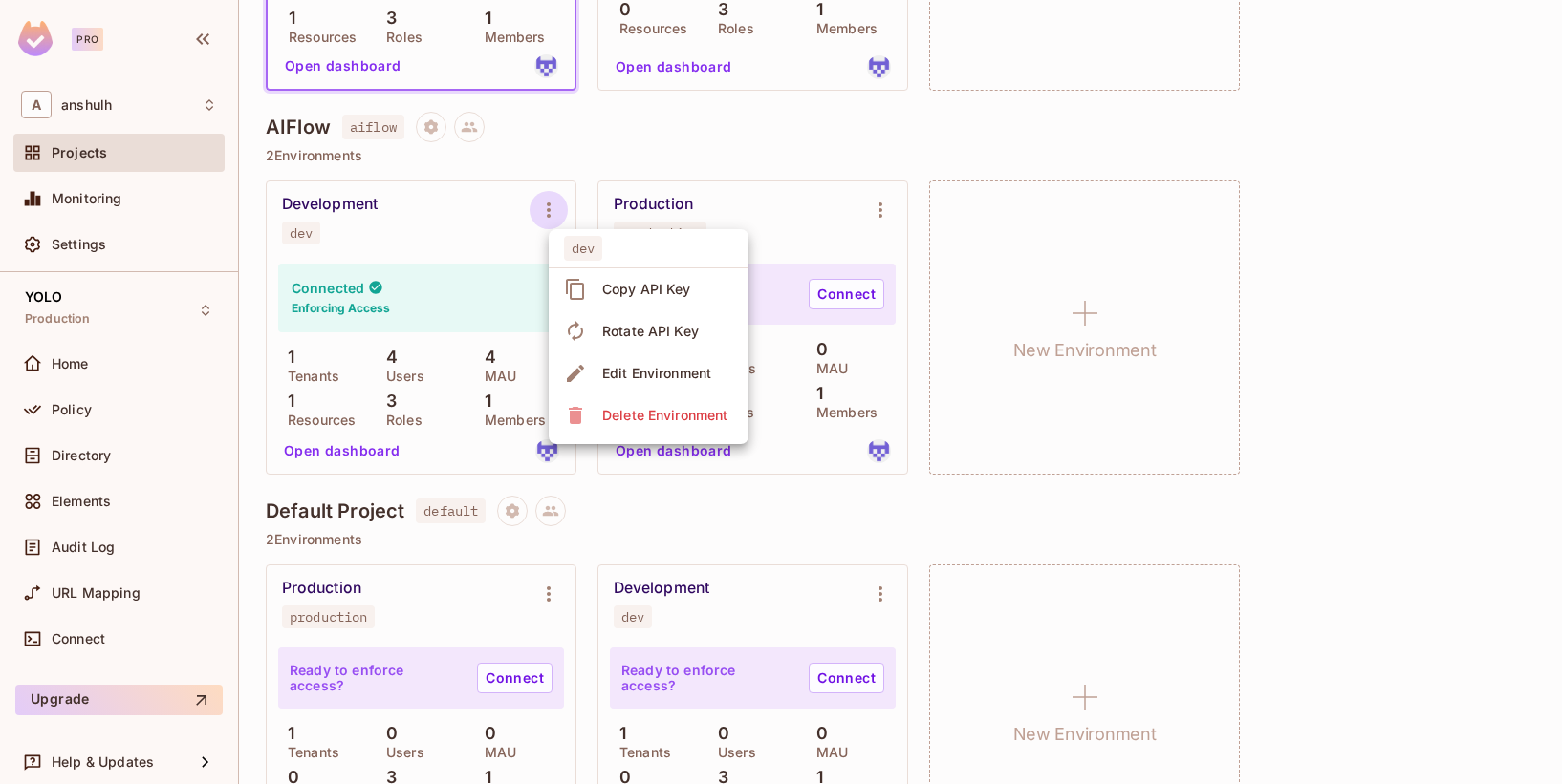
click at [605, 367] on div "Edit Environment" at bounding box center [656, 373] width 109 height 19
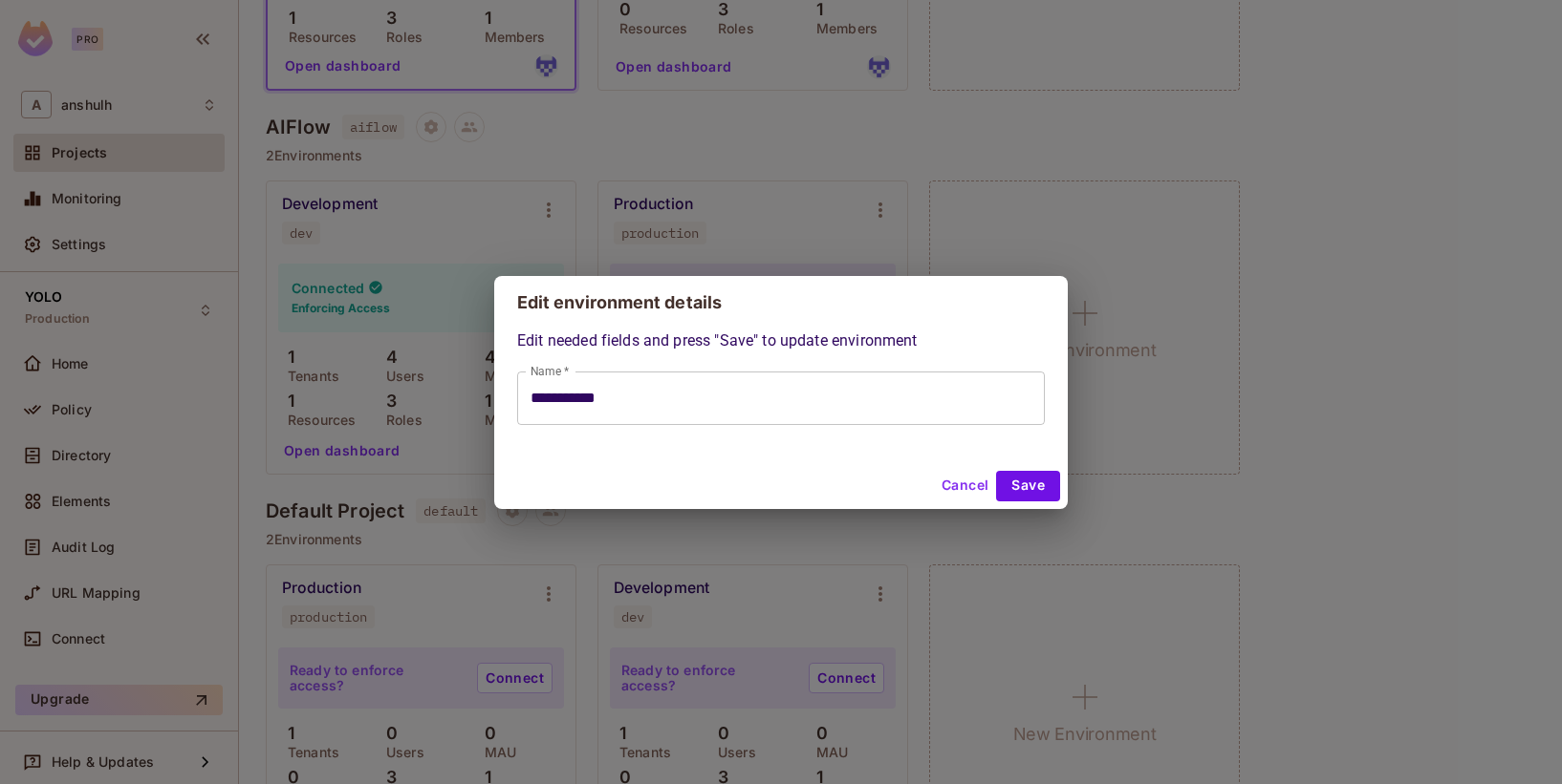
click at [973, 481] on button "Cancel" at bounding box center [964, 486] width 63 height 31
type input "**********"
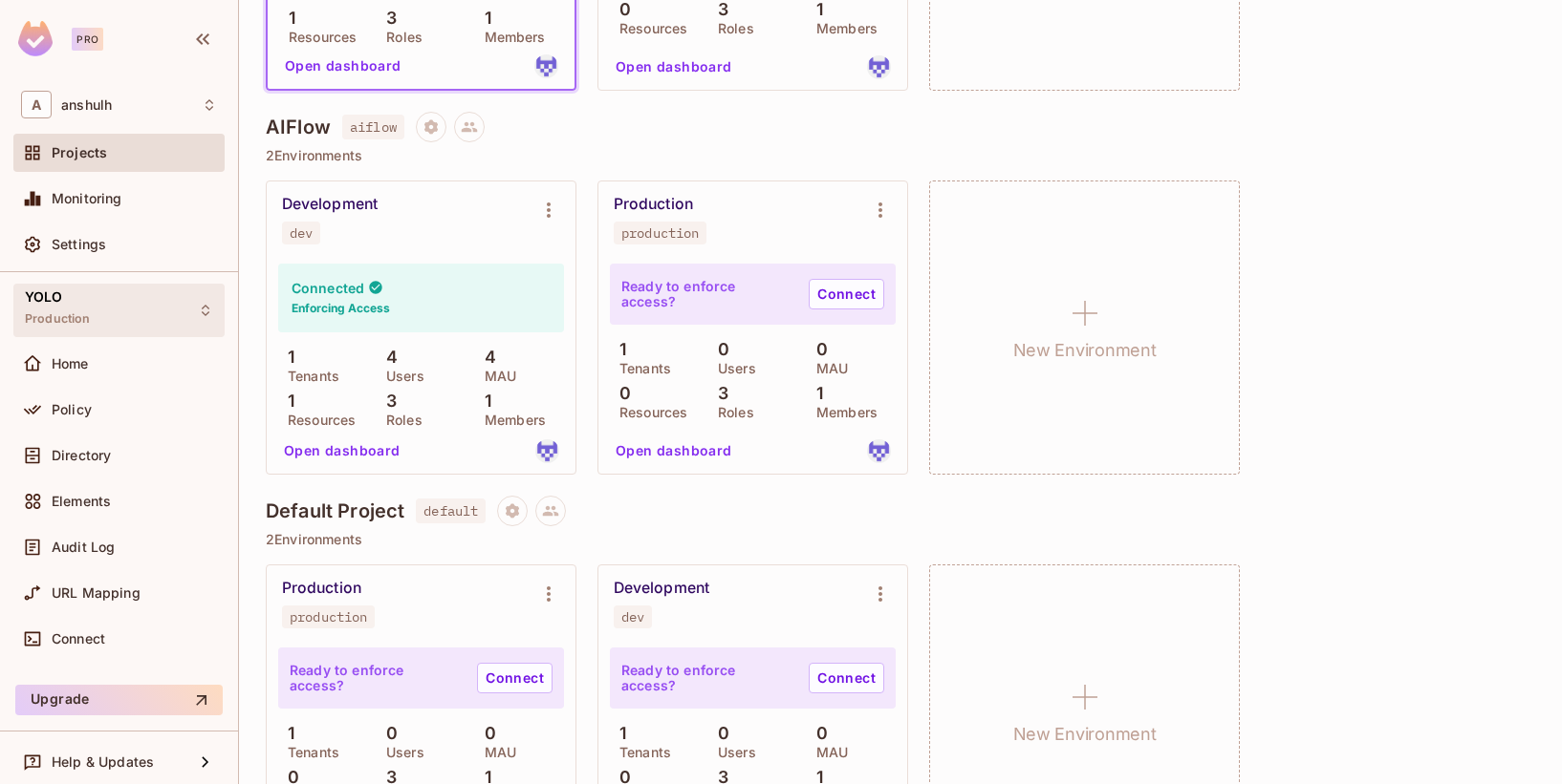
click at [198, 308] on icon at bounding box center [205, 310] width 15 height 15
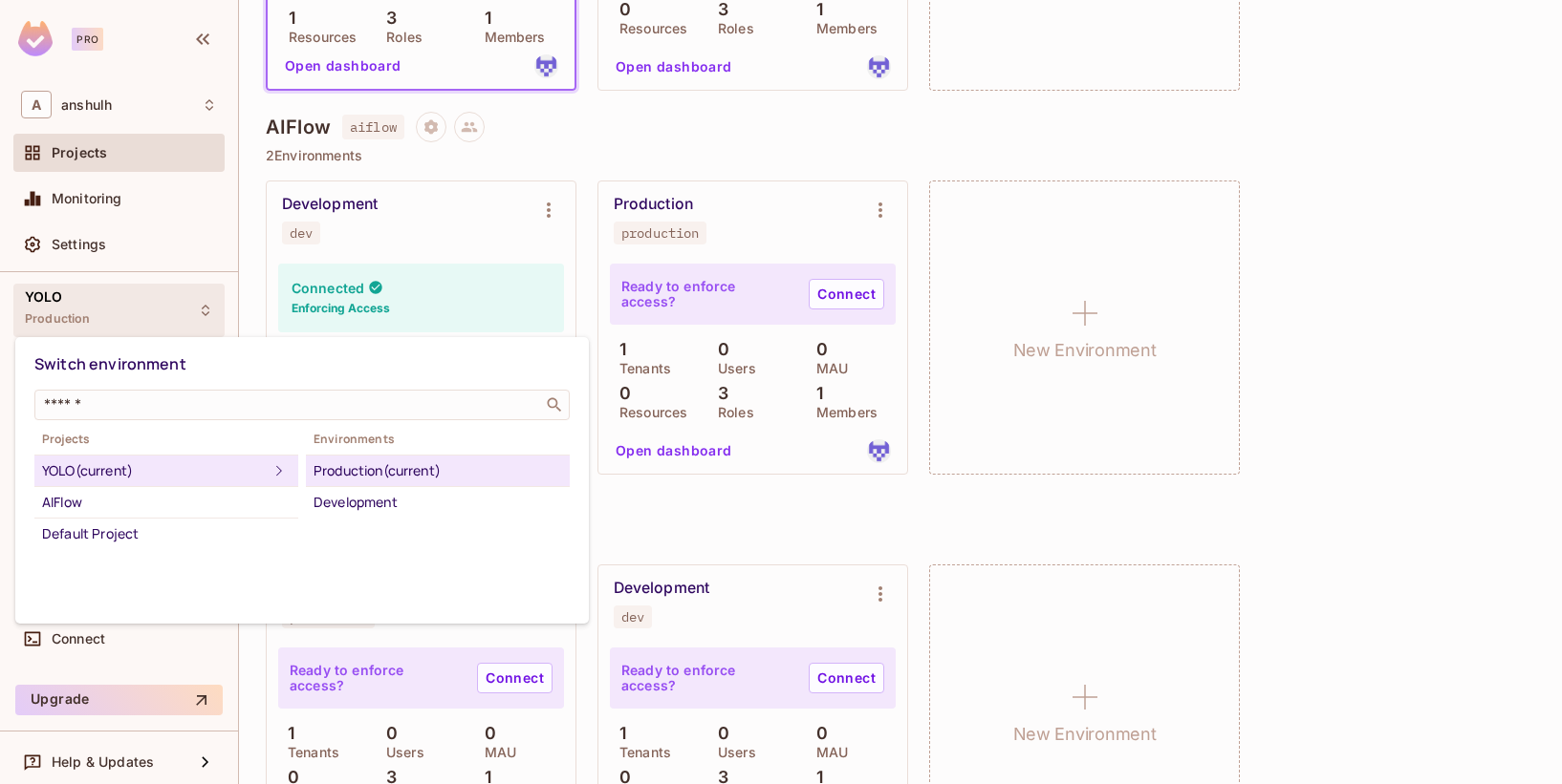
click at [268, 471] on icon at bounding box center [279, 470] width 23 height 23
click at [195, 494] on div "AIFlow" at bounding box center [166, 502] width 248 height 23
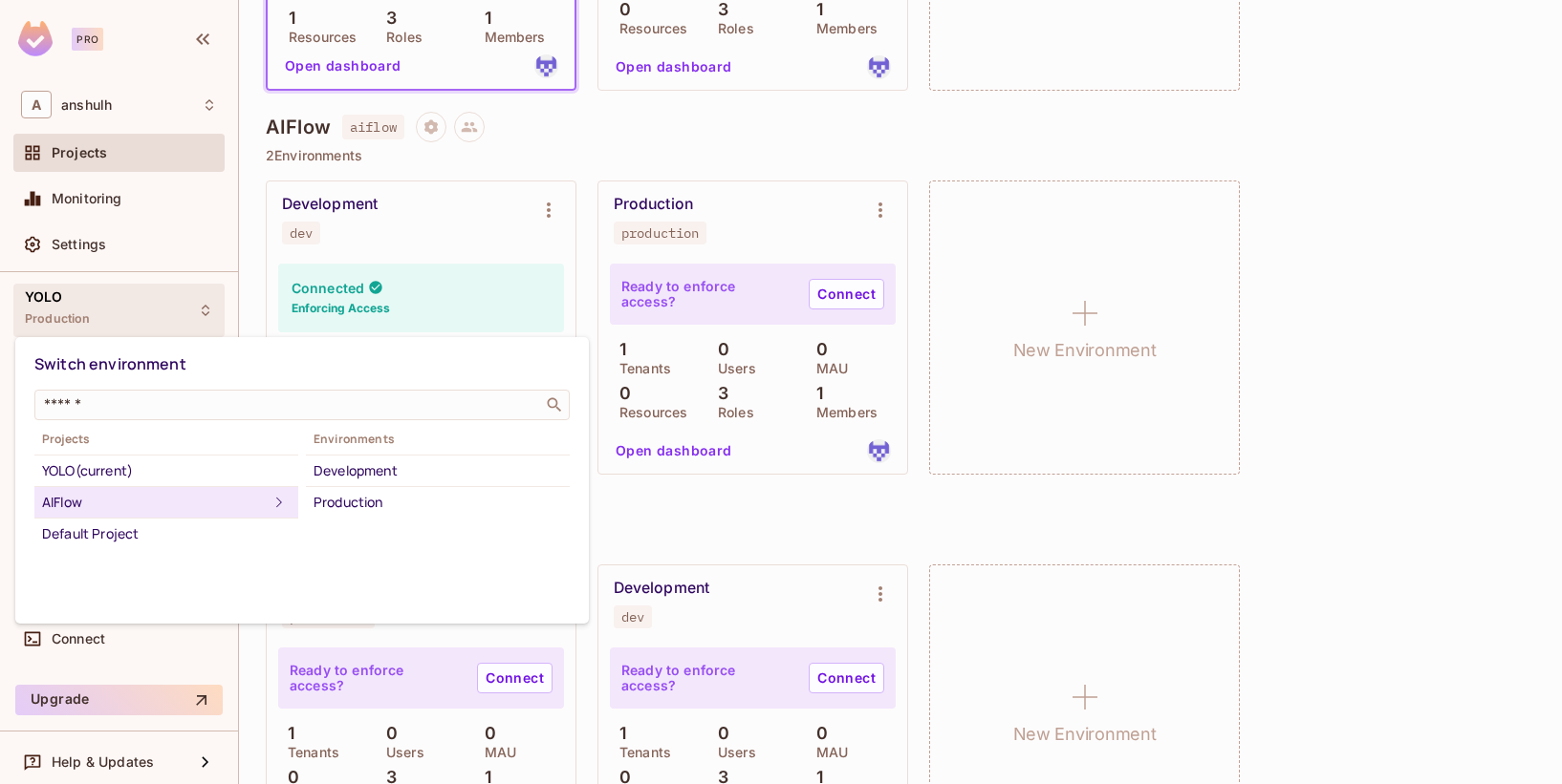
click at [195, 494] on div "AIFlow" at bounding box center [154, 502] width 225 height 23
click at [194, 494] on div "AIFlow" at bounding box center [154, 502] width 225 height 23
click at [193, 494] on div "AIFlow" at bounding box center [154, 502] width 225 height 23
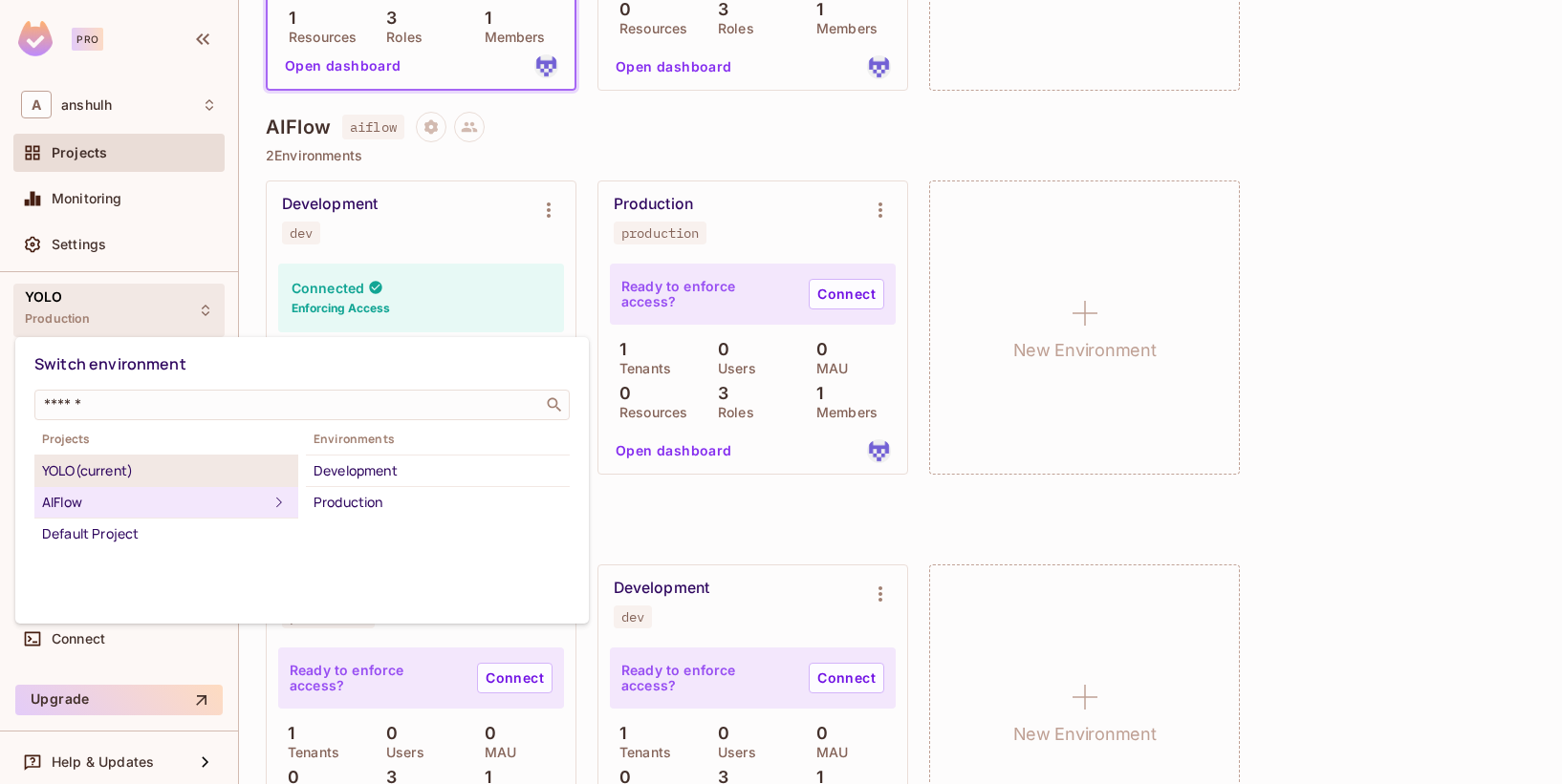
click at [124, 468] on div "YOLO (current)" at bounding box center [166, 470] width 248 height 23
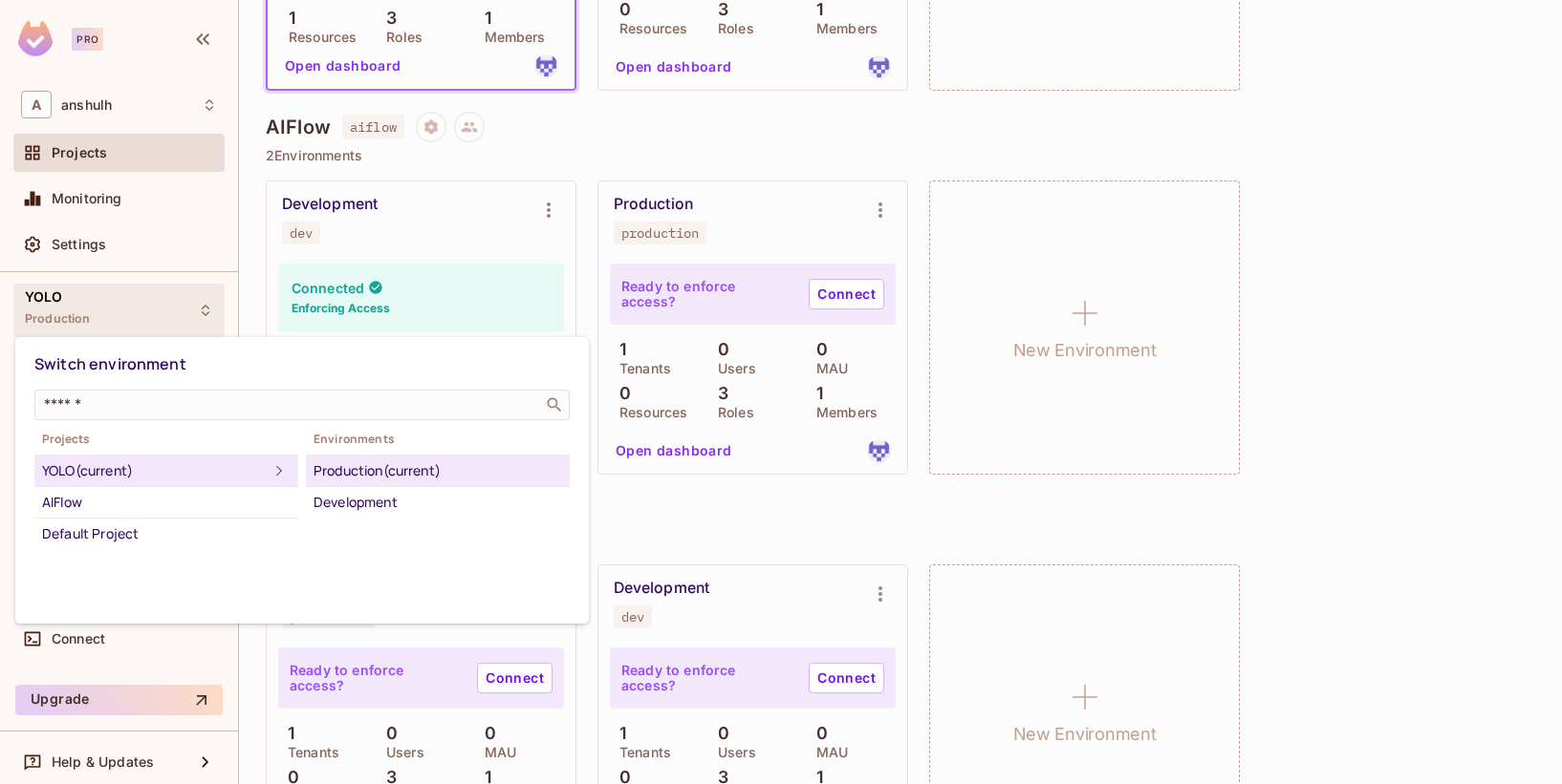
click at [1293, 133] on div at bounding box center [781, 392] width 1562 height 784
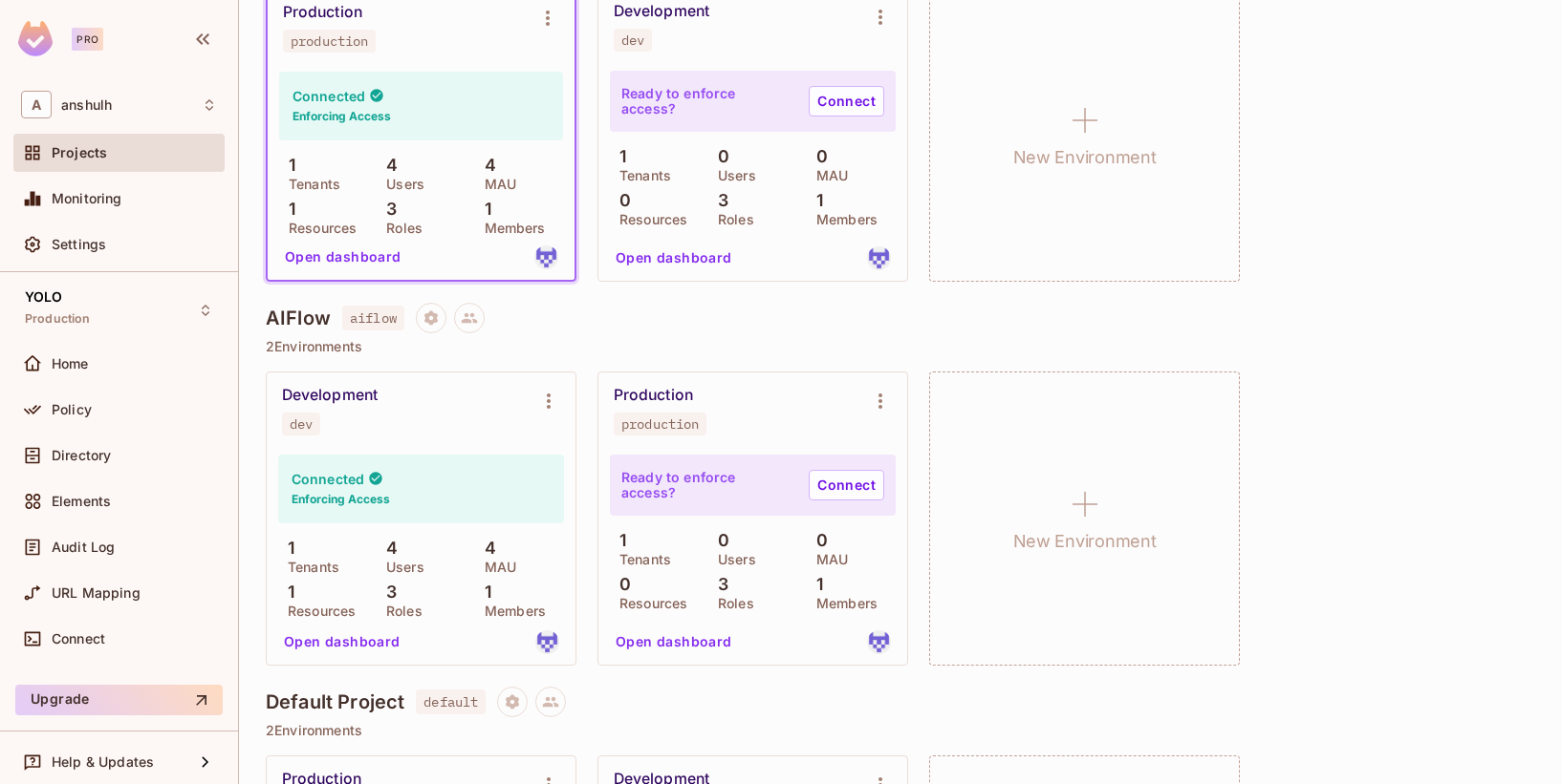
scroll to position [0, 0]
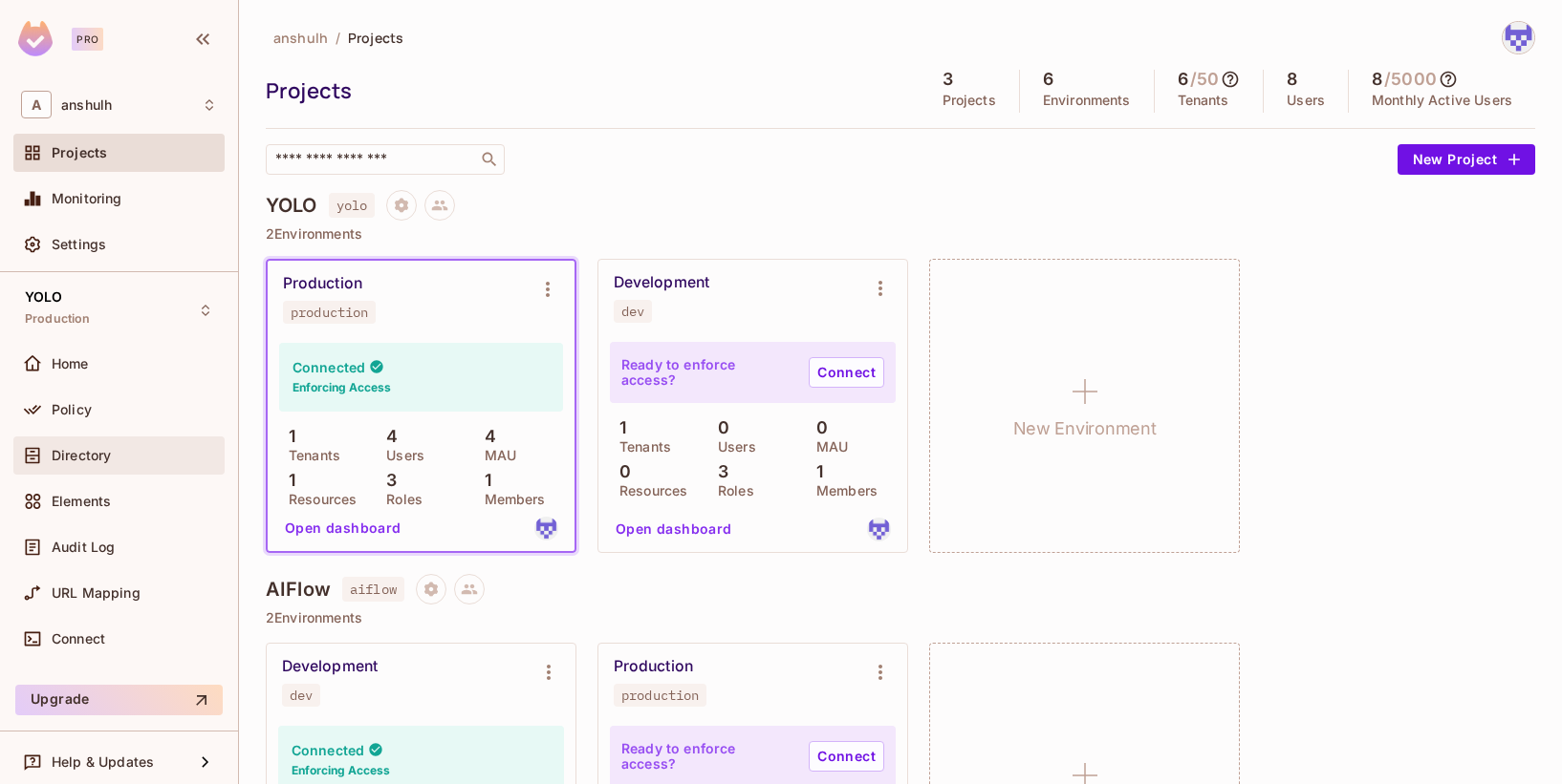
click at [89, 455] on span "Directory" at bounding box center [81, 455] width 60 height 15
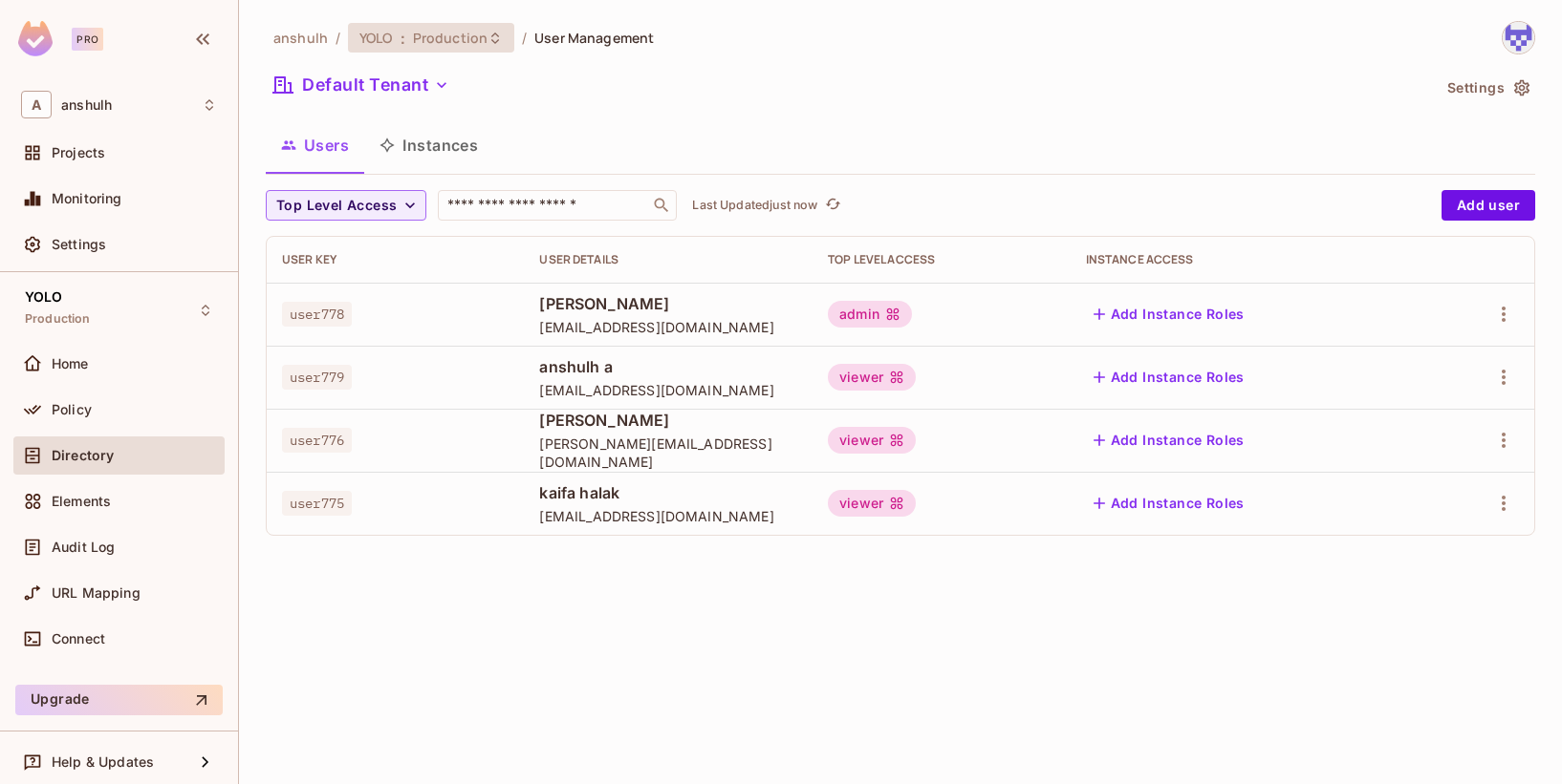
click at [409, 42] on div "YOLO : Production" at bounding box center [419, 38] width 120 height 18
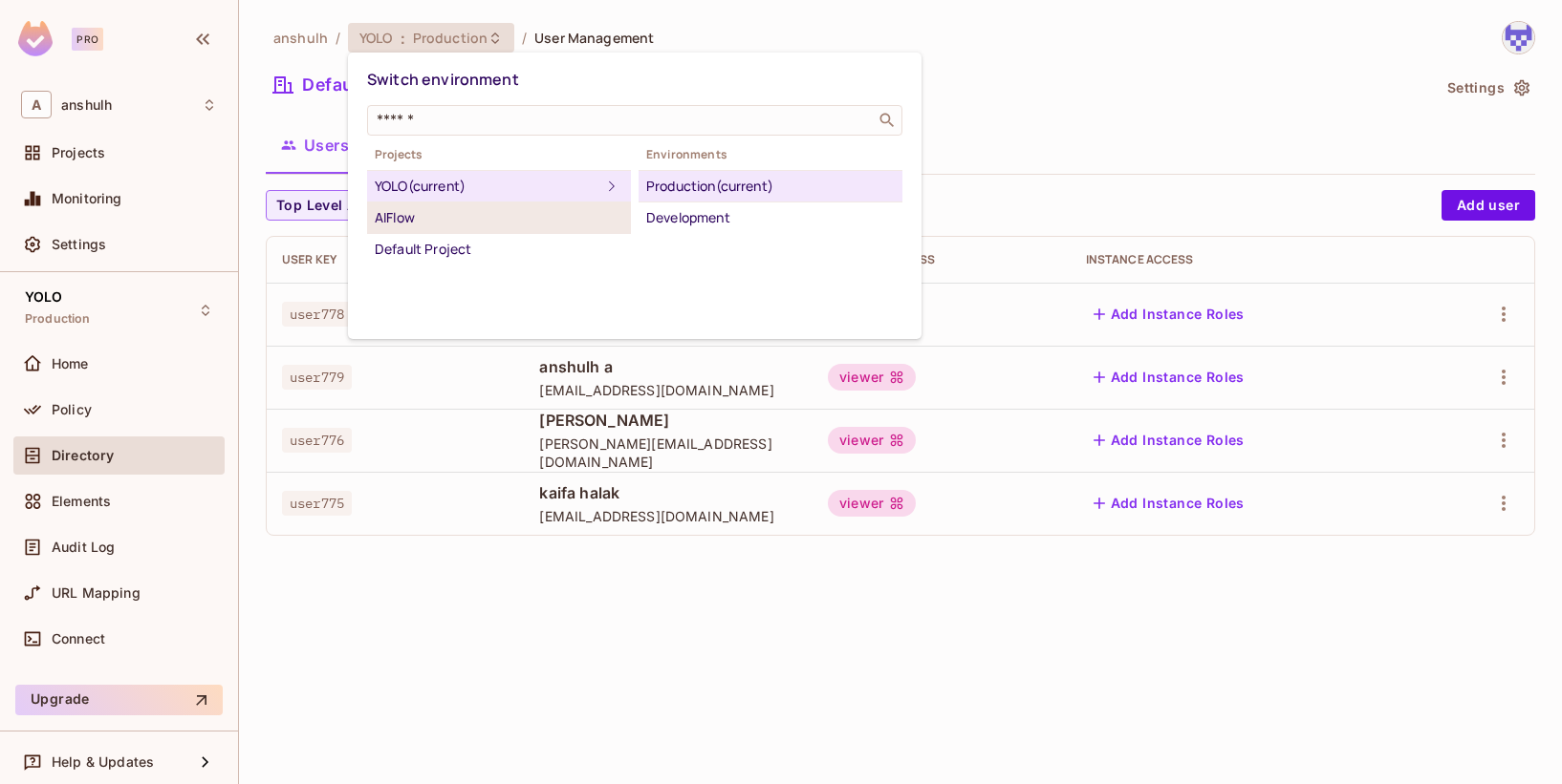
click at [401, 218] on div "AIFlow" at bounding box center [498, 217] width 248 height 23
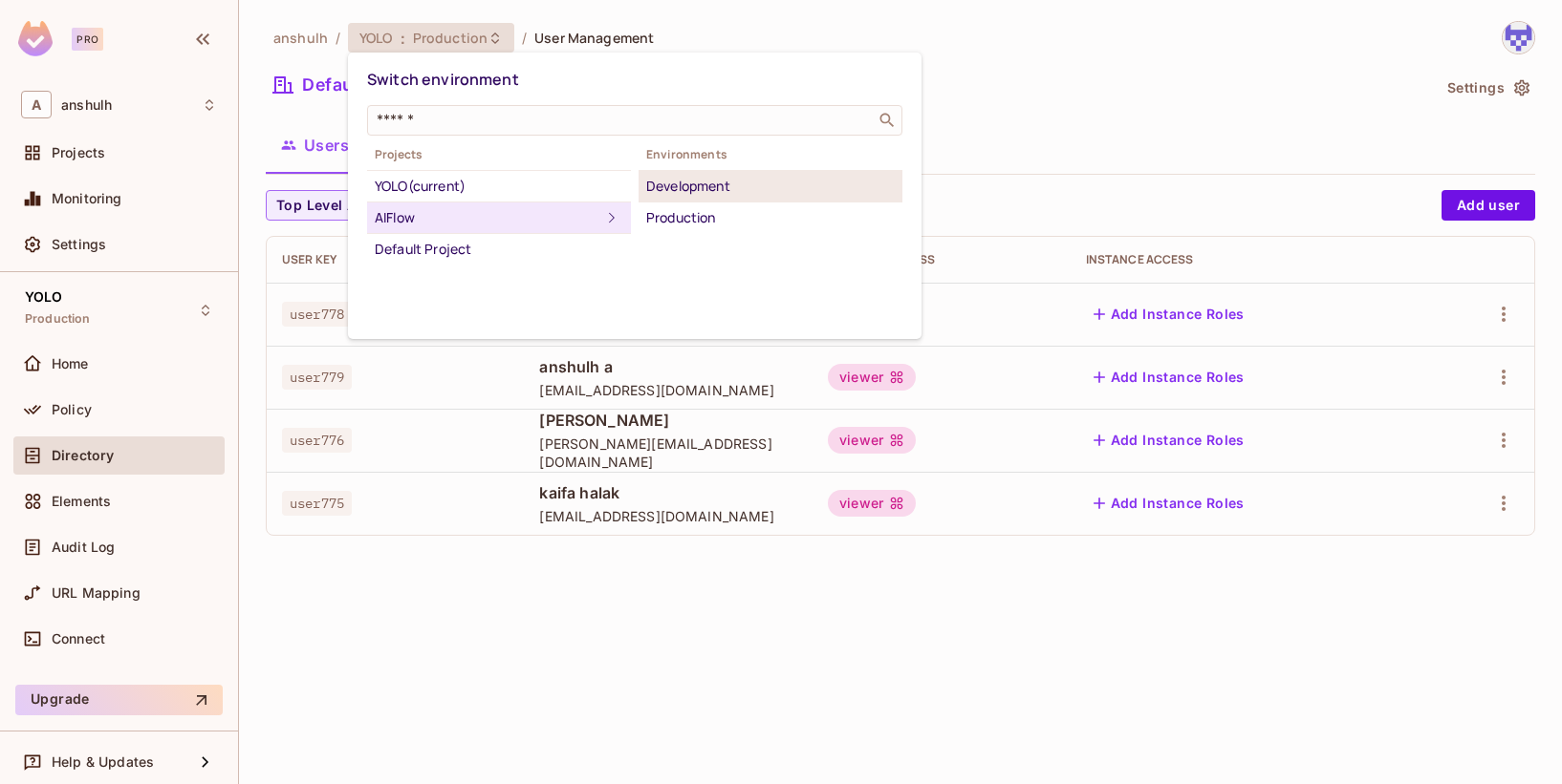
click at [694, 189] on div "Development" at bounding box center [771, 186] width 248 height 23
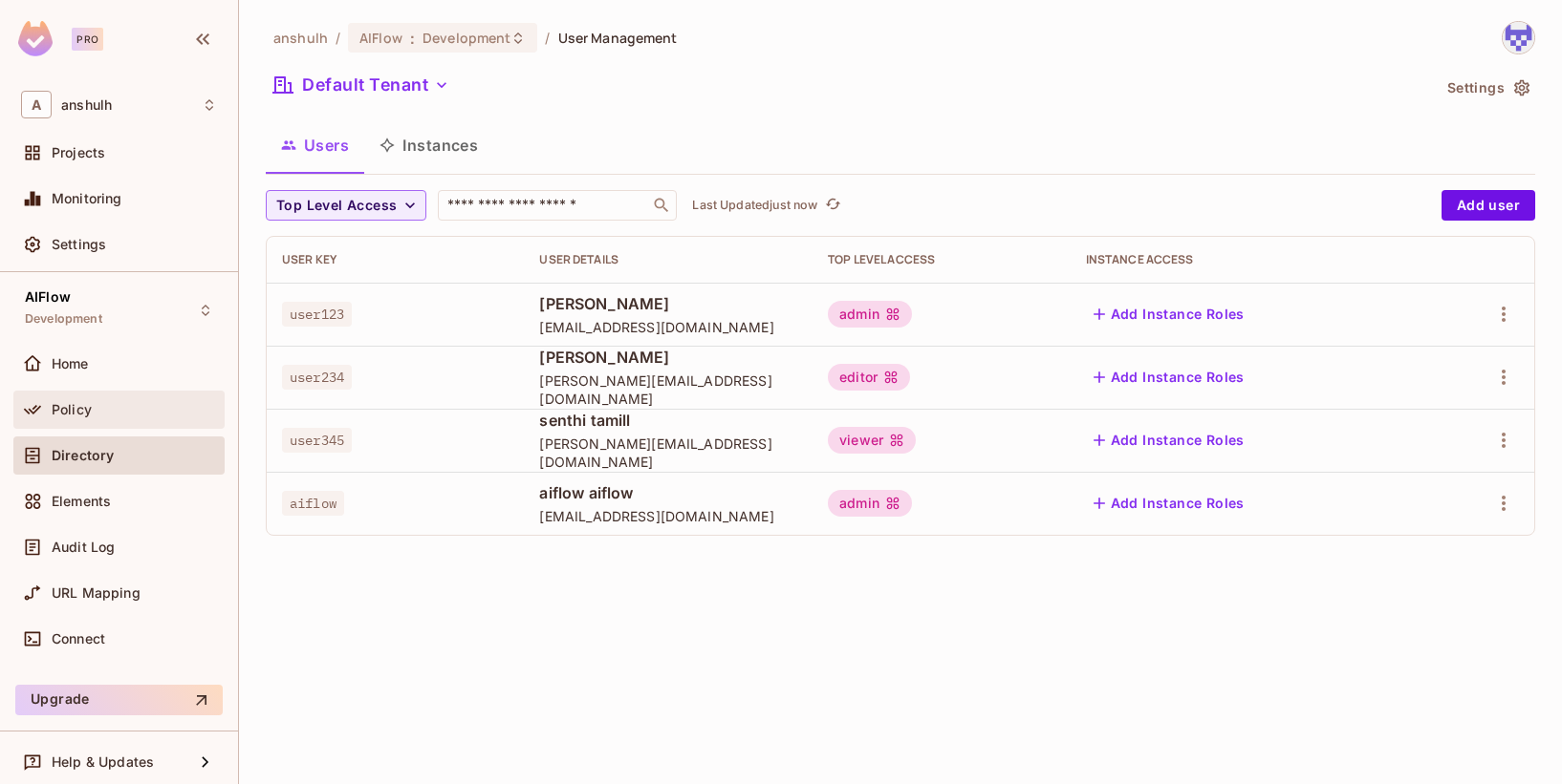
click at [85, 420] on div "Policy" at bounding box center [118, 409] width 196 height 23
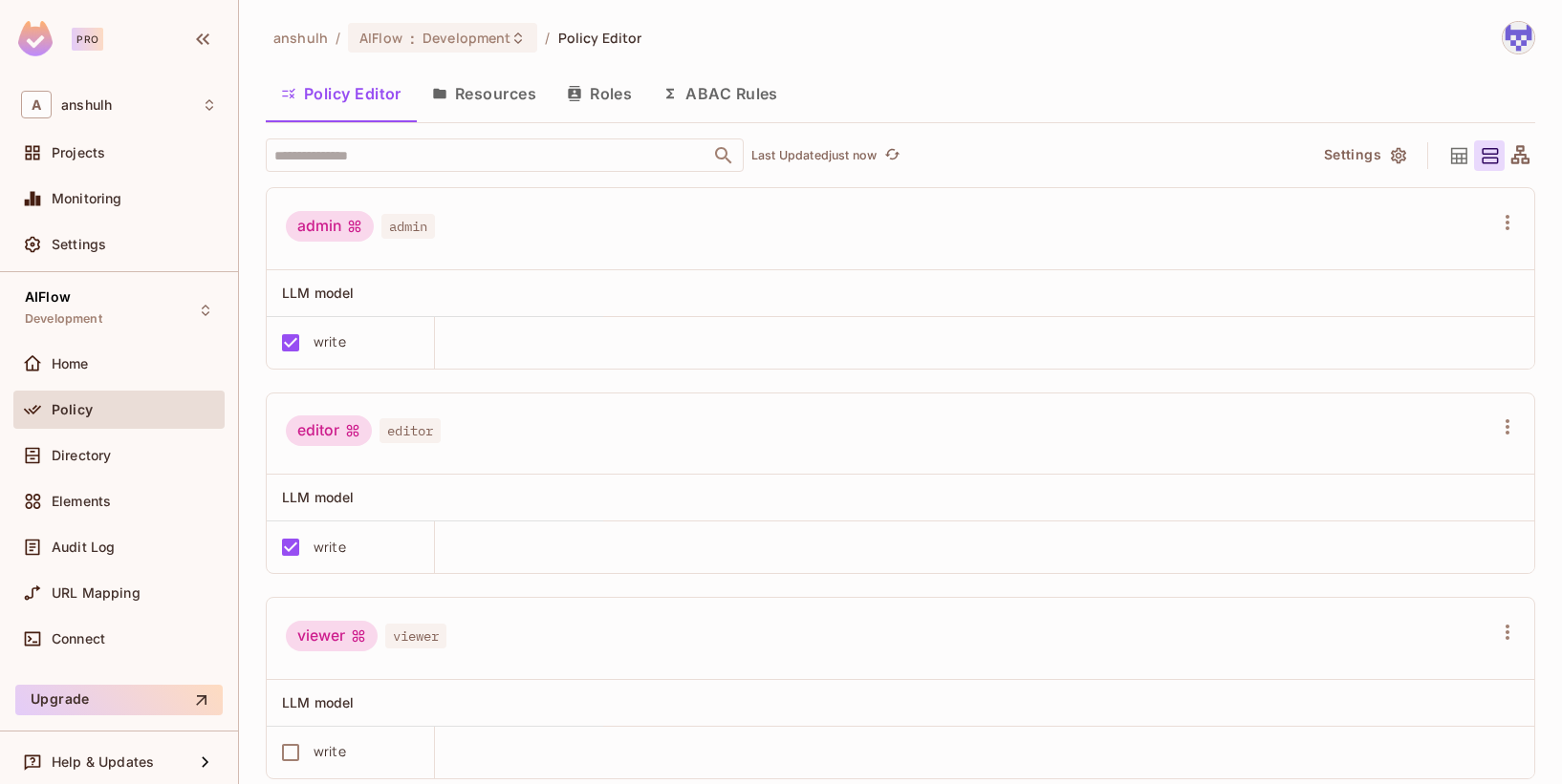
click at [458, 94] on button "Resources" at bounding box center [485, 93] width 135 height 48
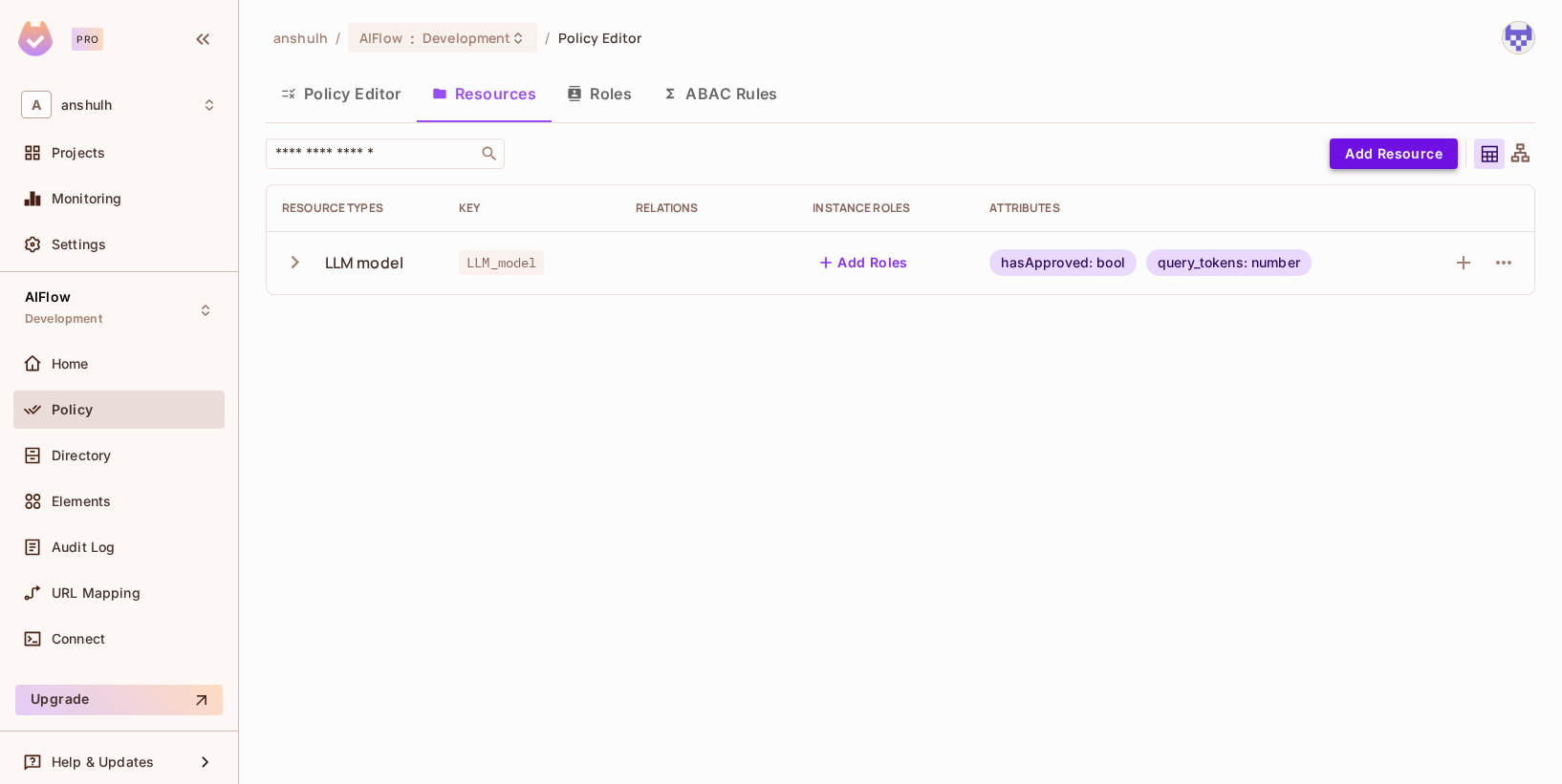
click at [1419, 144] on button "Add Resource" at bounding box center [1393, 154] width 128 height 31
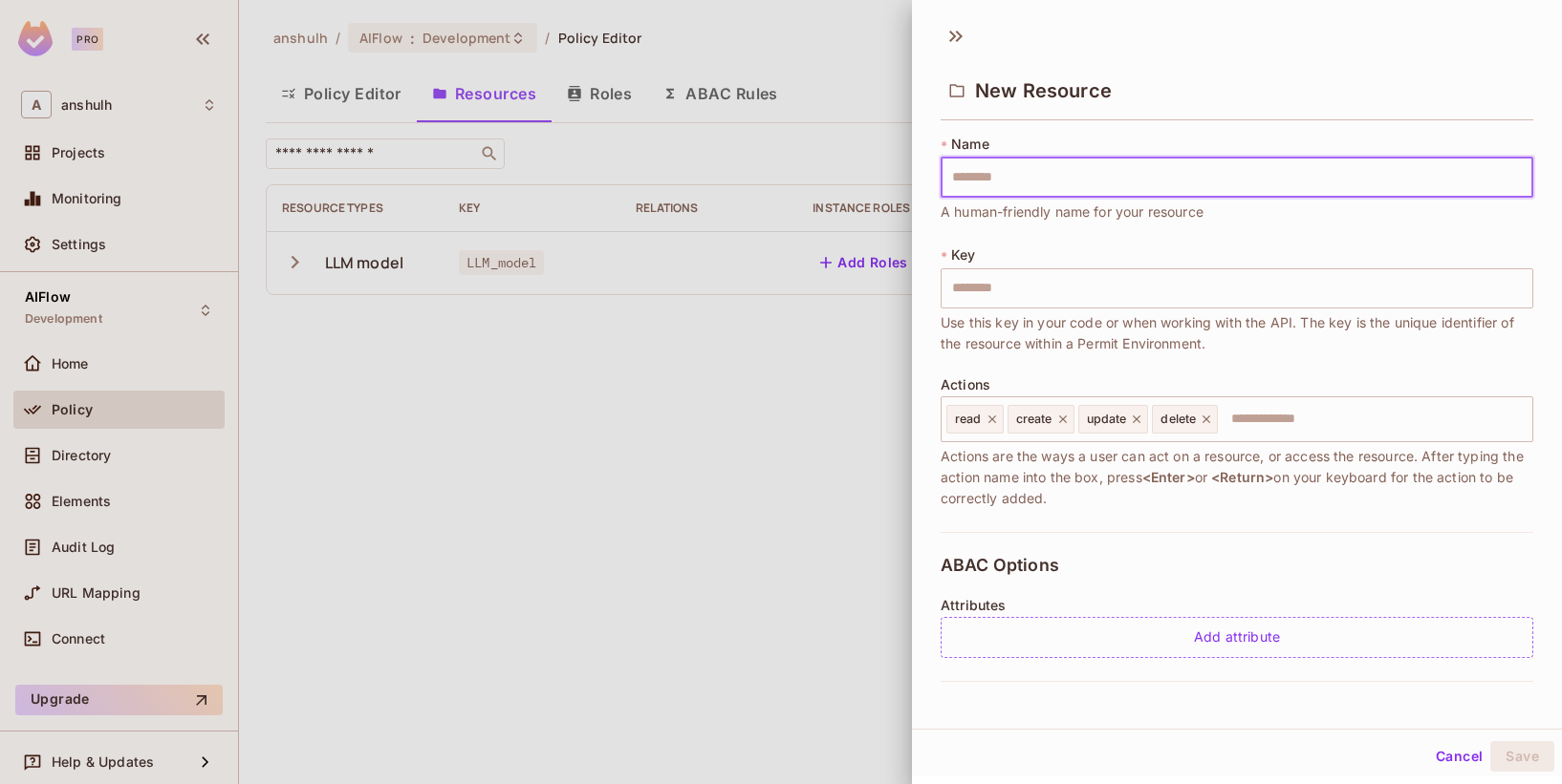
type input "*"
type input "**"
type input "***"
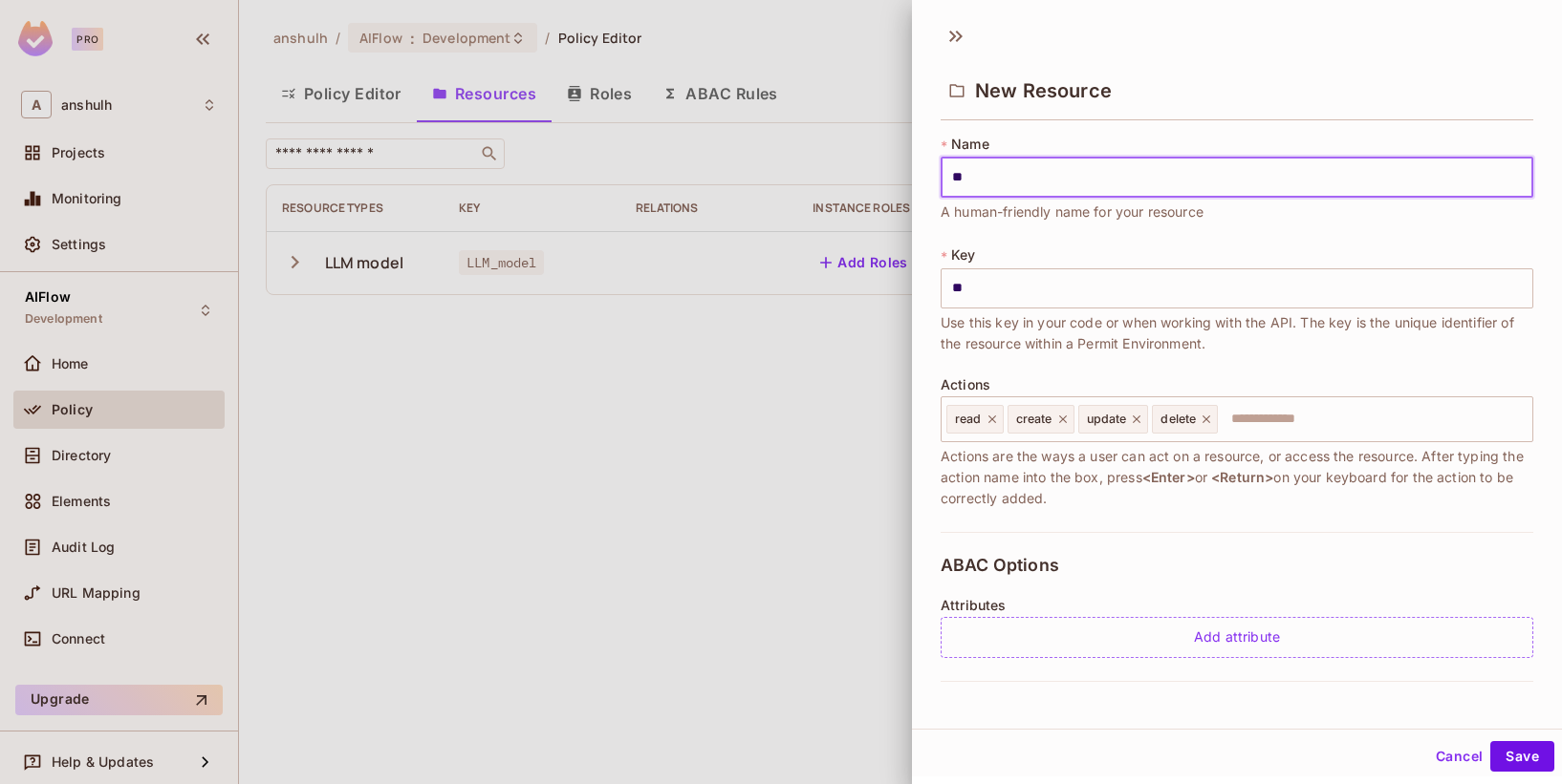
type input "***"
type input "****"
type input "*****"
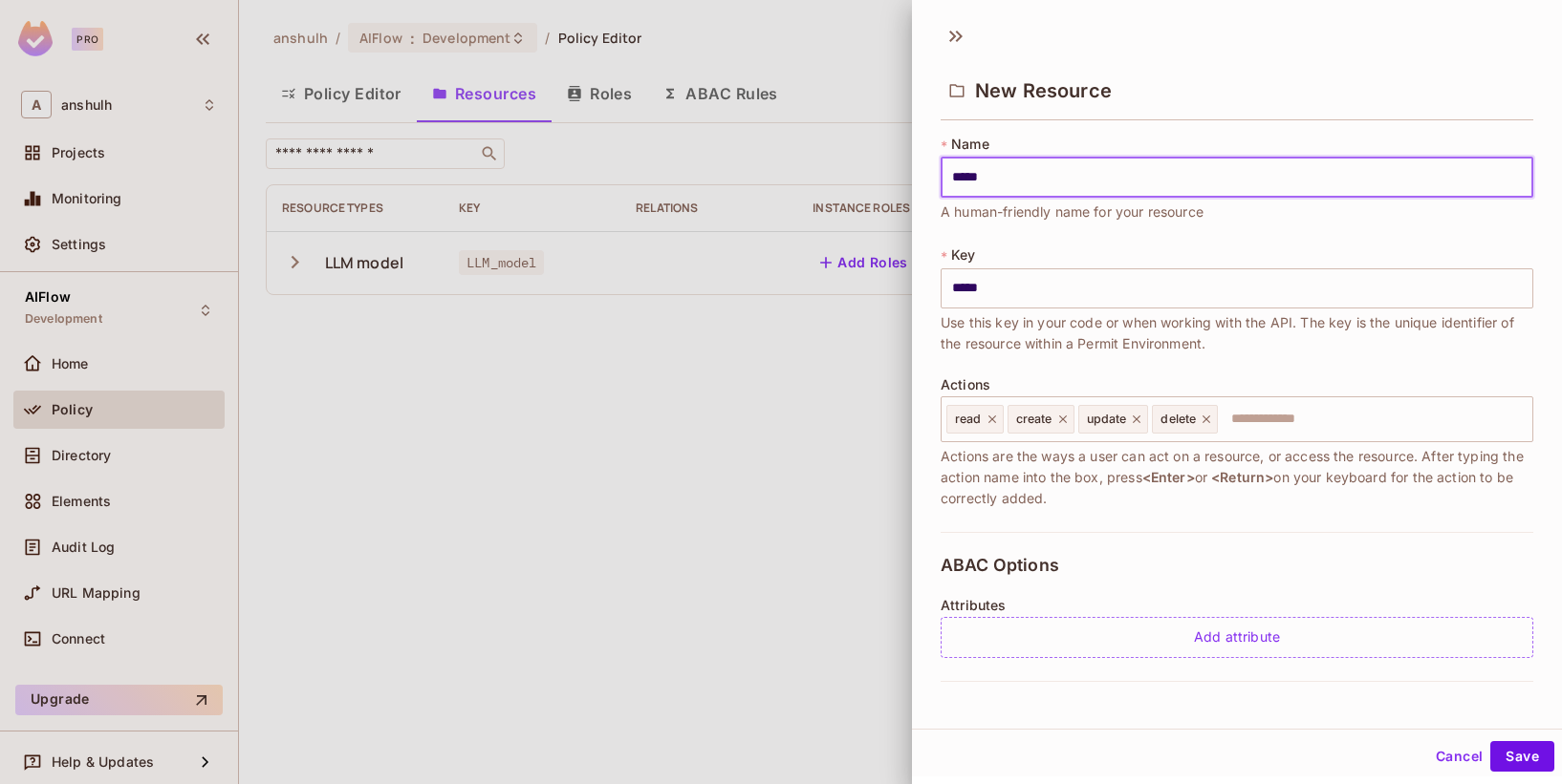
type input "******"
type input "*******"
type input "********"
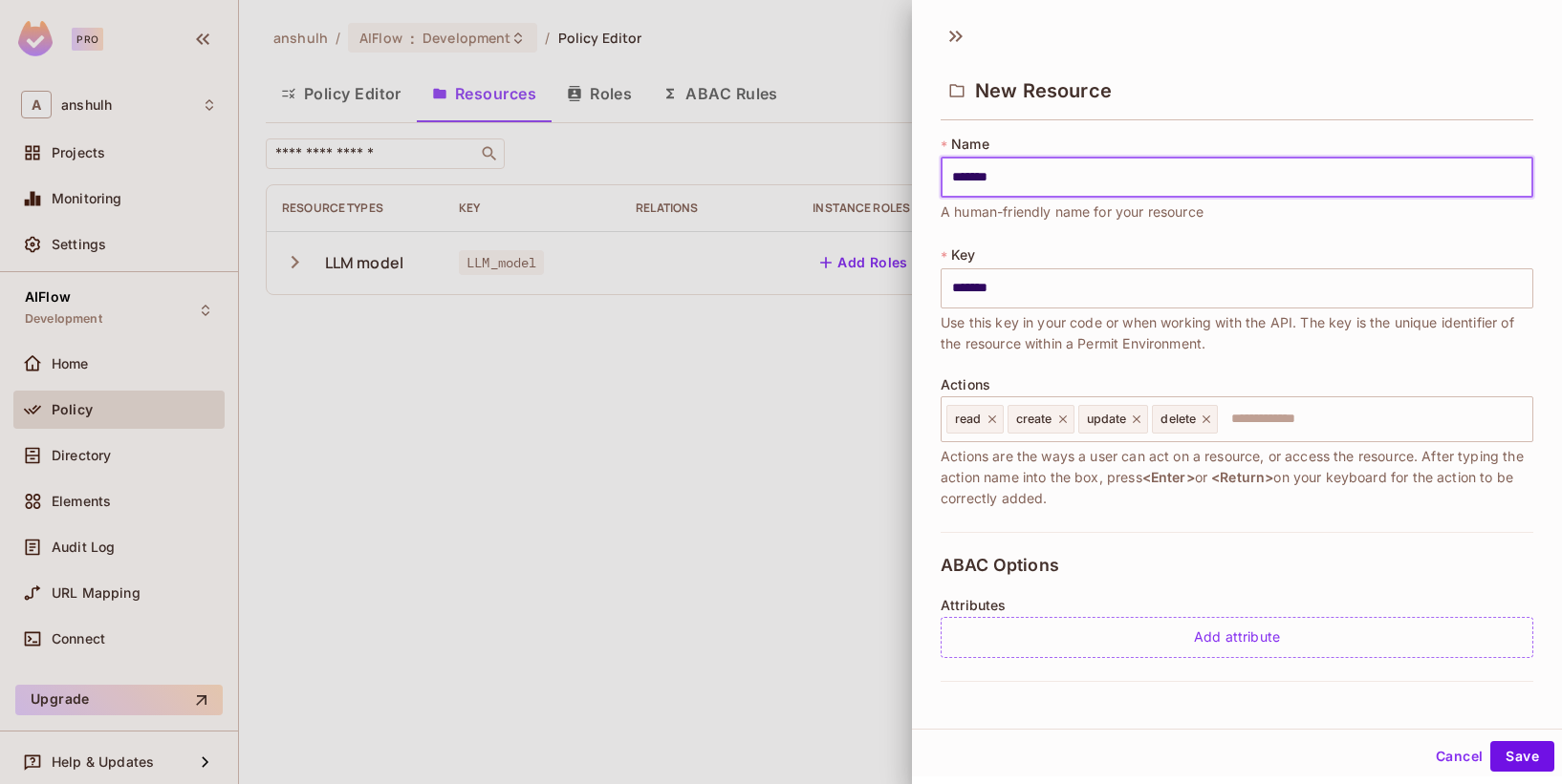
type input "********"
click at [1325, 421] on input "text" at bounding box center [1371, 419] width 305 height 39
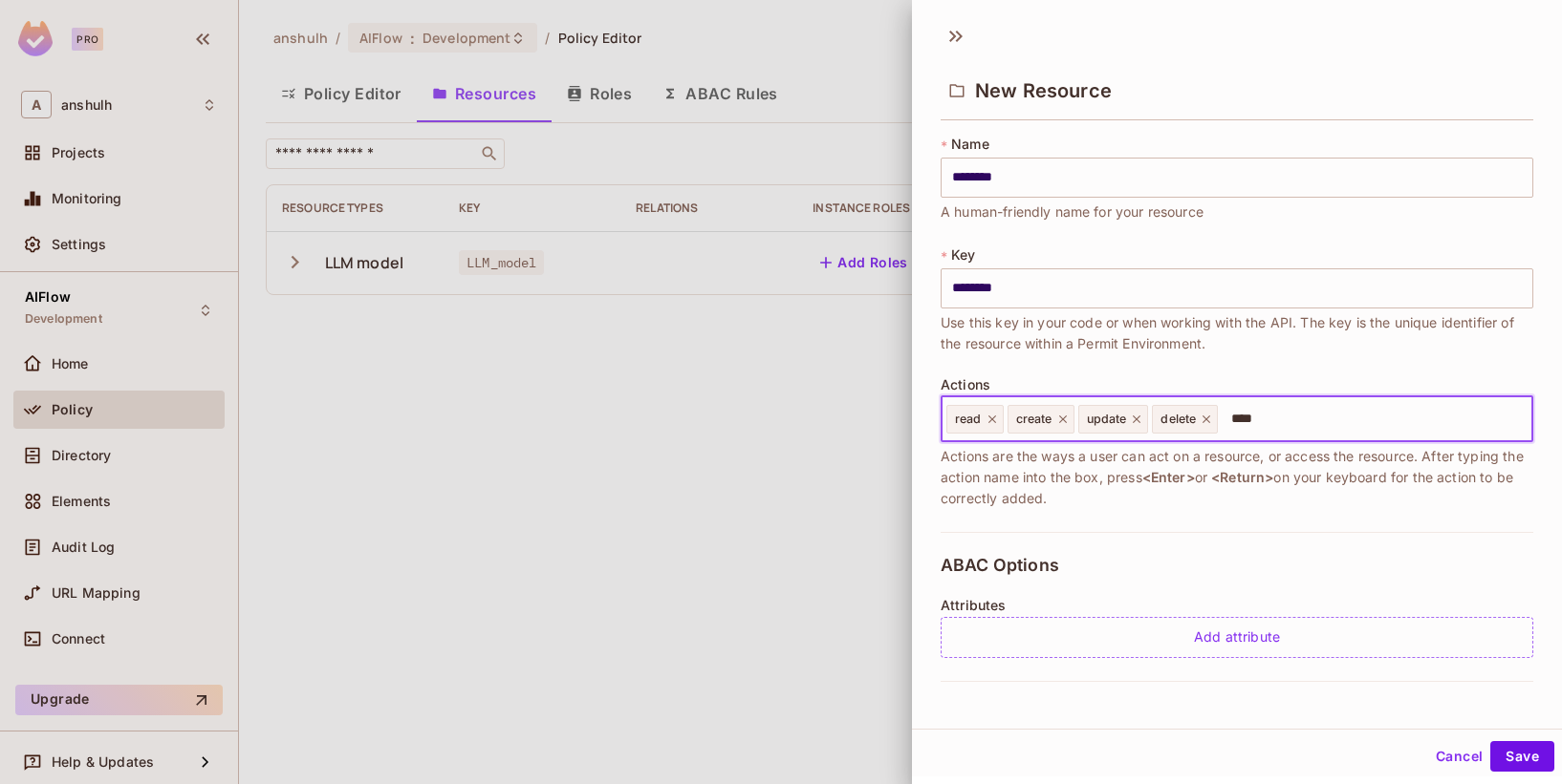
type input "*****"
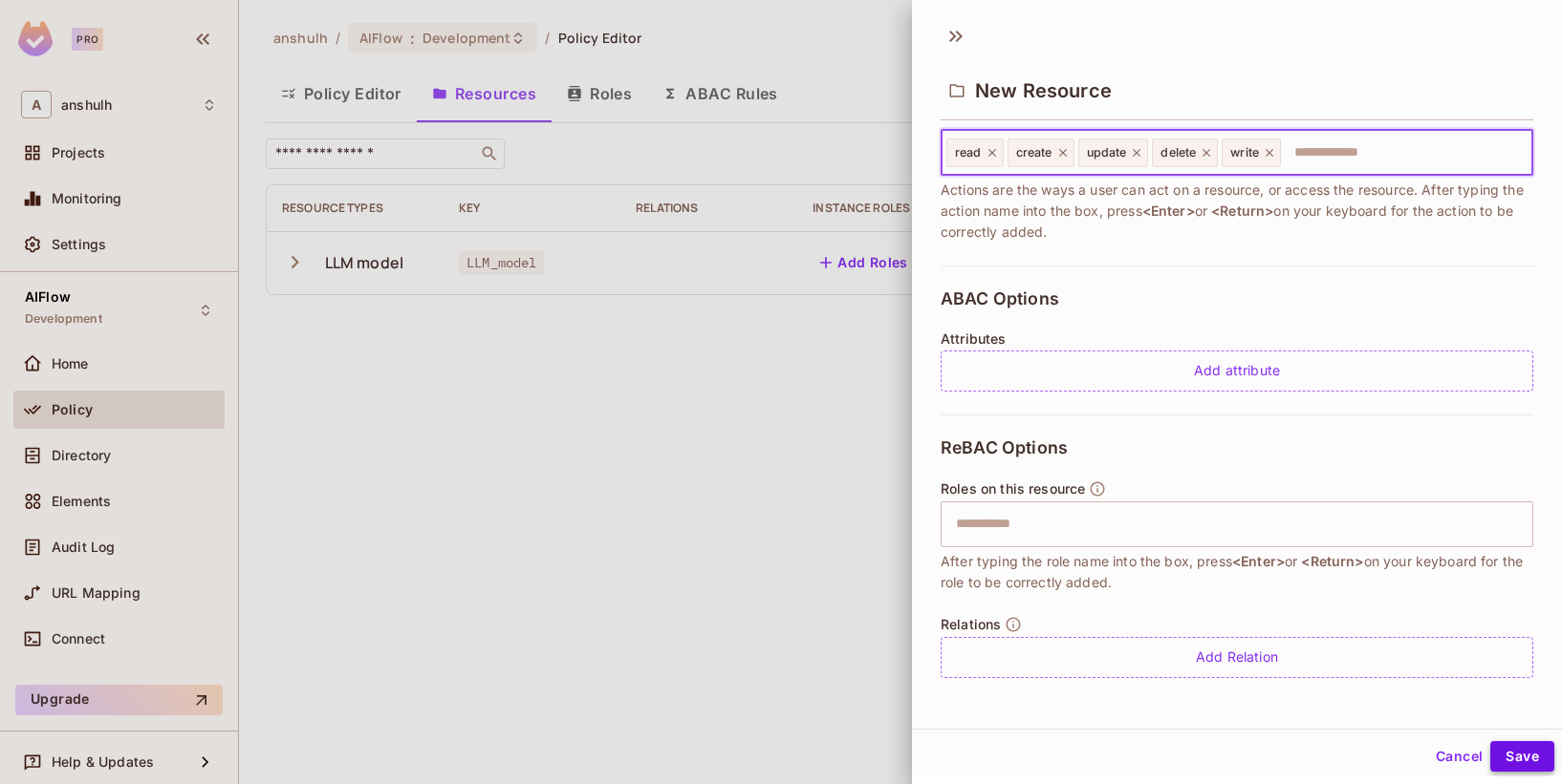
click at [1499, 747] on button "Save" at bounding box center [1522, 756] width 64 height 31
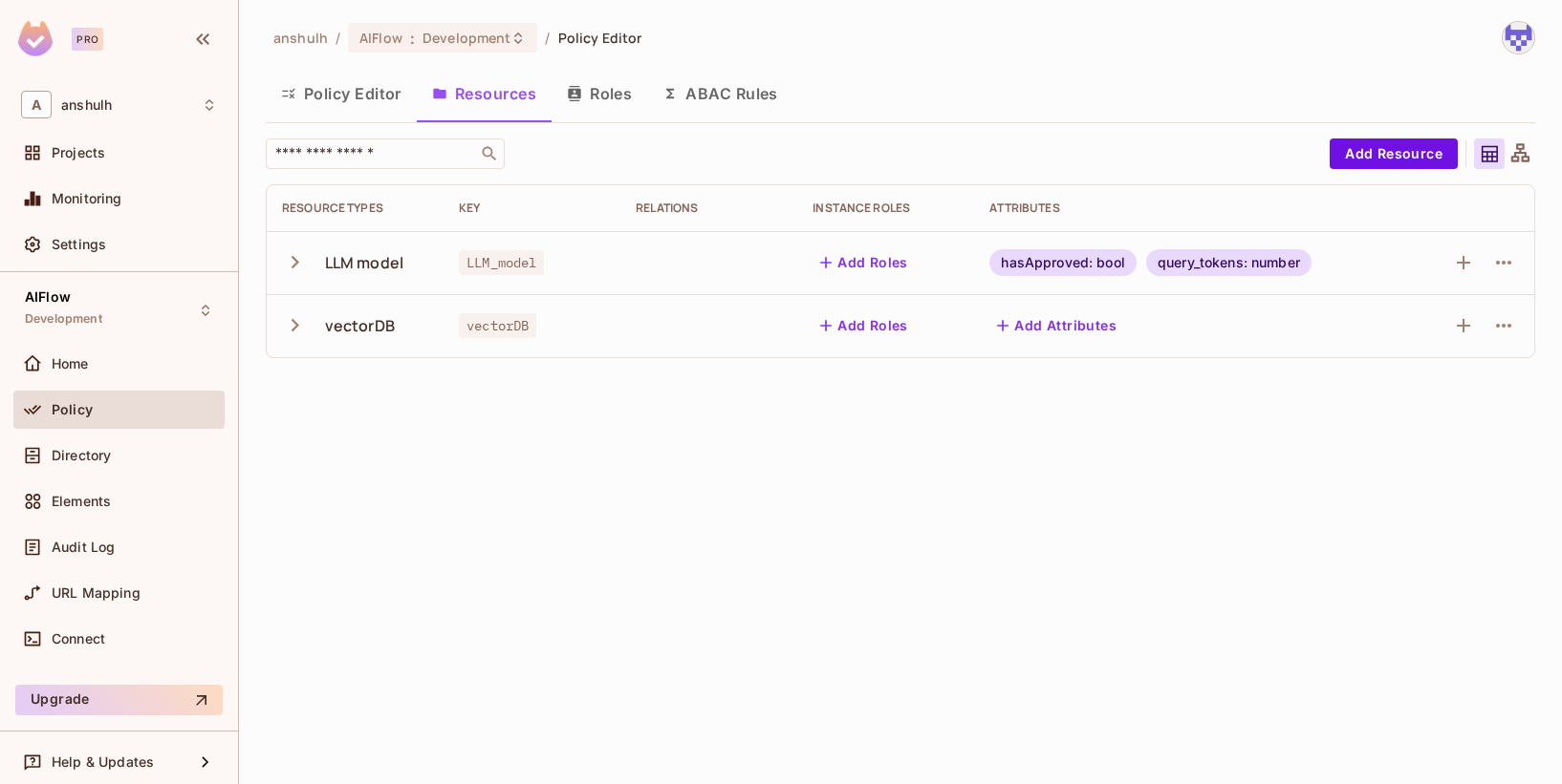
click at [585, 92] on button "Roles" at bounding box center [599, 93] width 95 height 48
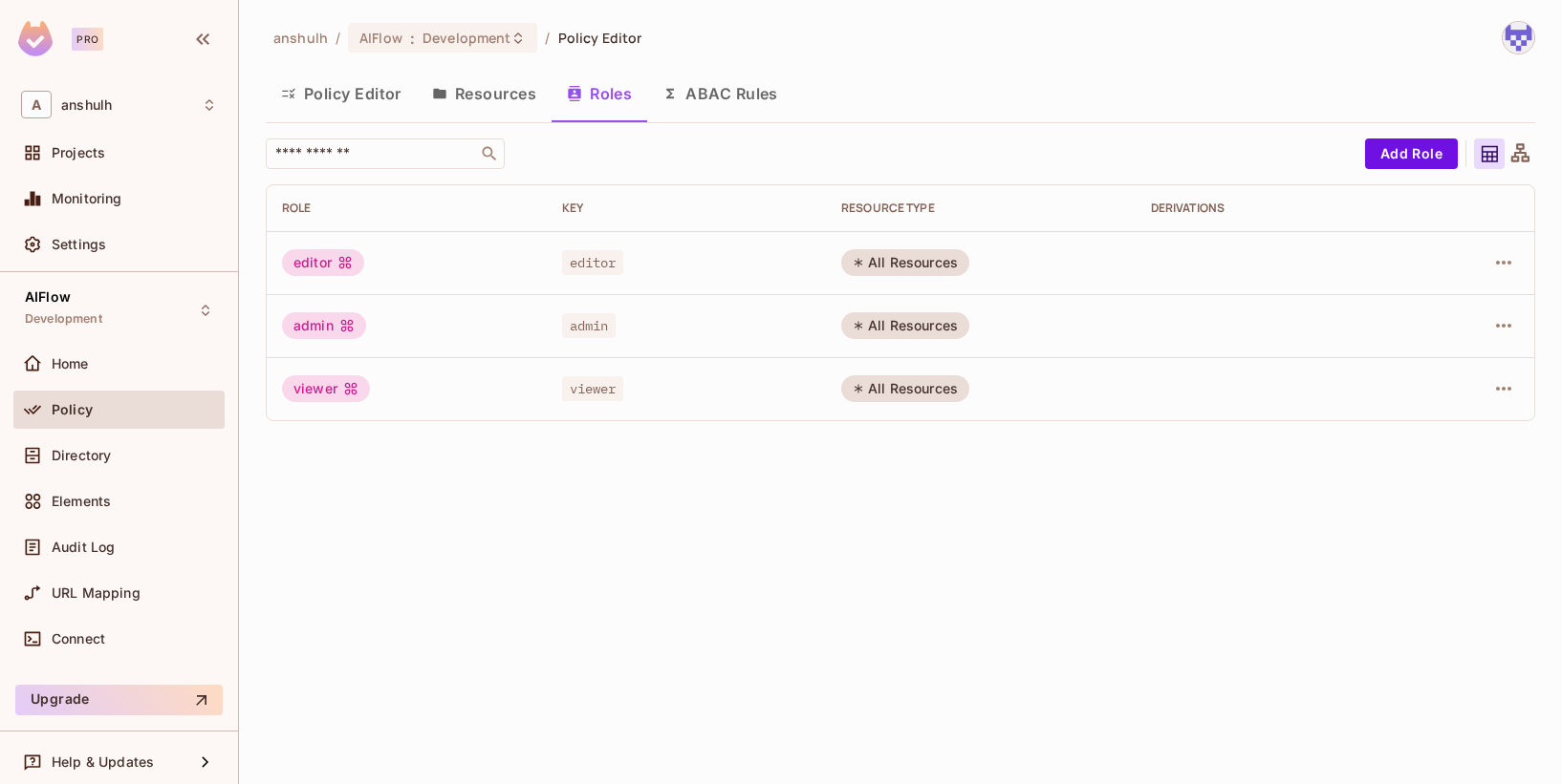
click at [466, 103] on button "Resources" at bounding box center [485, 93] width 135 height 48
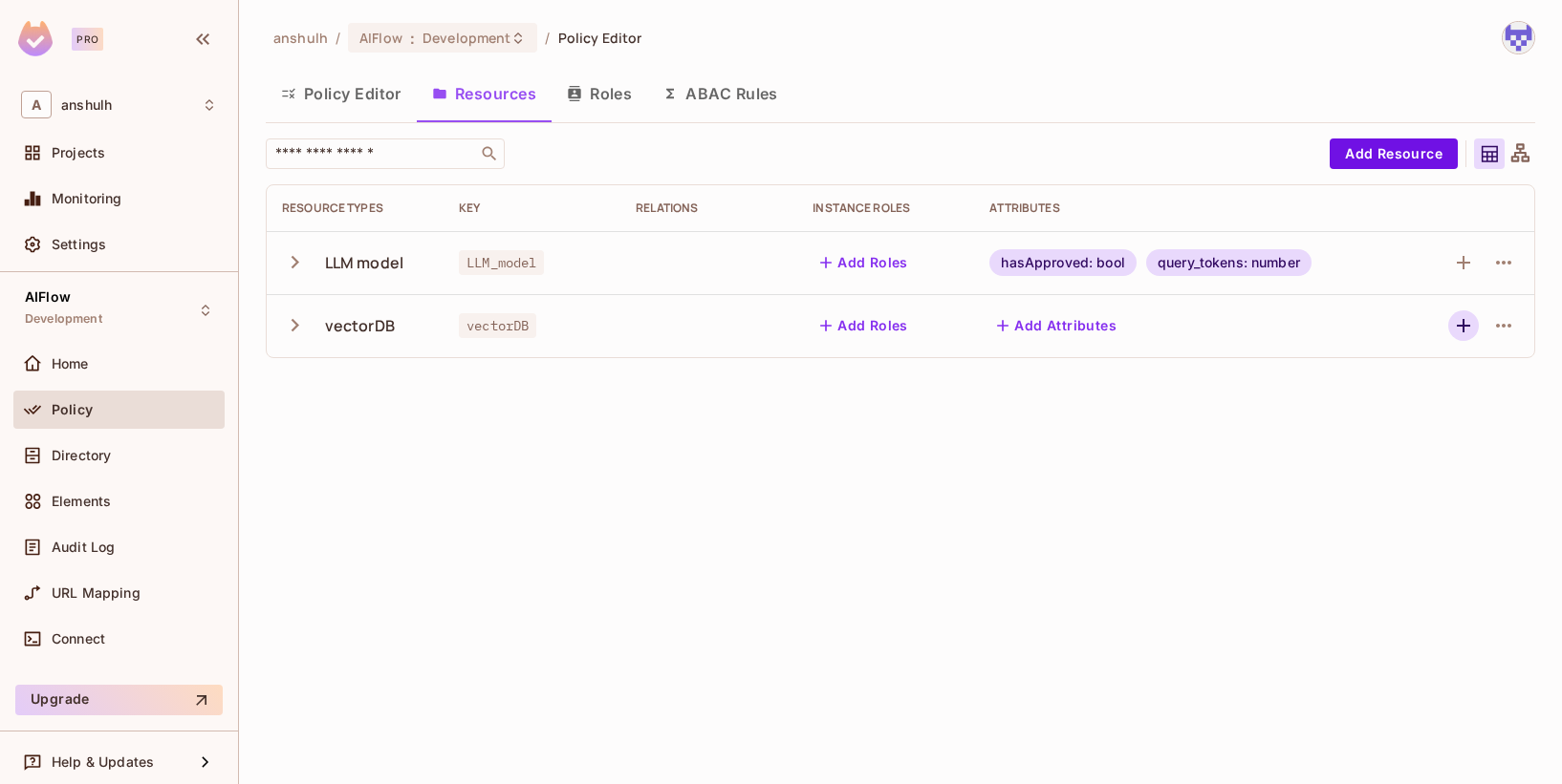
click at [1465, 316] on icon "button" at bounding box center [1463, 326] width 23 height 23
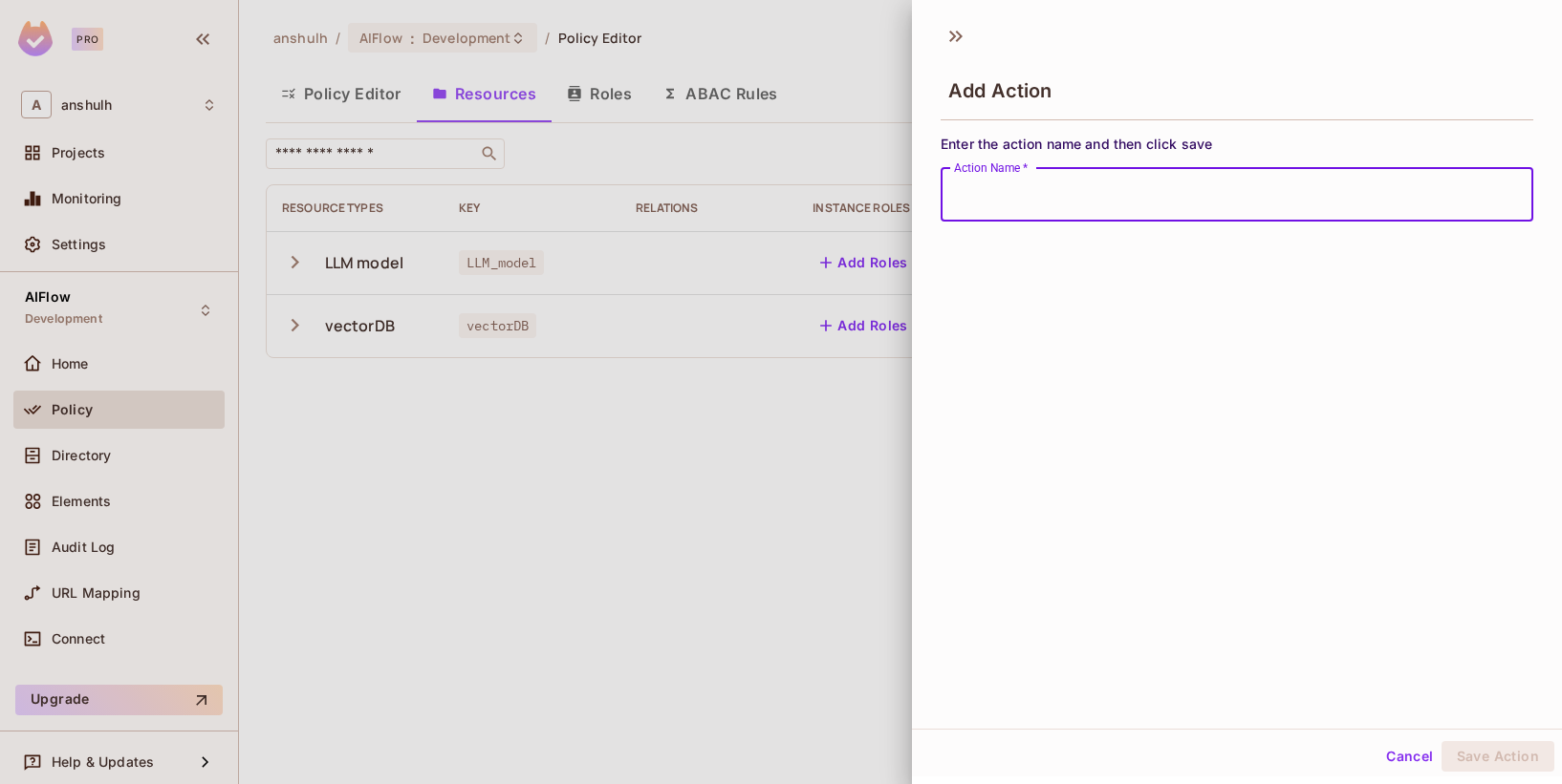
click at [777, 329] on div at bounding box center [781, 392] width 1562 height 784
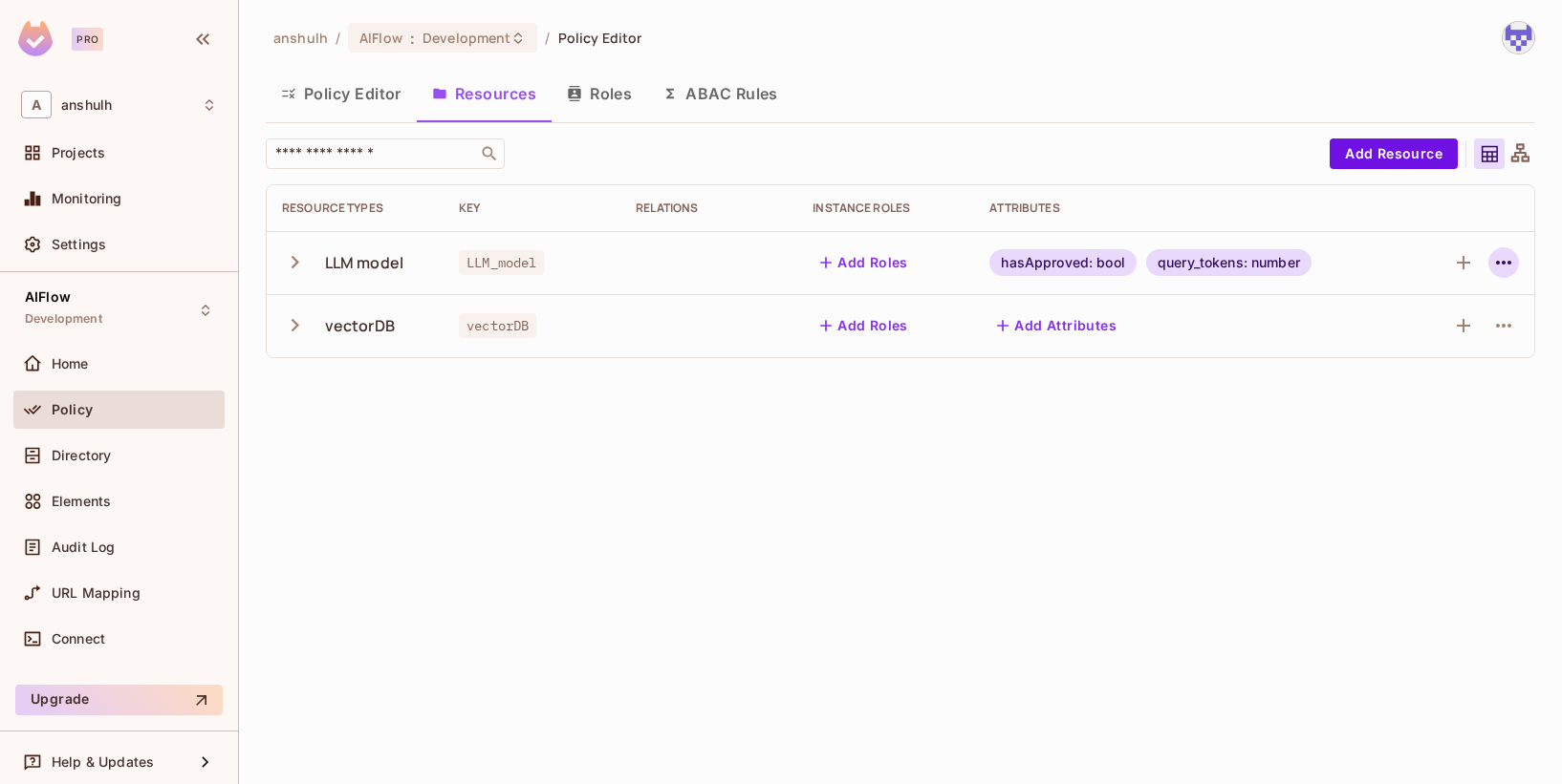
click at [1498, 261] on icon "button" at bounding box center [1503, 262] width 23 height 23
click at [1419, 334] on div "Edit Resource" at bounding box center [1421, 337] width 89 height 19
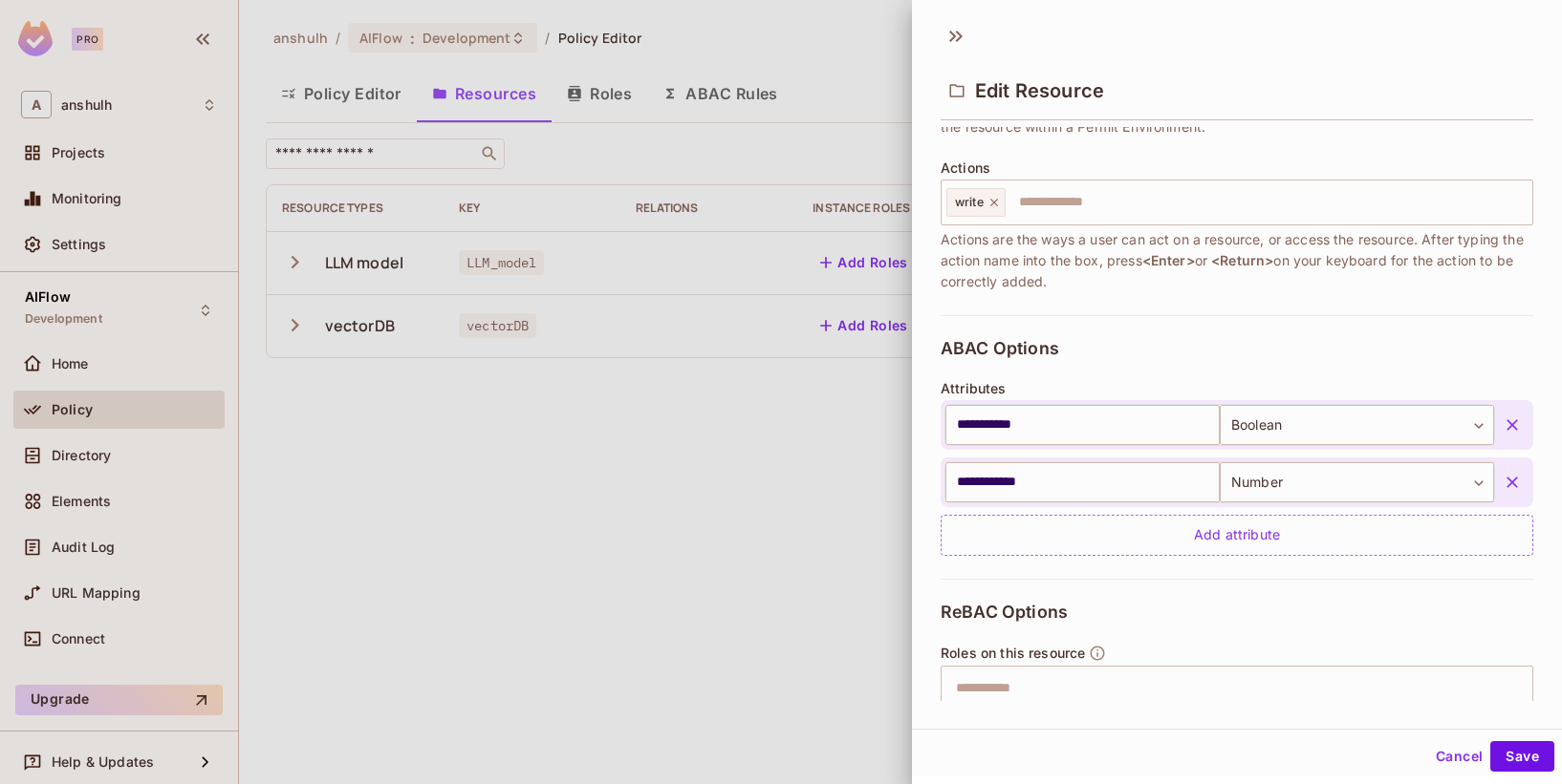
scroll to position [381, 0]
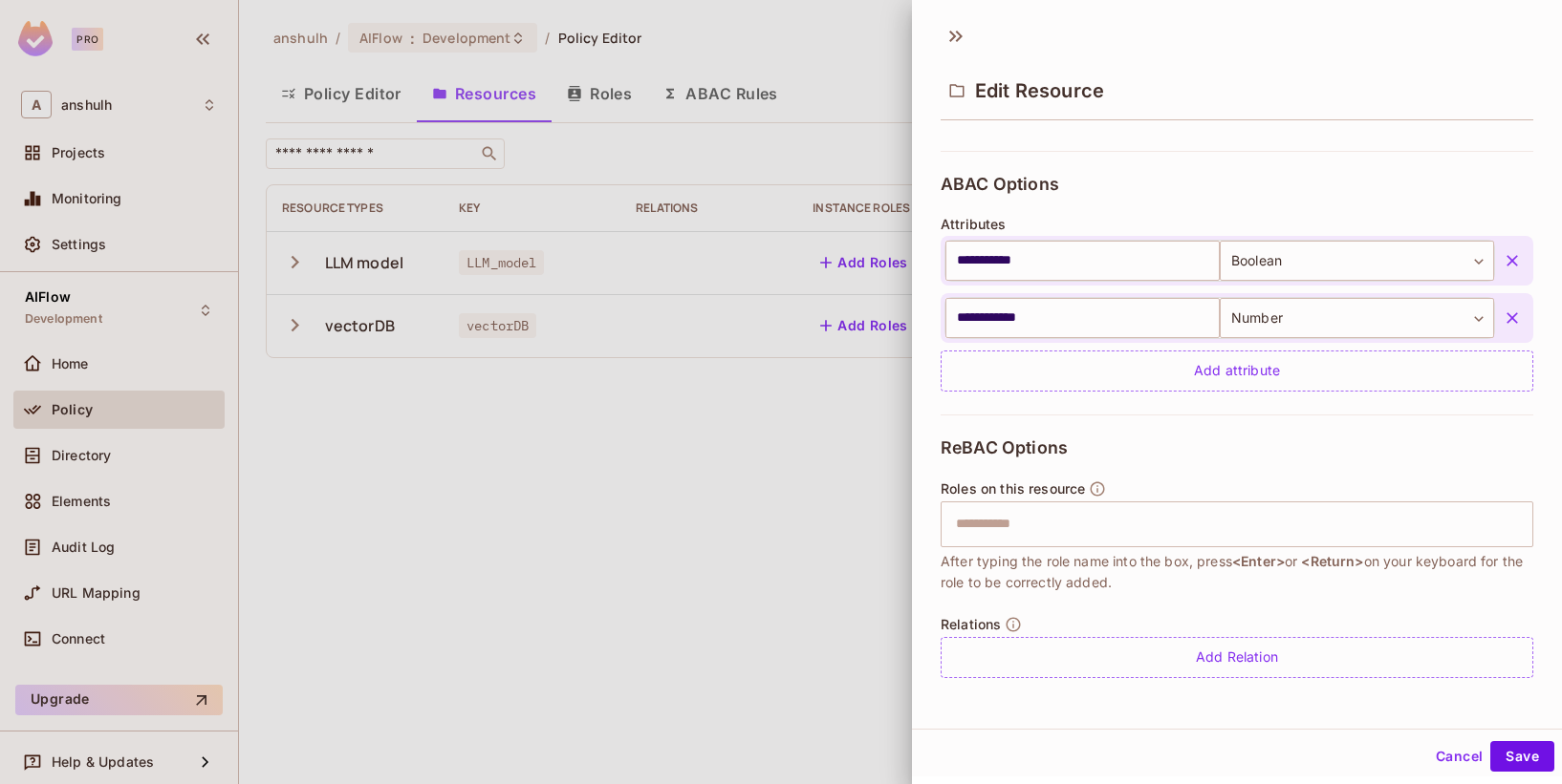
click at [1428, 746] on button "Cancel" at bounding box center [1459, 756] width 63 height 31
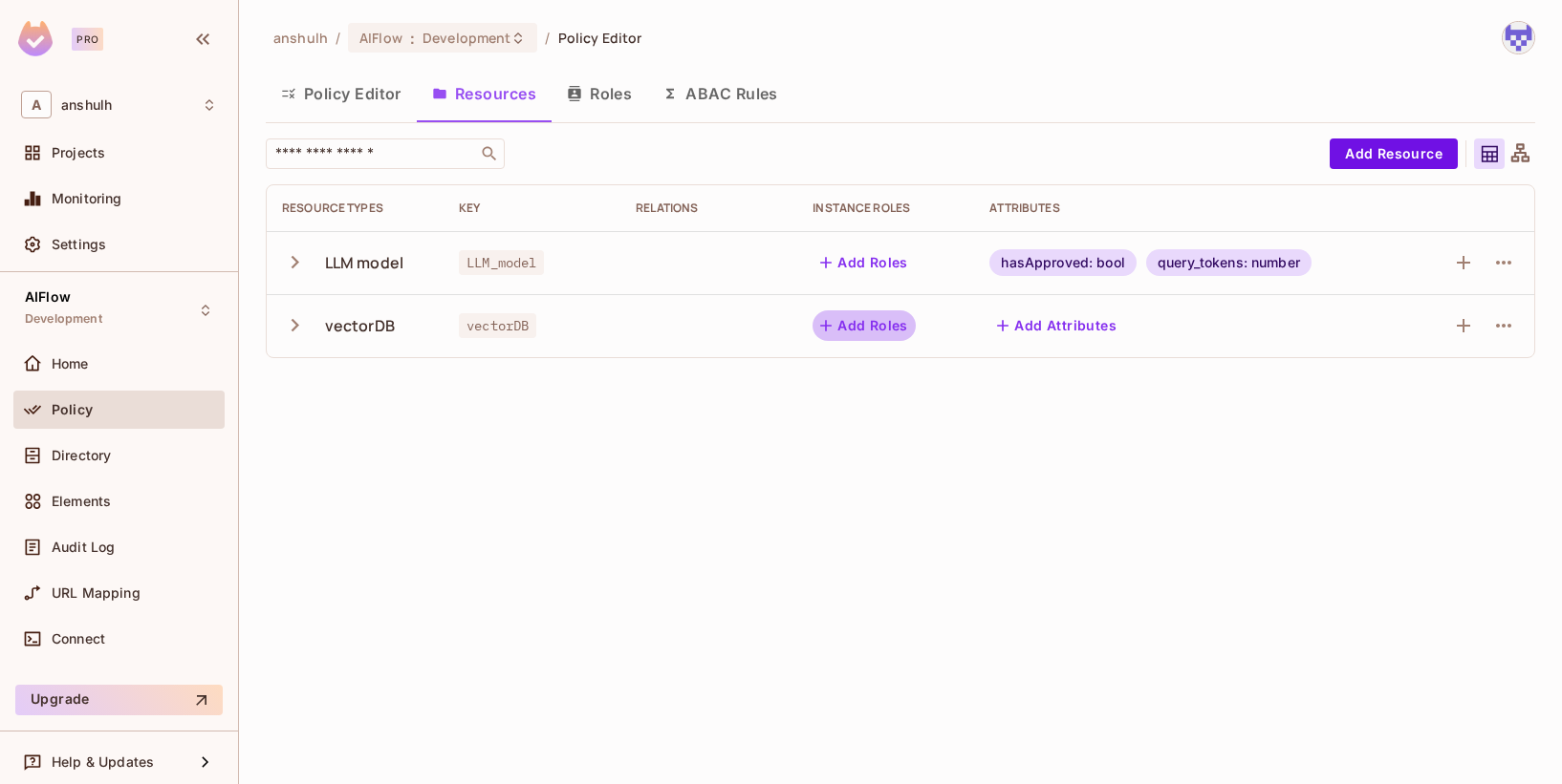
click at [862, 312] on button "Add Roles" at bounding box center [864, 326] width 103 height 31
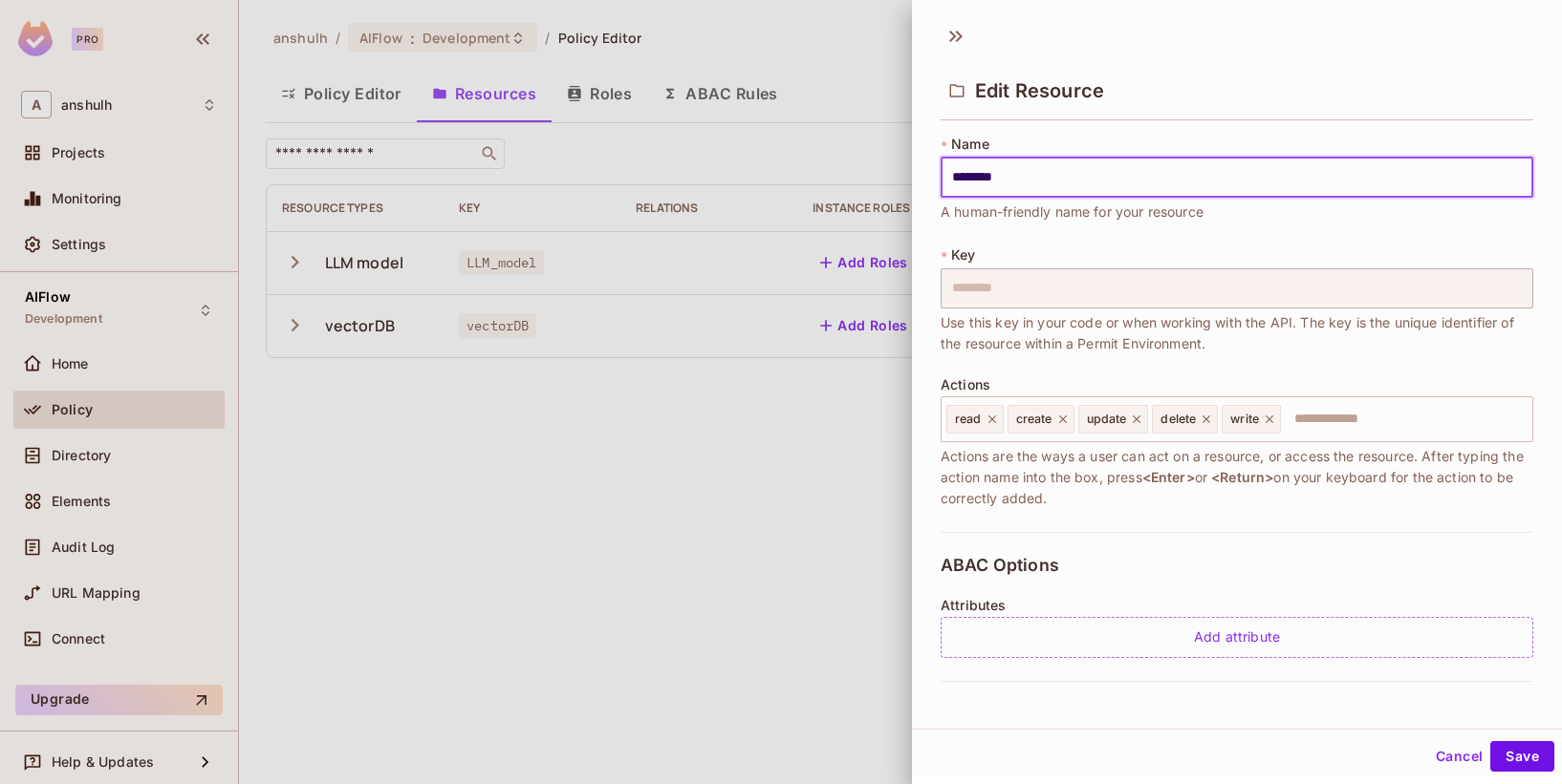
click at [1434, 755] on button "Cancel" at bounding box center [1459, 756] width 63 height 31
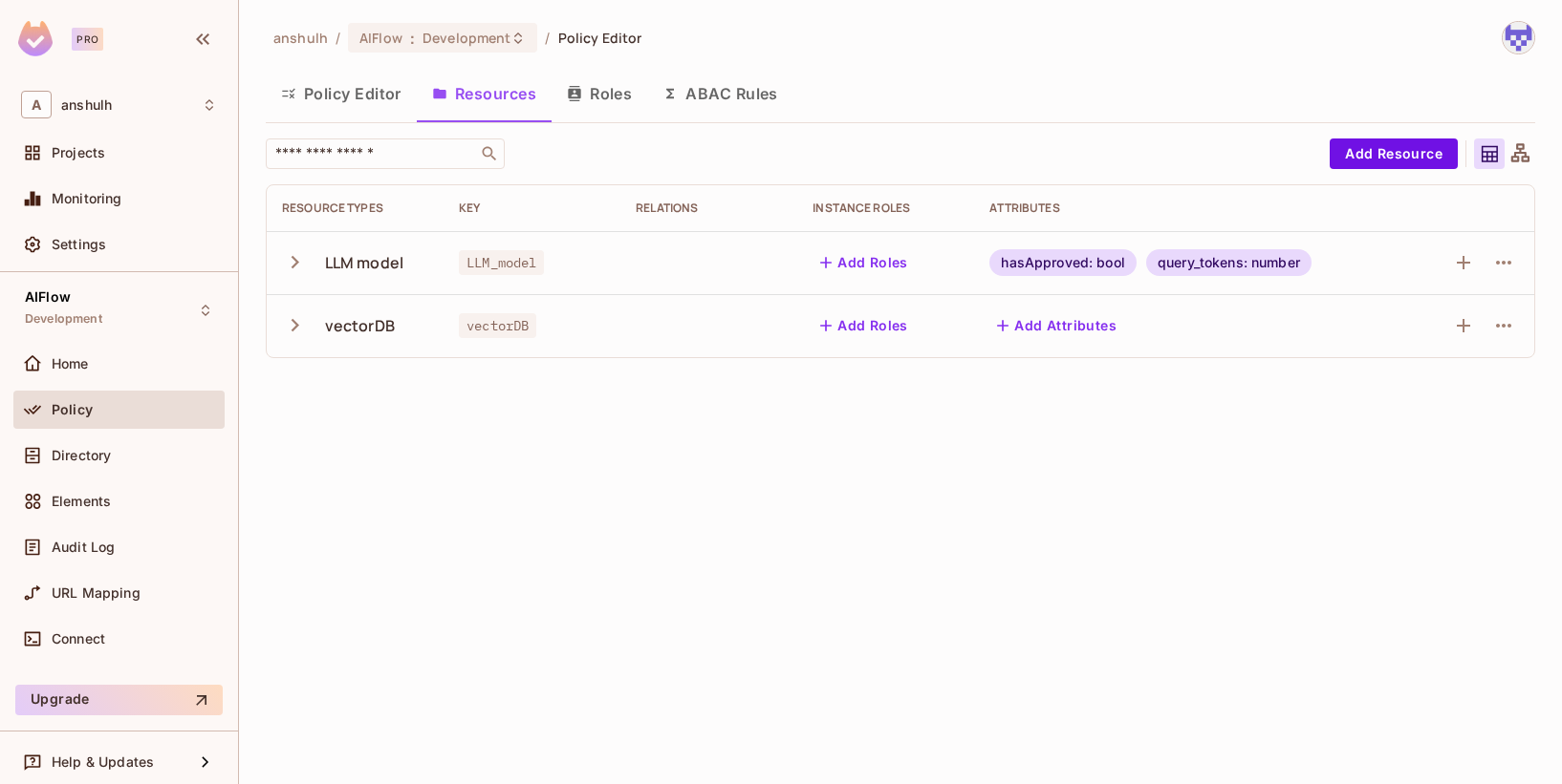
click at [607, 94] on button "Roles" at bounding box center [599, 93] width 95 height 48
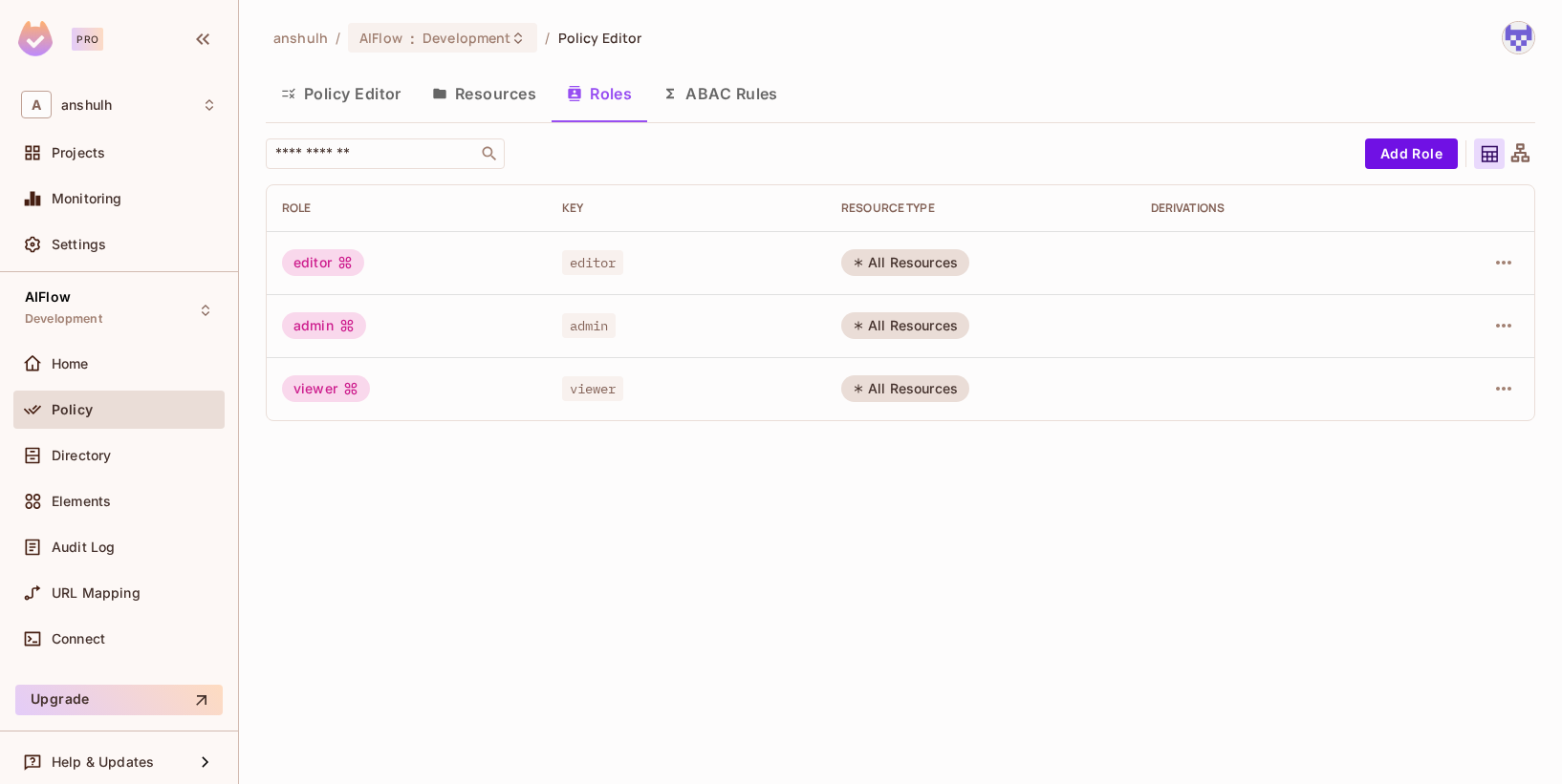
click at [706, 89] on button "ABAC Rules" at bounding box center [720, 93] width 146 height 48
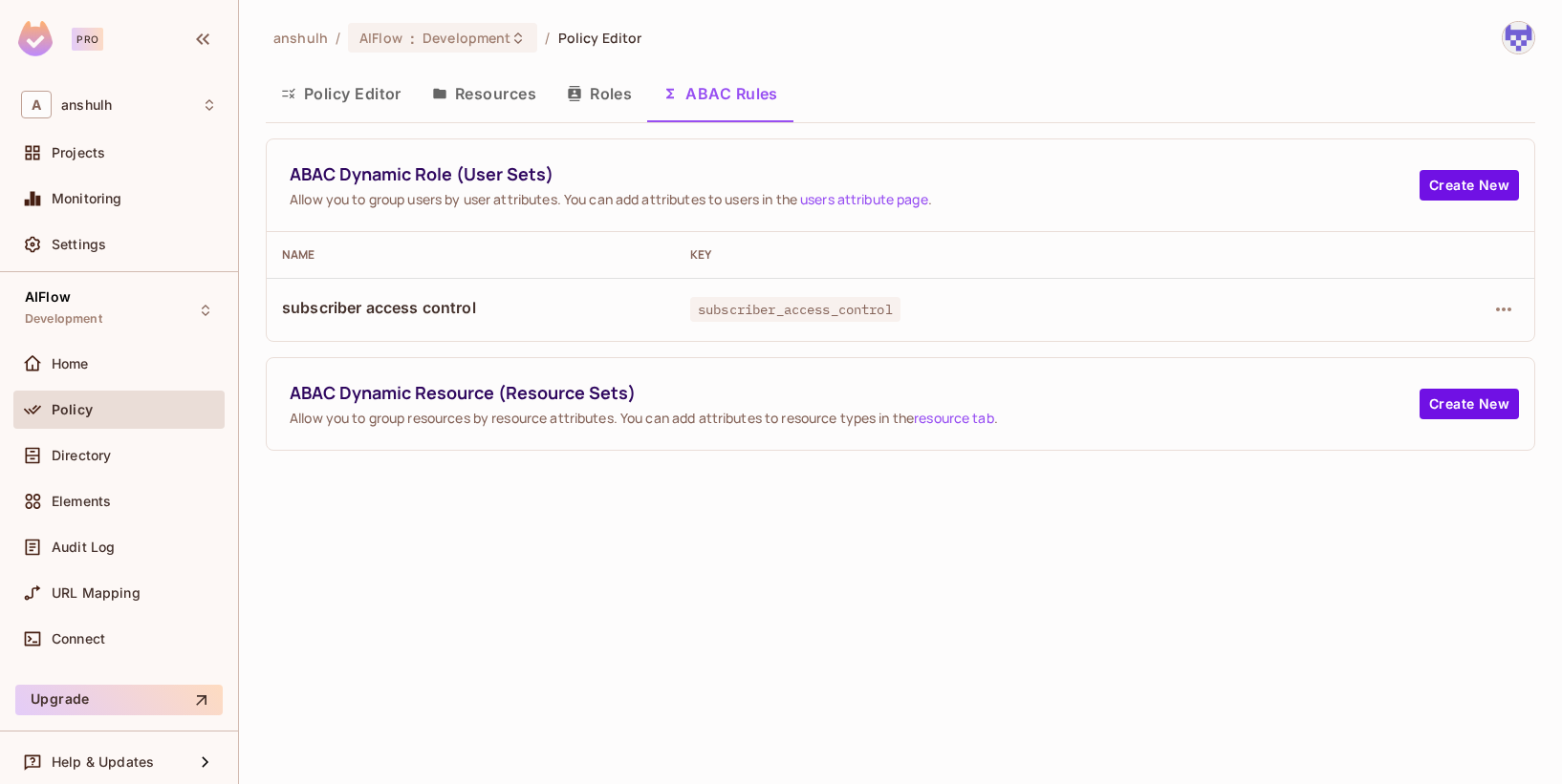
click at [872, 197] on link "users attribute page" at bounding box center [864, 199] width 128 height 18
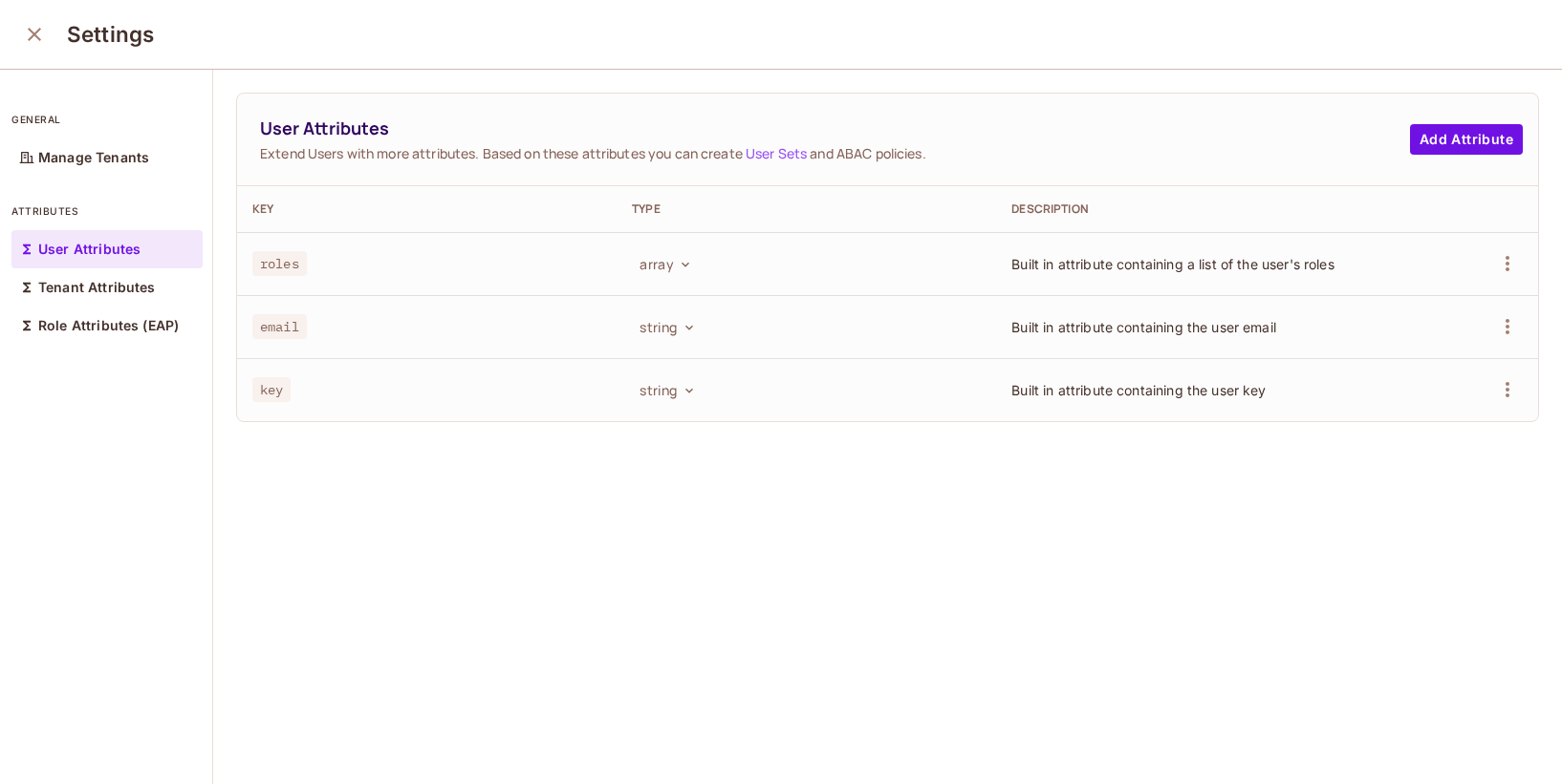
click at [31, 29] on icon "close" at bounding box center [34, 34] width 23 height 23
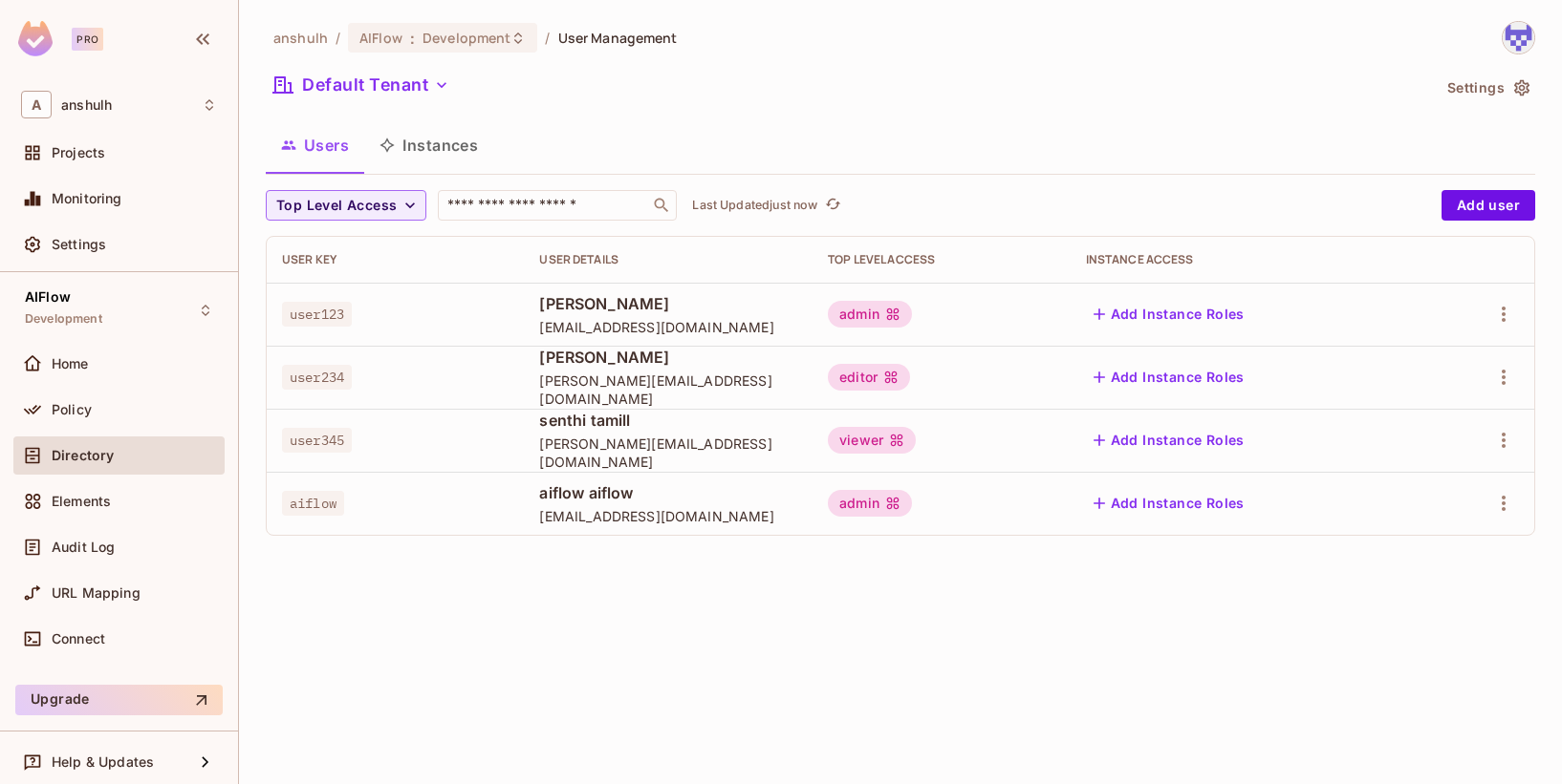
click at [1178, 316] on button "Add Instance Roles" at bounding box center [1168, 314] width 166 height 31
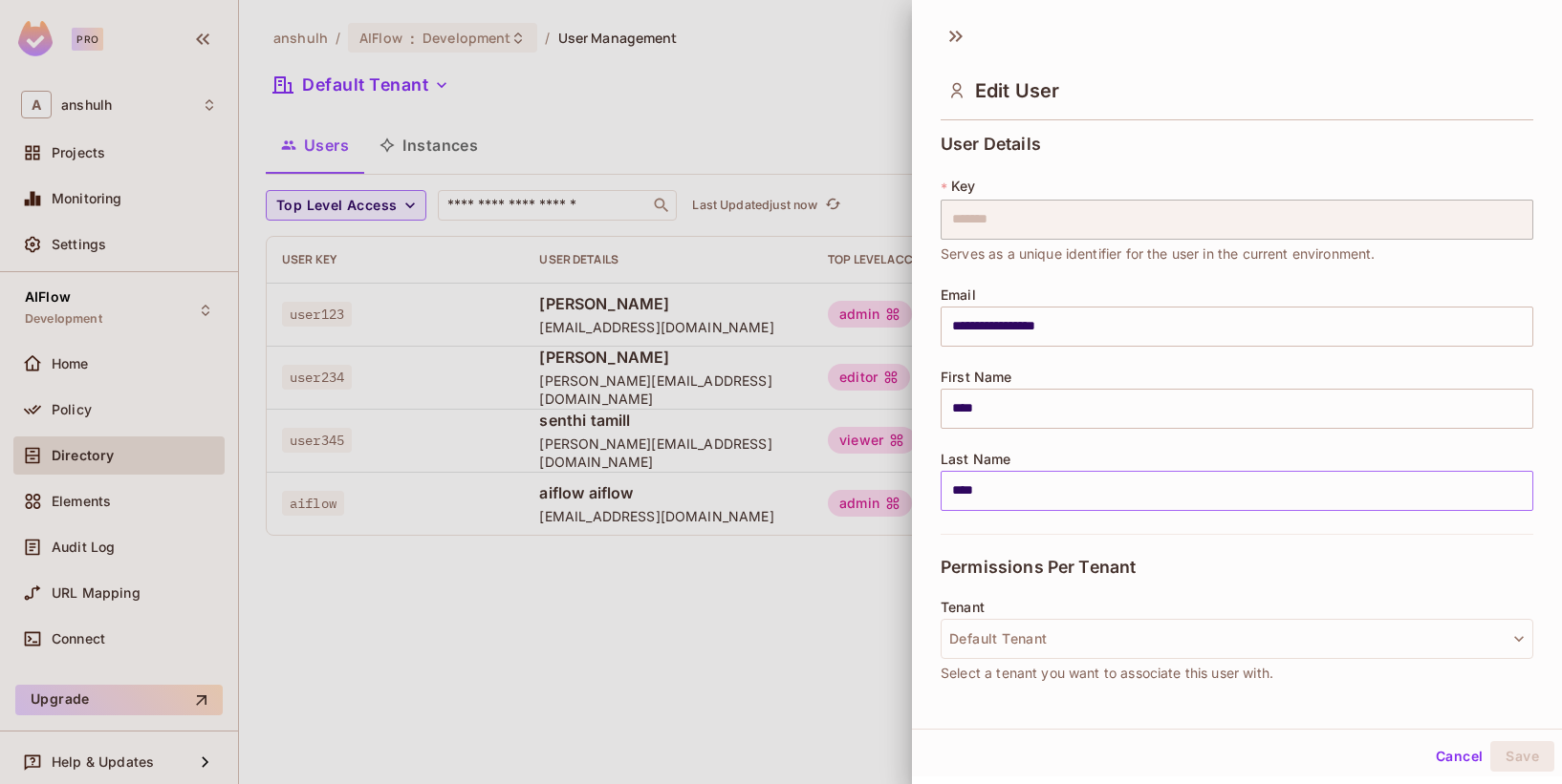
scroll to position [248, 0]
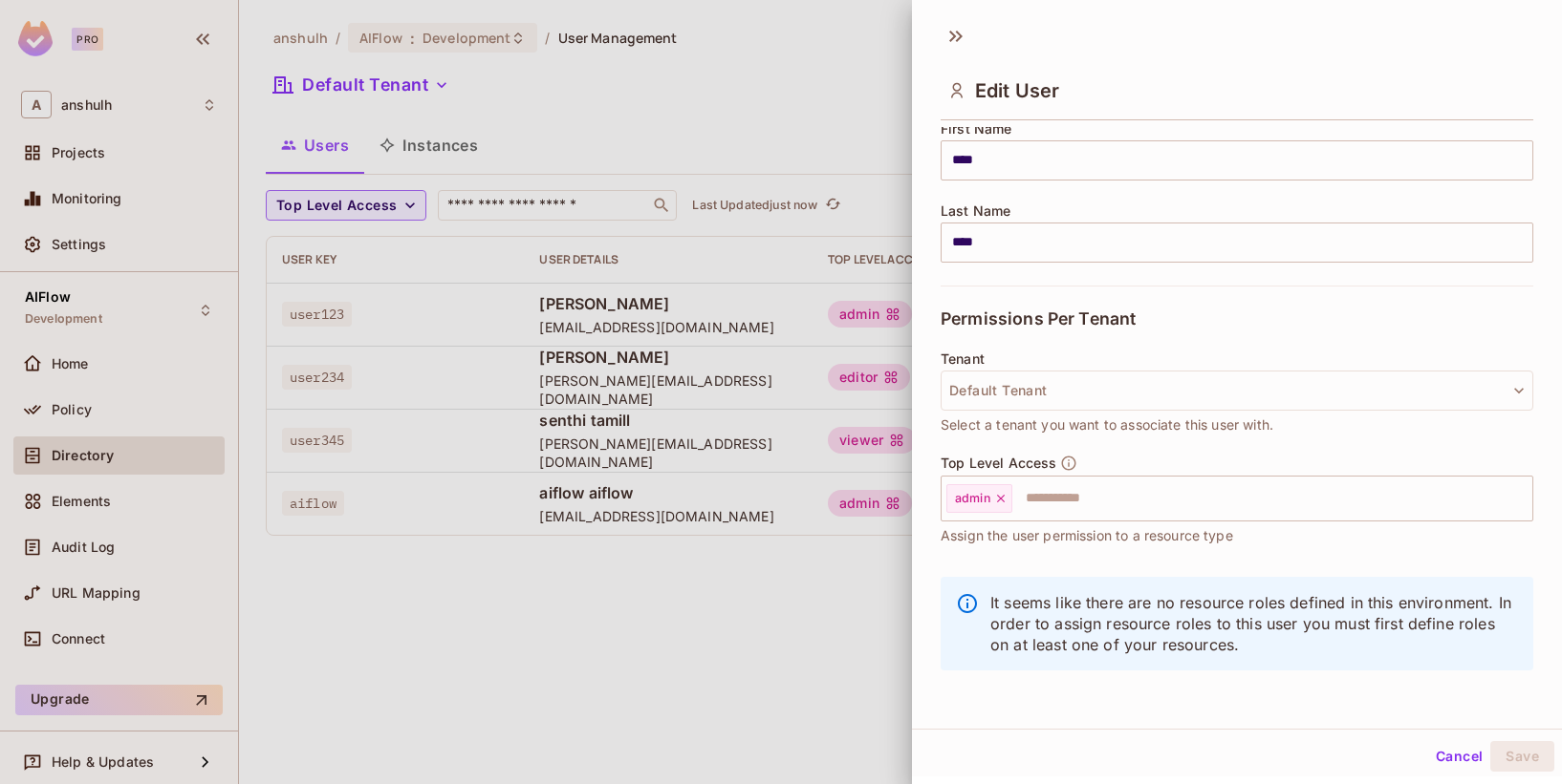
click at [766, 605] on div at bounding box center [781, 392] width 1562 height 784
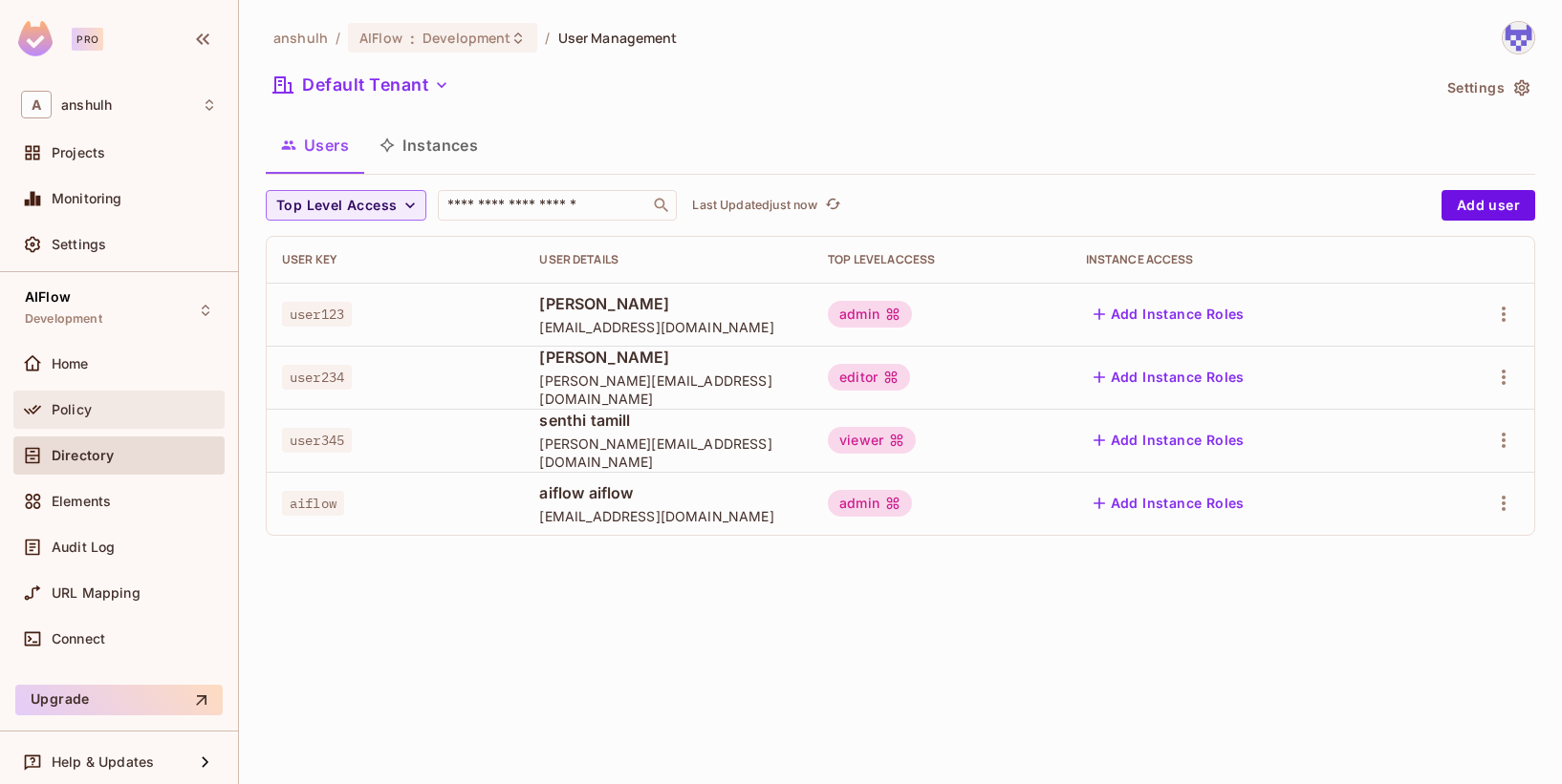
click at [68, 410] on span "Policy" at bounding box center [71, 409] width 40 height 15
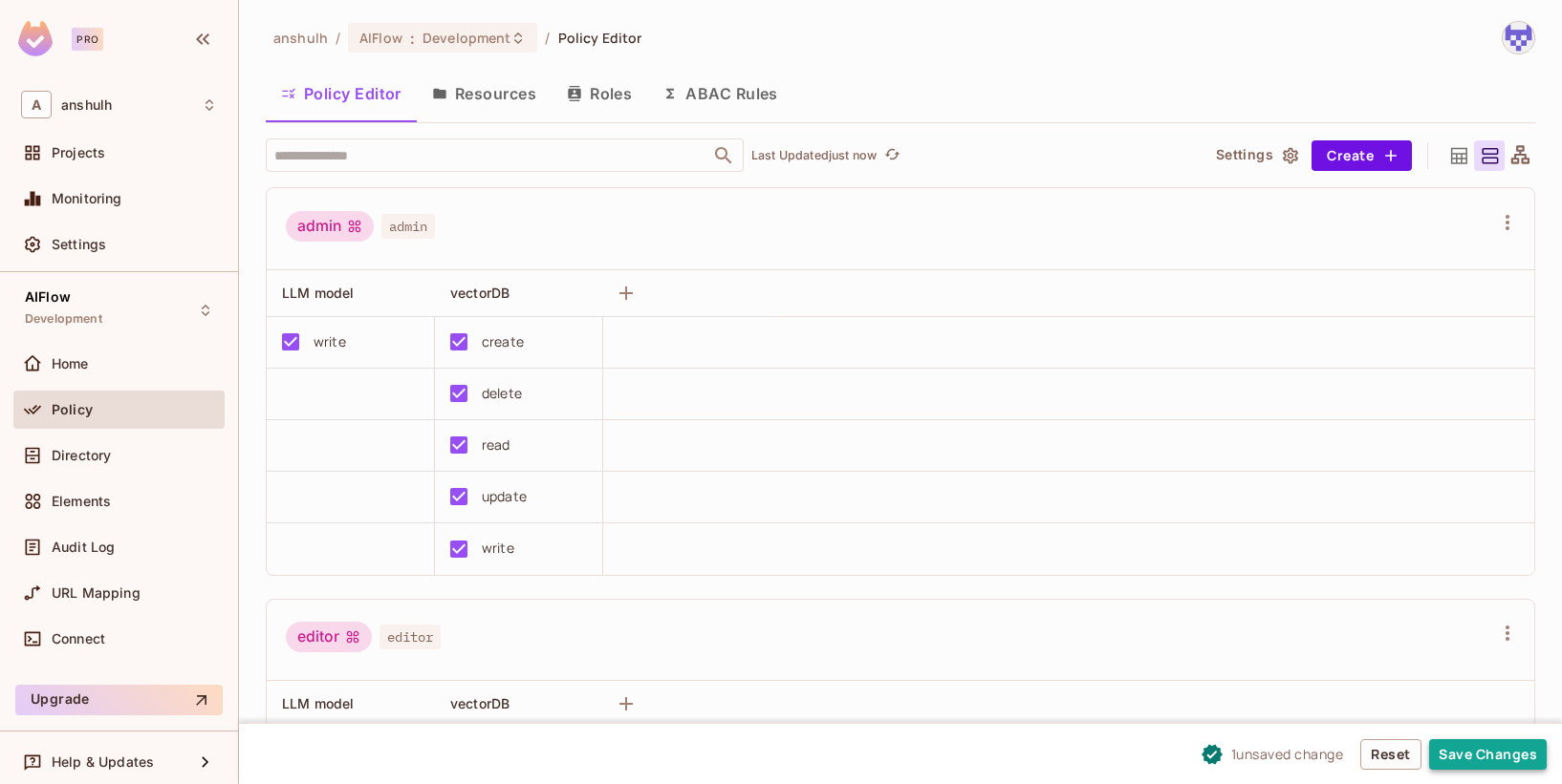
click at [1515, 750] on button "Save Changes" at bounding box center [1488, 754] width 117 height 31
